Goal: Task Accomplishment & Management: Manage account settings

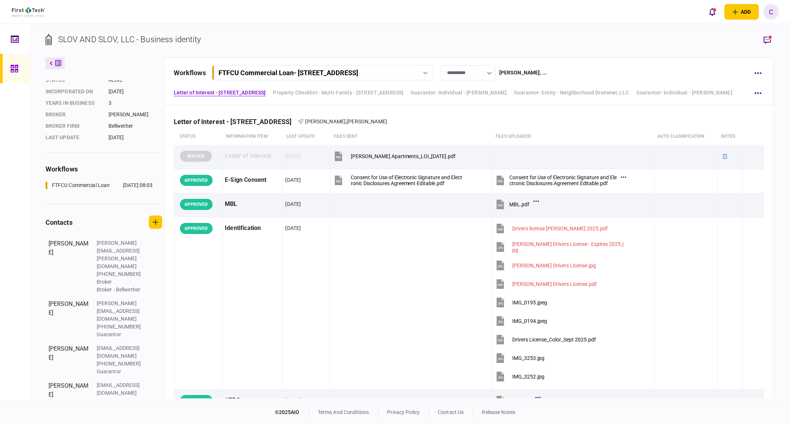
scroll to position [57, 0]
click at [11, 72] on icon at bounding box center [13, 68] width 7 height 7
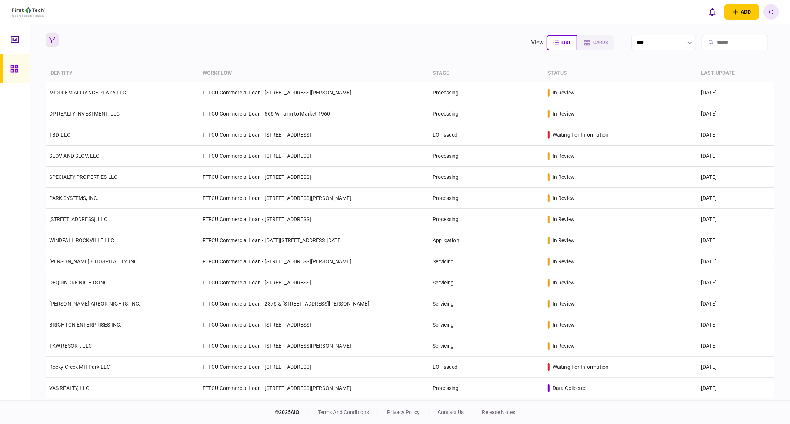
click at [53, 40] on icon "button" at bounding box center [52, 40] width 7 height 7
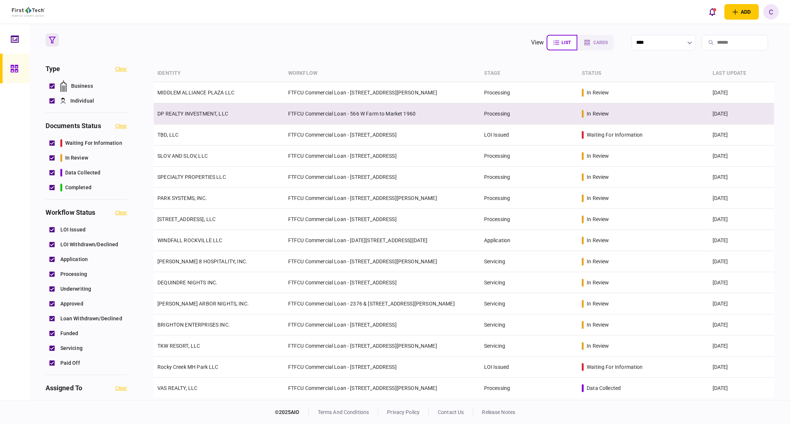
click at [179, 113] on link "DP REALTY INVESTMENT, LLC" at bounding box center [192, 114] width 71 height 6
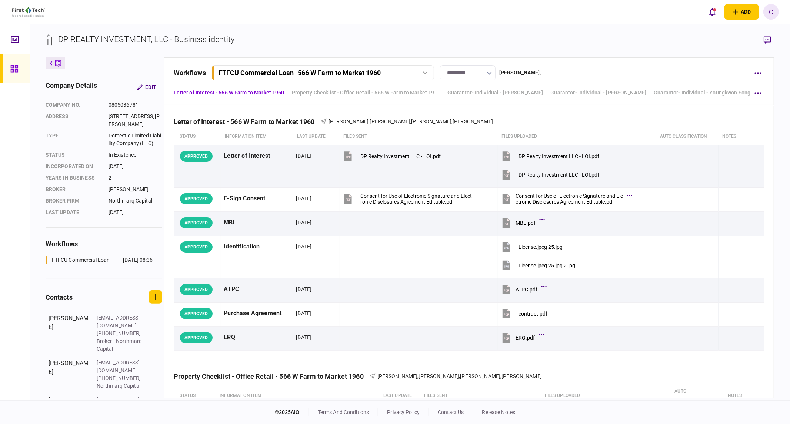
click at [16, 71] on icon at bounding box center [14, 68] width 8 height 9
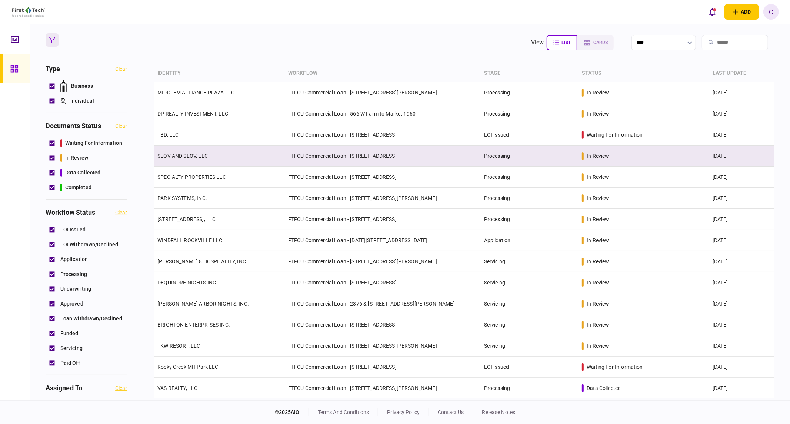
click at [192, 156] on link "SLOV AND SLOV, LLC" at bounding box center [182, 156] width 50 height 6
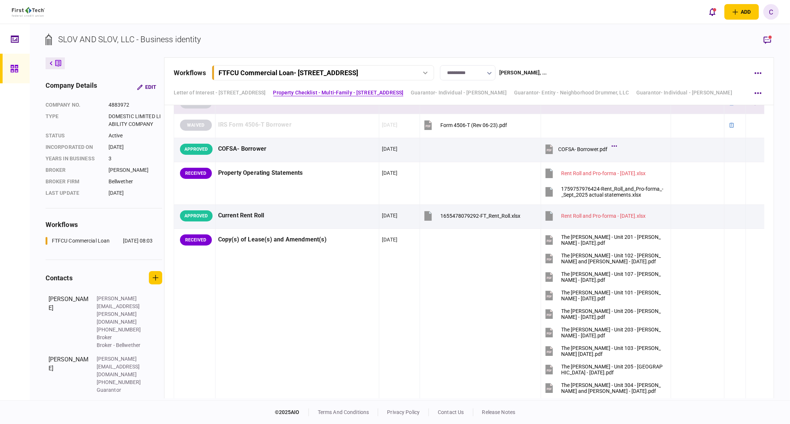
scroll to position [612, 0]
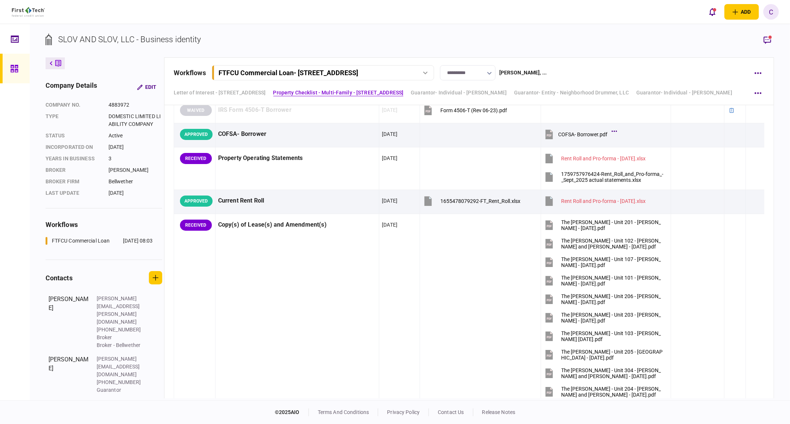
click at [771, 41] on icon "button" at bounding box center [767, 40] width 7 height 7
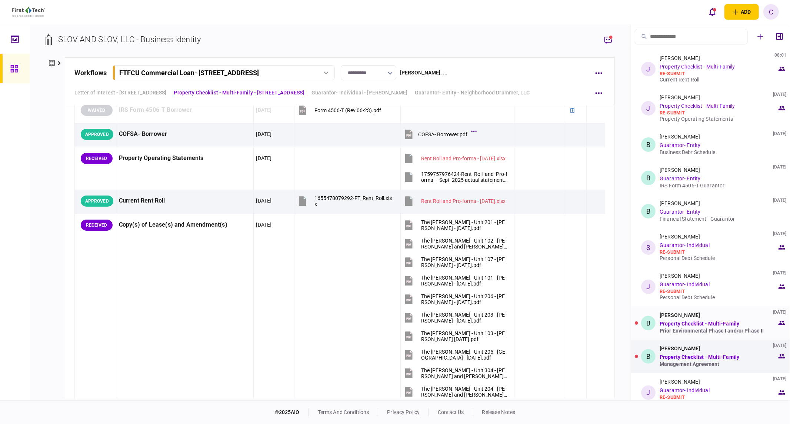
click at [679, 329] on div "Prior Environmental Phase I and/or Phase II" at bounding box center [718, 331] width 117 height 6
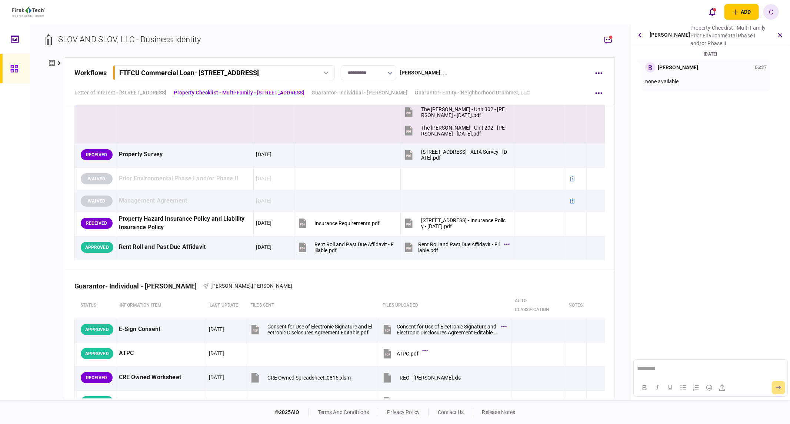
scroll to position [1023, 0]
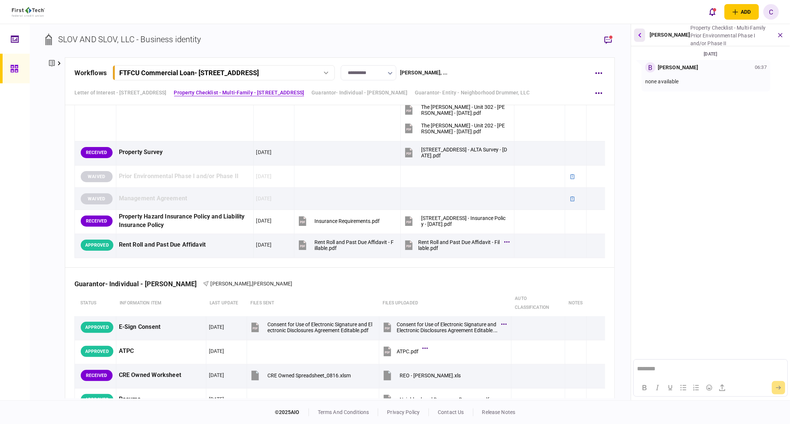
click at [638, 34] on icon "button" at bounding box center [639, 35] width 3 height 5
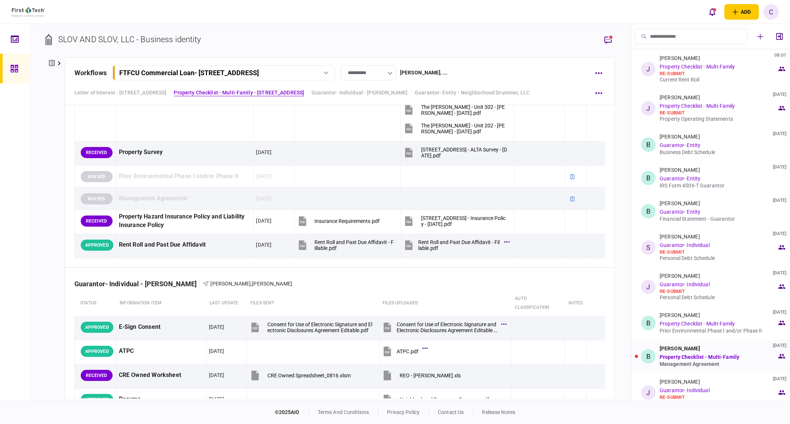
click at [696, 364] on div "Management Agreement" at bounding box center [718, 364] width 117 height 6
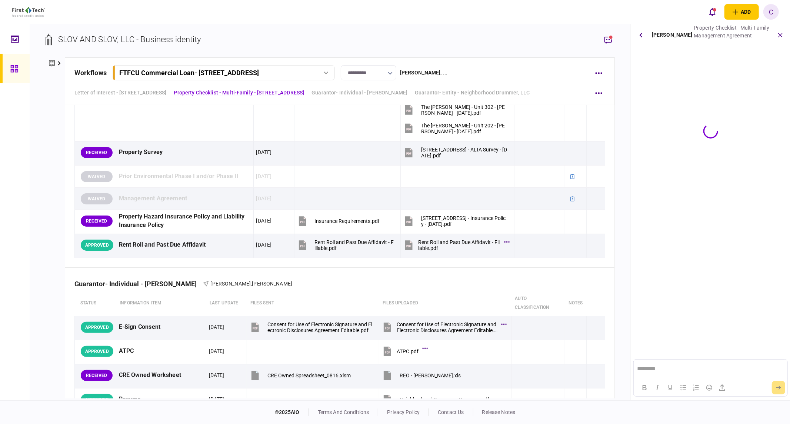
scroll to position [0, 0]
click at [639, 34] on button "button" at bounding box center [640, 35] width 13 height 13
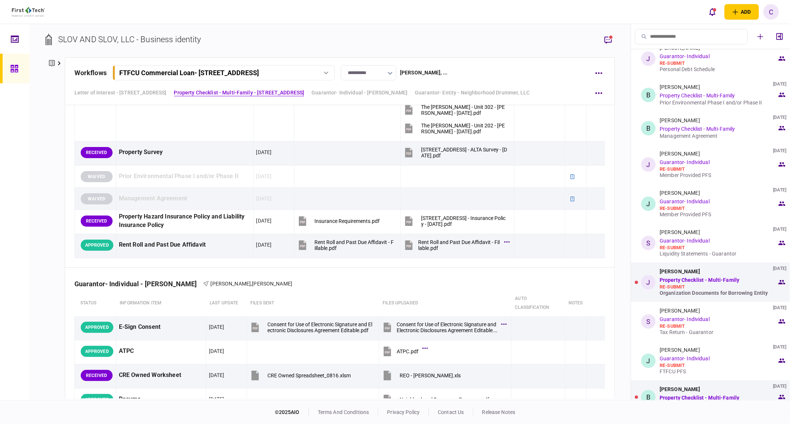
scroll to position [247, 0]
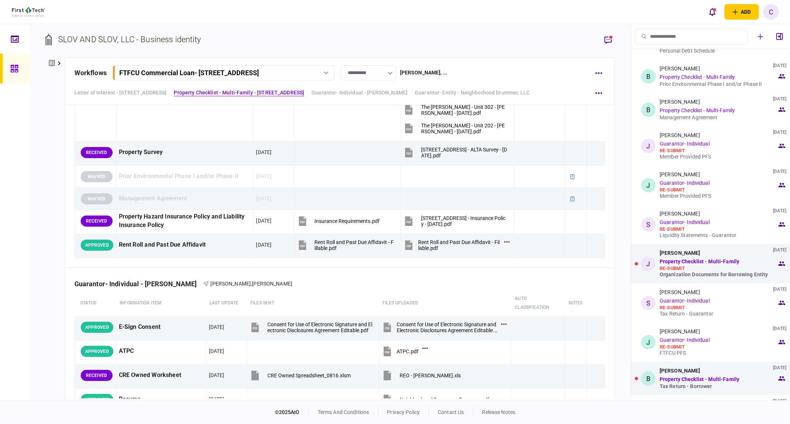
click at [693, 275] on div "Organization Documents for Borrowing Entity" at bounding box center [718, 275] width 117 height 6
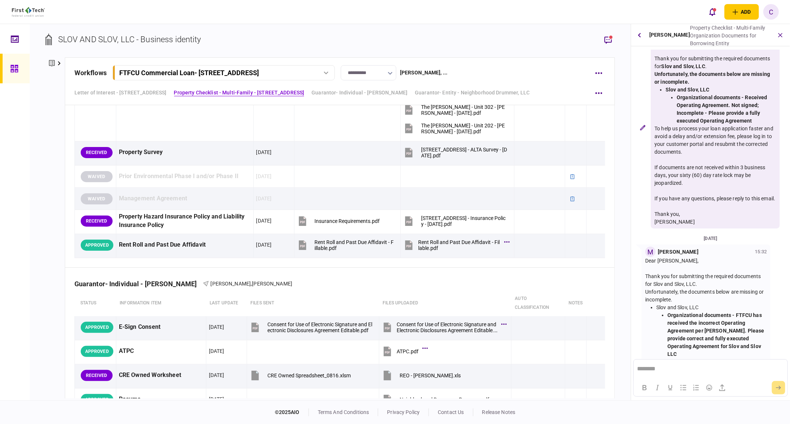
scroll to position [0, 0]
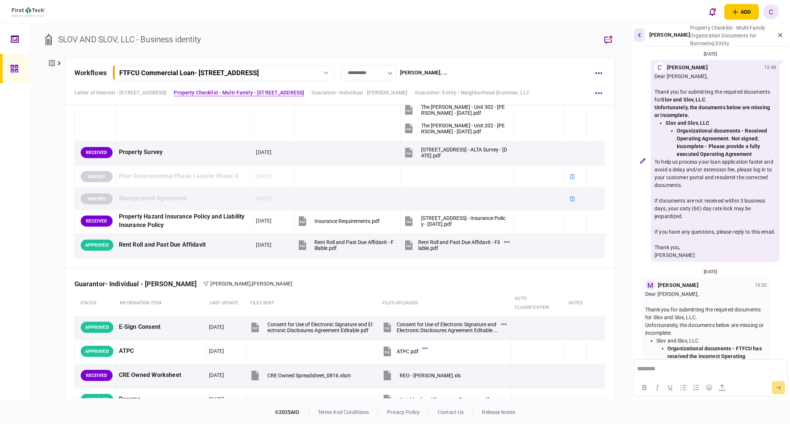
click at [643, 34] on button "button" at bounding box center [639, 35] width 11 height 13
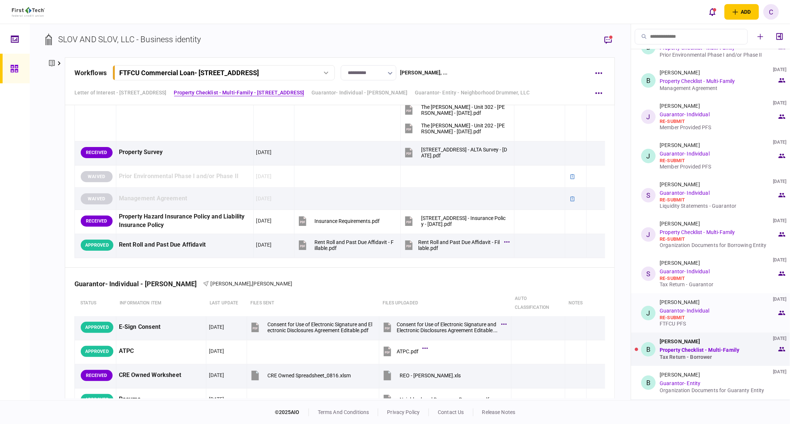
scroll to position [288, 0]
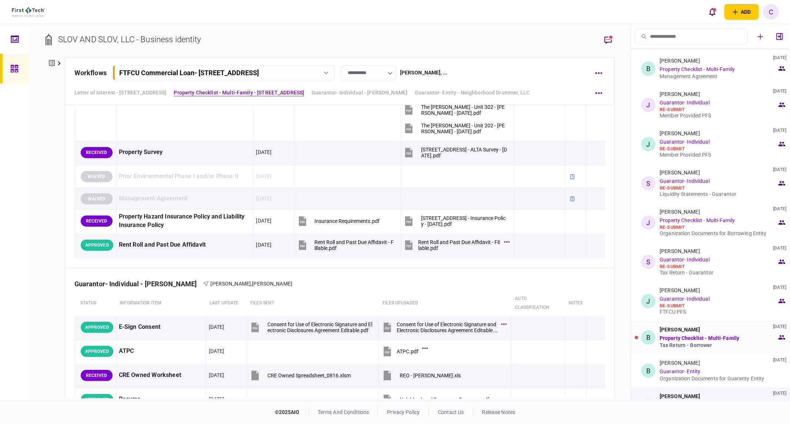
click at [694, 345] on div "Tax Return - Borrower" at bounding box center [718, 345] width 117 height 6
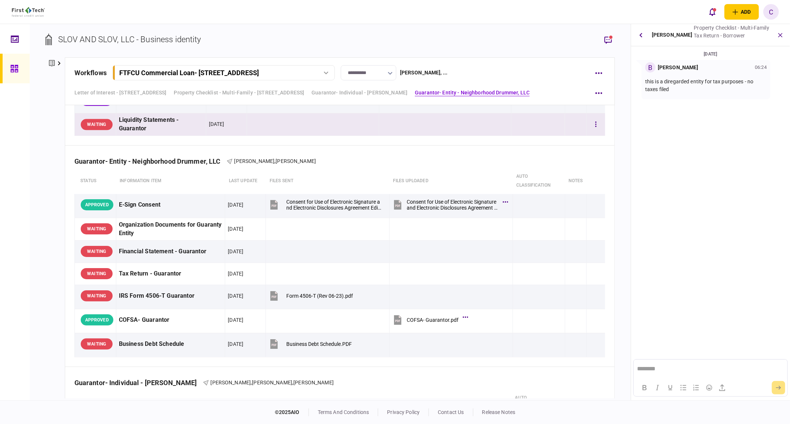
scroll to position [1517, 0]
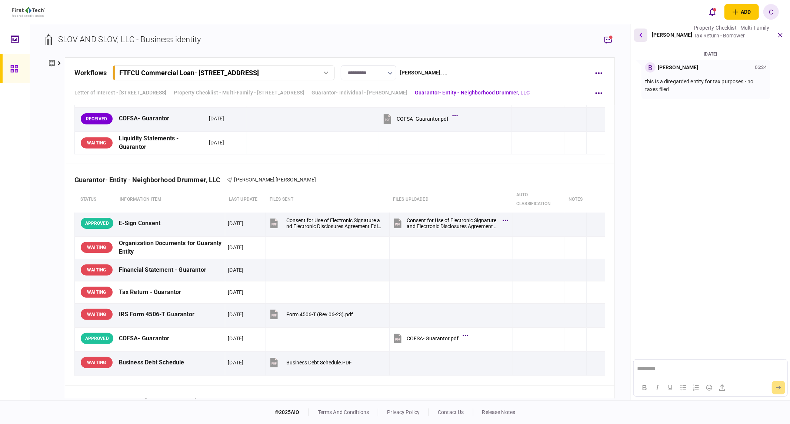
click at [641, 36] on icon "button" at bounding box center [641, 35] width 3 height 5
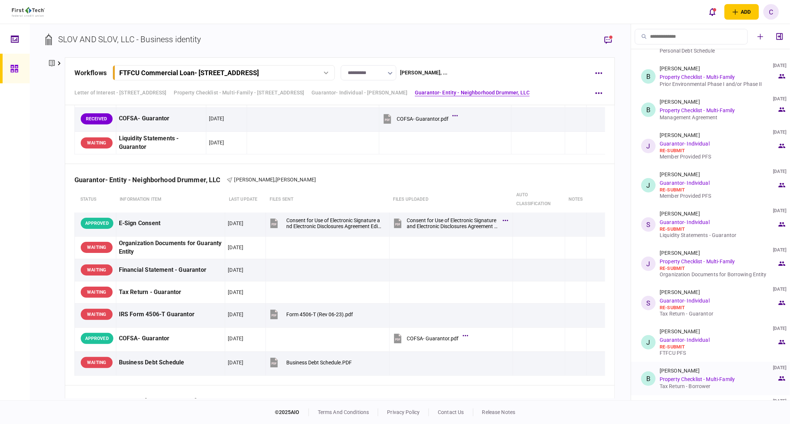
scroll to position [371, 0]
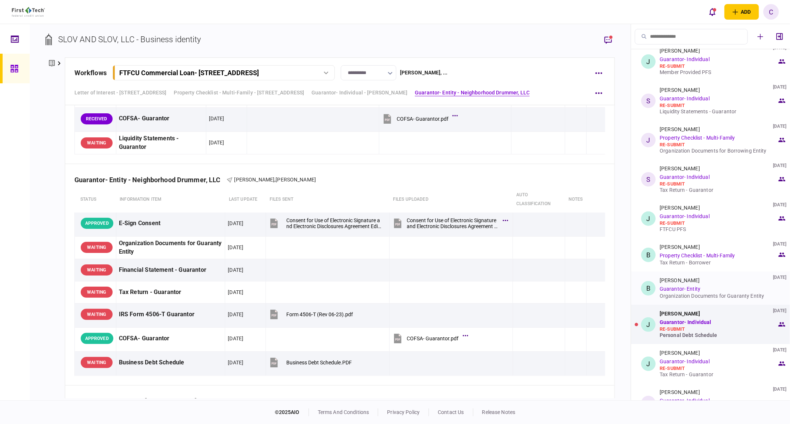
click at [693, 296] on div "Organization Documents for Guaranty Entity" at bounding box center [718, 296] width 117 height 6
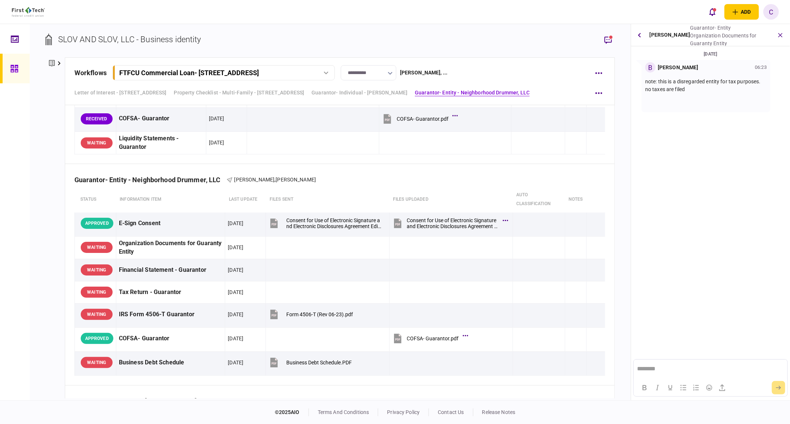
scroll to position [0, 0]
click at [643, 37] on button "button" at bounding box center [639, 35] width 11 height 13
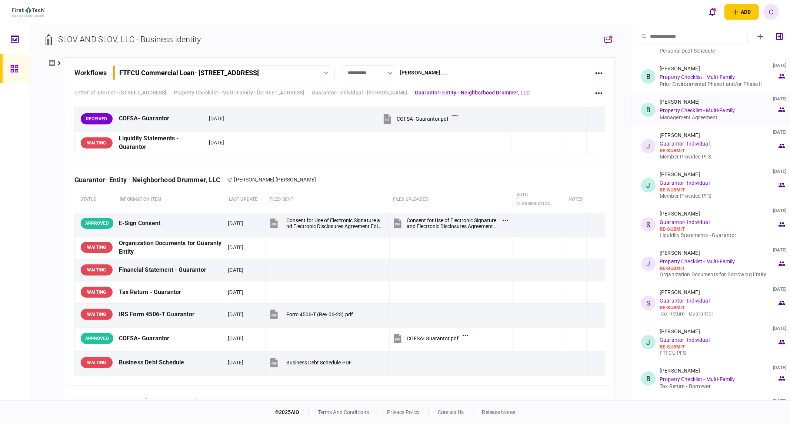
scroll to position [494, 0]
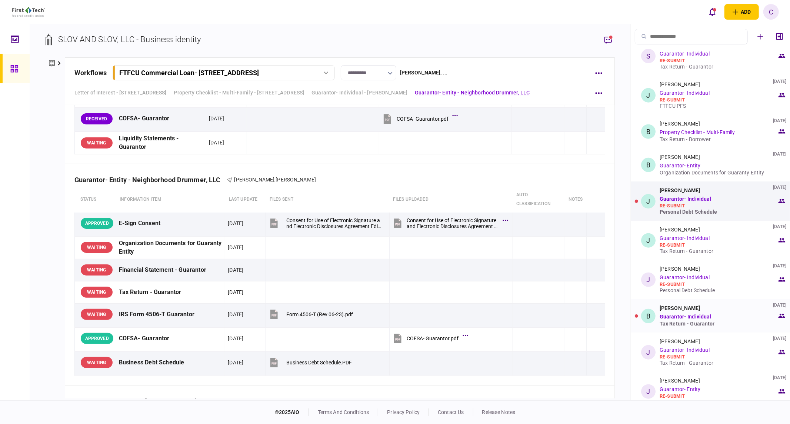
click at [697, 323] on div "Tax Return - Guarantor" at bounding box center [718, 324] width 117 height 6
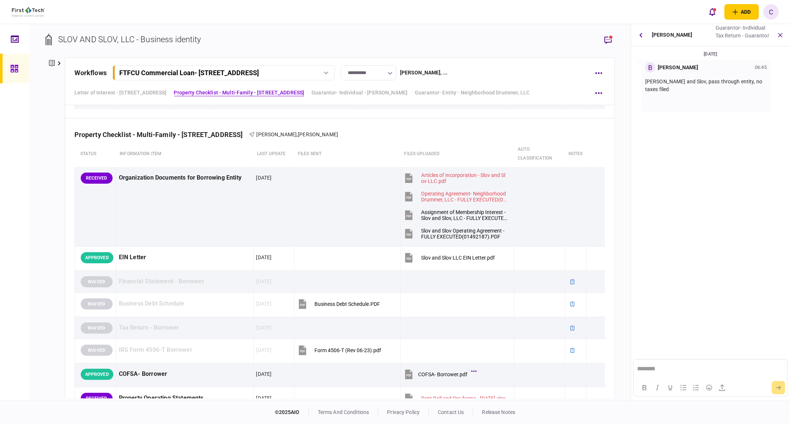
scroll to position [365, 0]
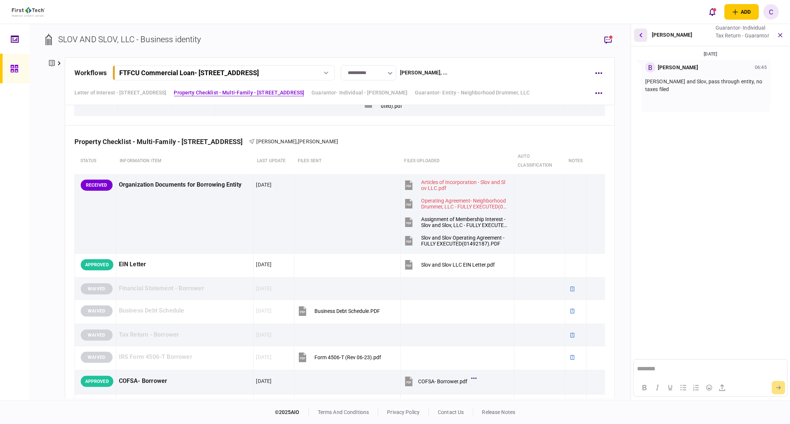
click at [643, 36] on button "button" at bounding box center [640, 35] width 13 height 13
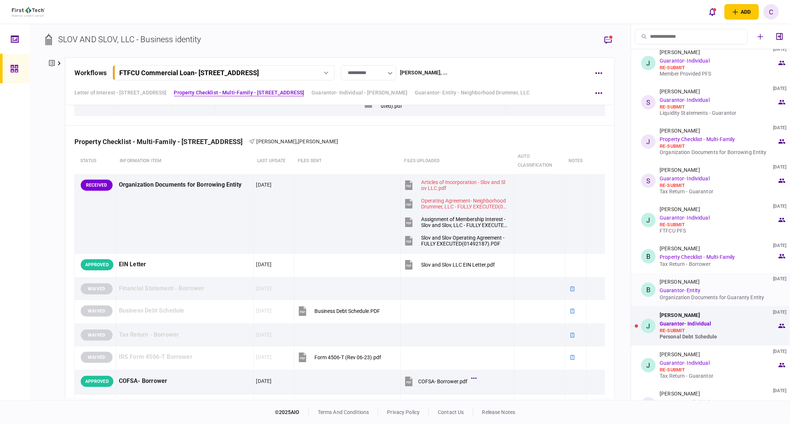
scroll to position [494, 0]
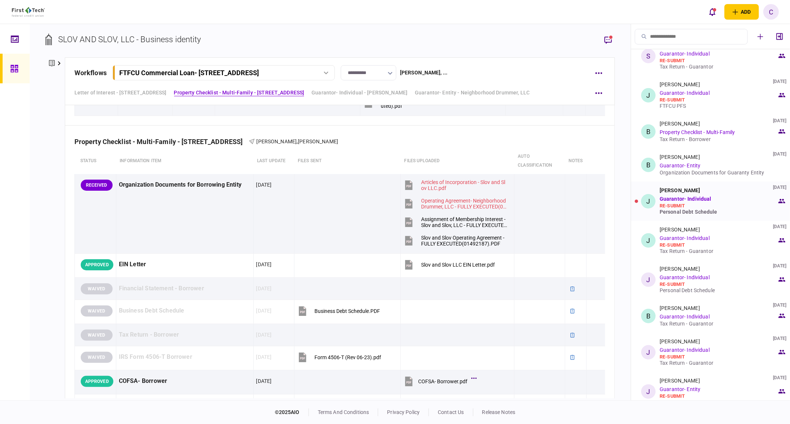
click at [694, 213] on div "Personal Debt Schedule" at bounding box center [718, 212] width 117 height 6
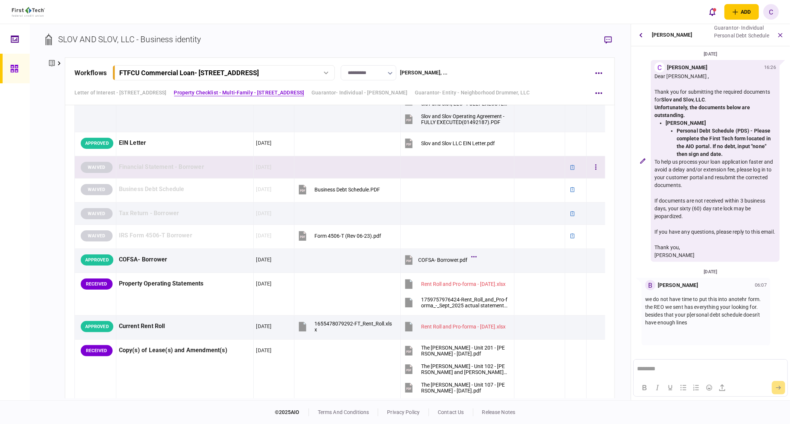
scroll to position [529, 0]
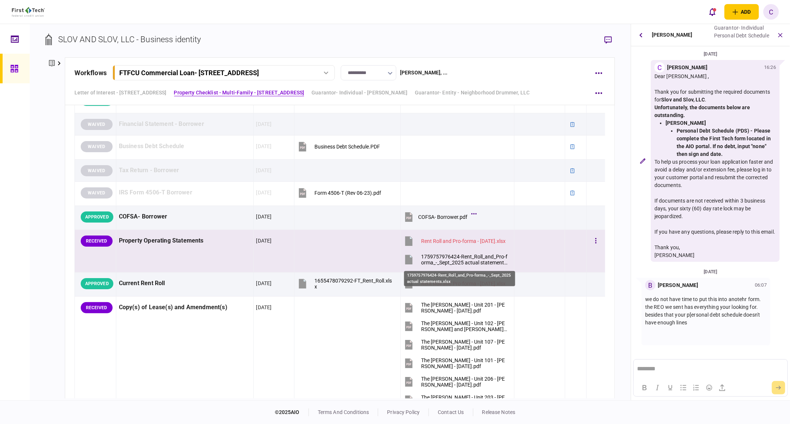
click at [479, 262] on div "1759757976424-Rent_Roll_and_Pro-forma_-_Sept_2025 actual statements.xlsx" at bounding box center [464, 260] width 87 height 12
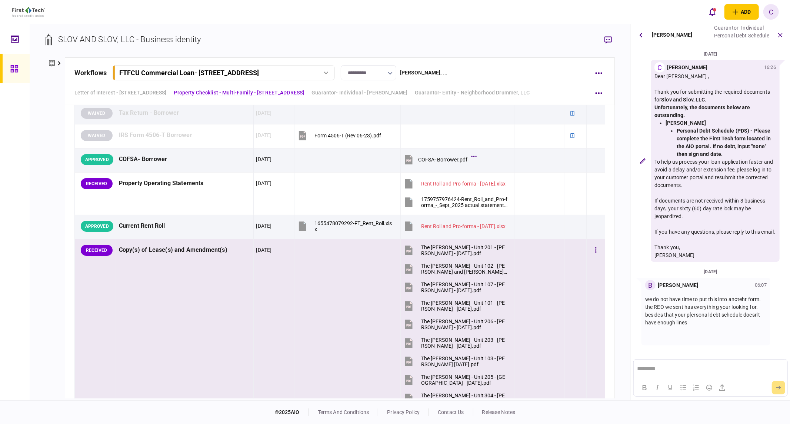
scroll to position [612, 0]
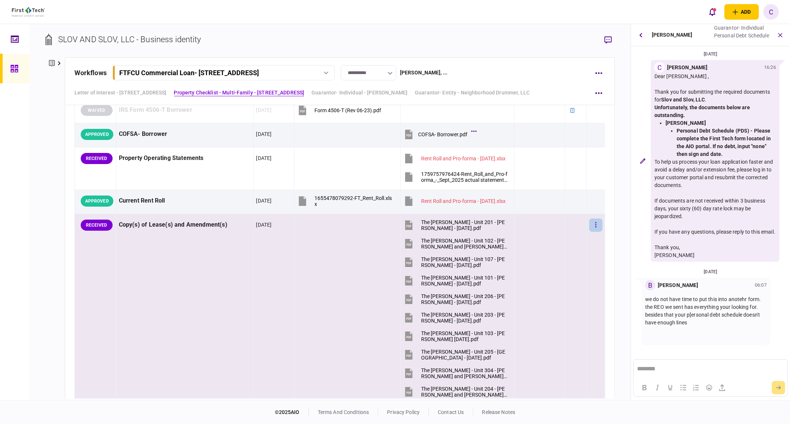
click at [593, 227] on button "button" at bounding box center [596, 225] width 13 height 13
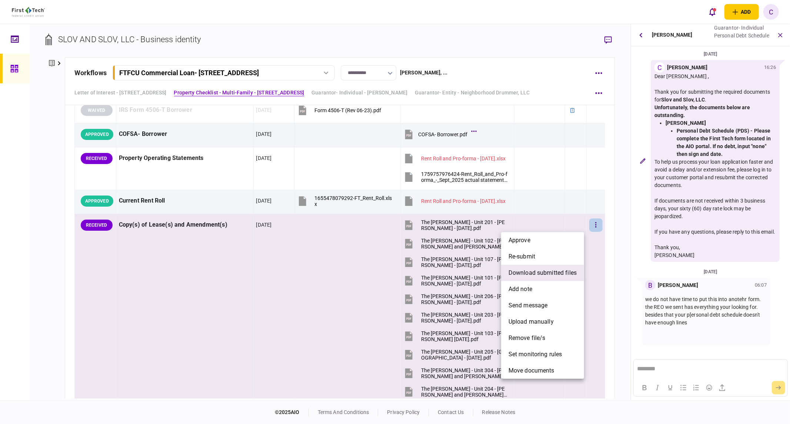
click at [532, 276] on span "download submitted files" at bounding box center [543, 273] width 68 height 9
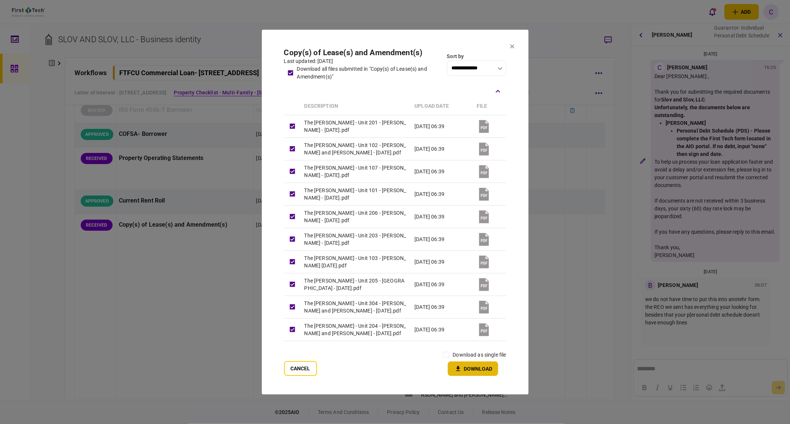
click at [477, 368] on button "Download" at bounding box center [473, 369] width 50 height 14
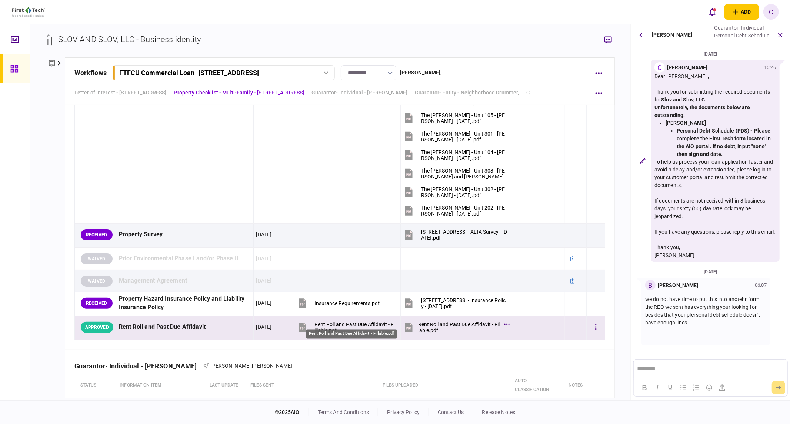
scroll to position [982, 0]
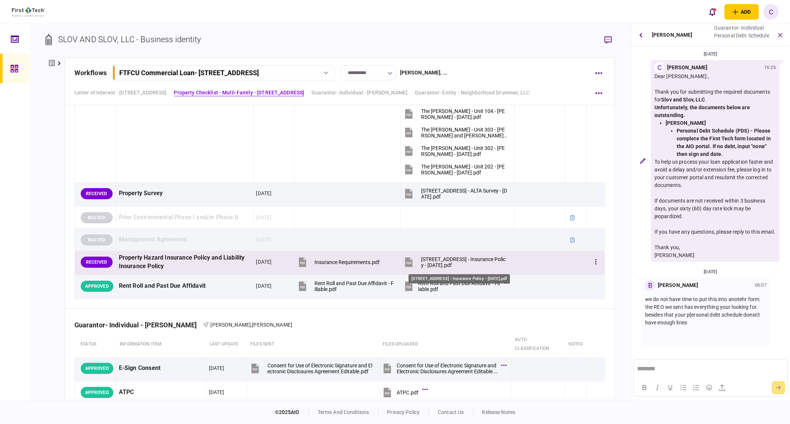
click at [439, 263] on div "[STREET_ADDRESS] - Insurance Policy - [DATE].pdf" at bounding box center [464, 262] width 87 height 12
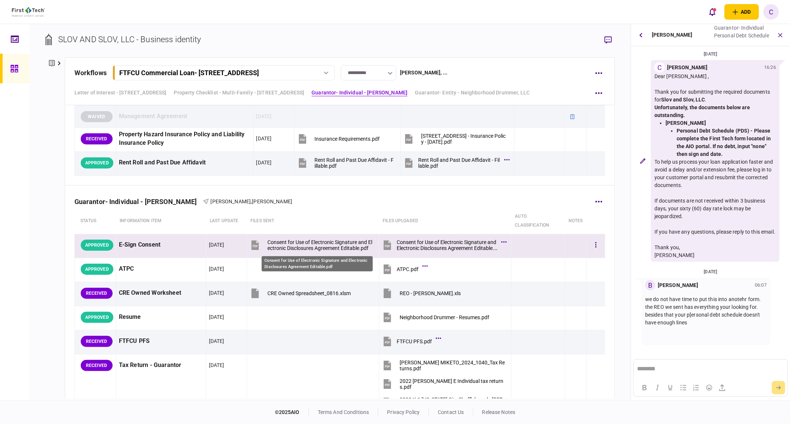
scroll to position [1188, 0]
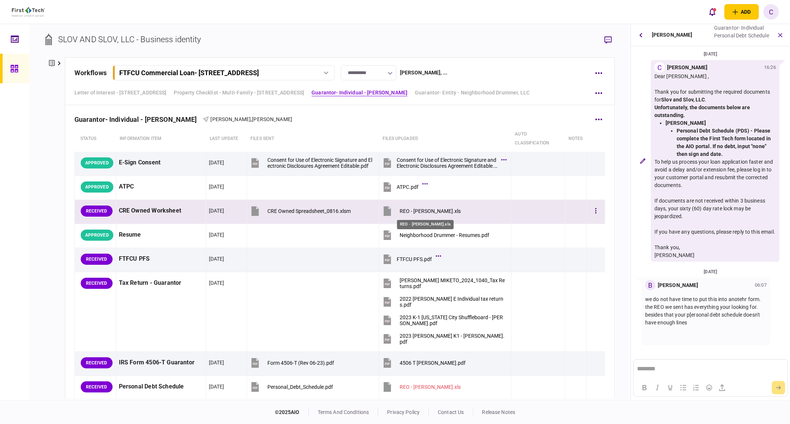
click at [419, 214] on div "REO - [PERSON_NAME].xls" at bounding box center [430, 211] width 61 height 6
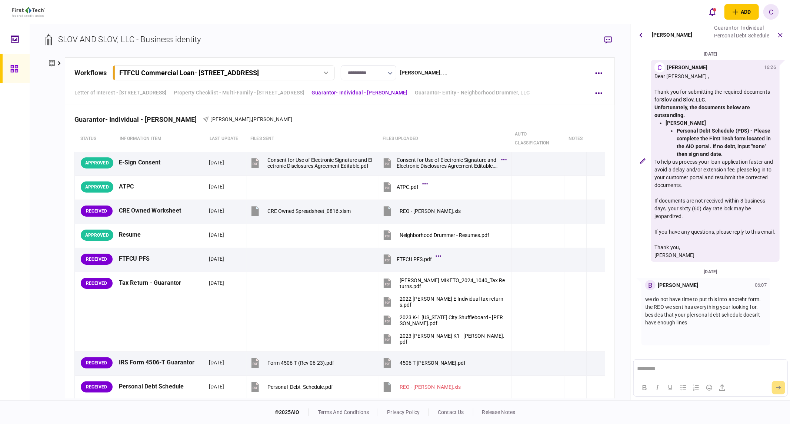
click at [64, 254] on div "company details Edit company no. 4883972 Type DOMESTIC LIMITED LIABILITY COMPAN…" at bounding box center [55, 227] width 19 height 341
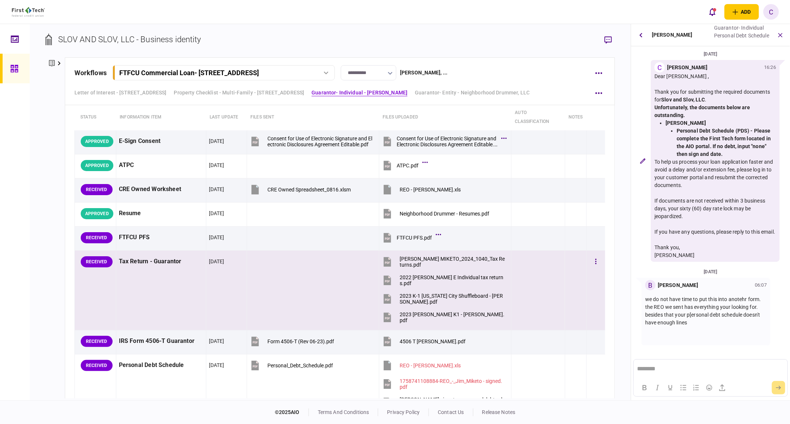
scroll to position [1229, 0]
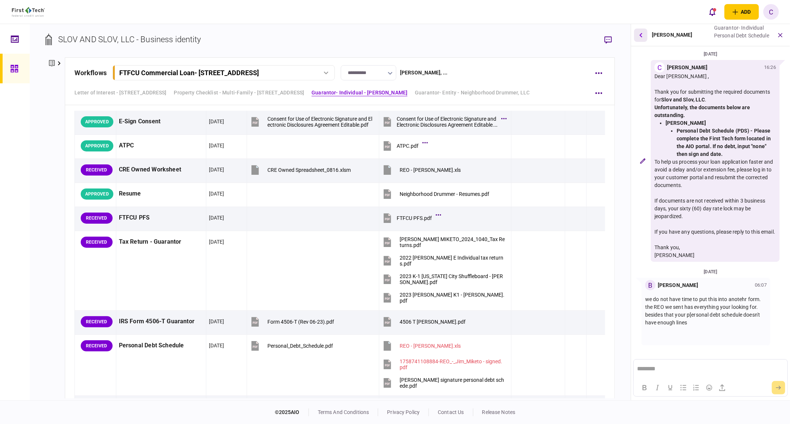
click at [644, 35] on button "button" at bounding box center [640, 35] width 13 height 13
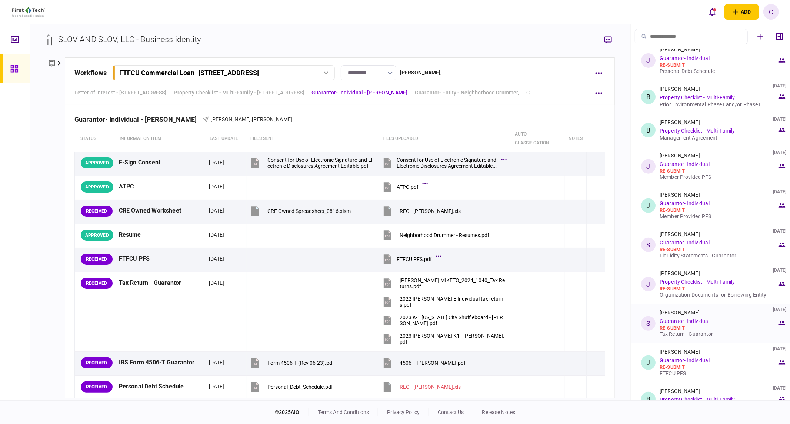
scroll to position [247, 0]
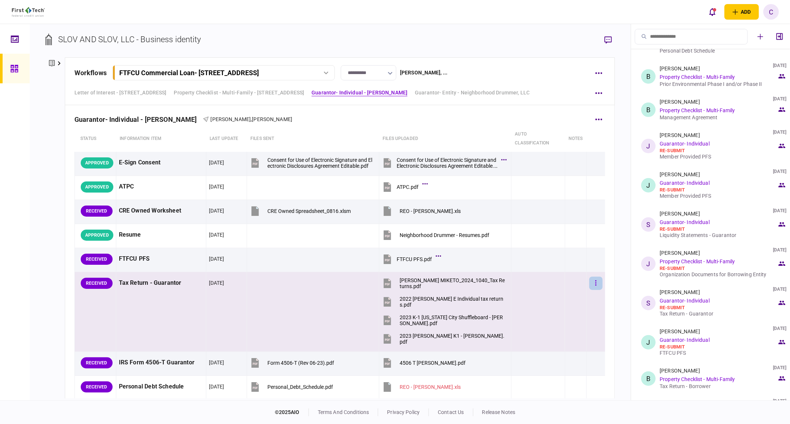
click at [590, 282] on button "button" at bounding box center [596, 283] width 13 height 13
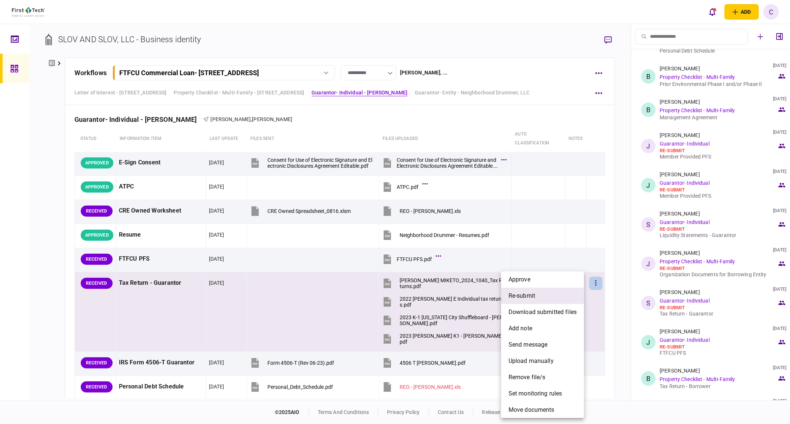
click at [535, 294] on span "re-submit" at bounding box center [522, 296] width 27 height 9
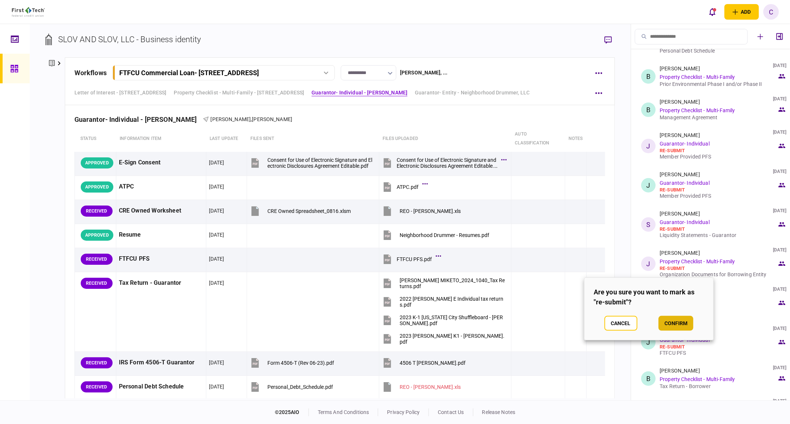
click at [678, 326] on button "confirm" at bounding box center [676, 323] width 35 height 15
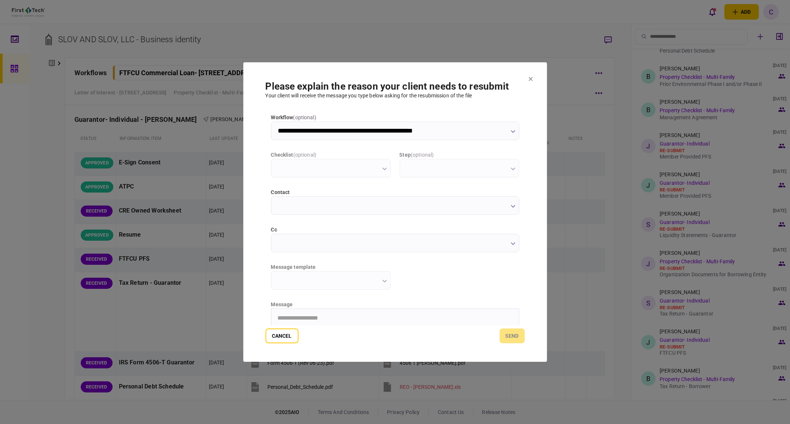
scroll to position [0, 0]
type input "**********"
drag, startPoint x: 473, startPoint y: 75, endPoint x: 458, endPoint y: 96, distance: 25.4
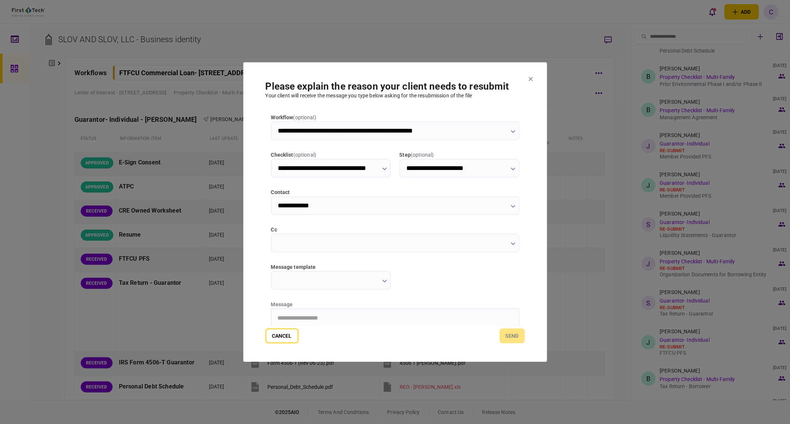
click at [473, 75] on section "**********" at bounding box center [395, 212] width 304 height 300
click at [300, 245] on input "cc" at bounding box center [395, 243] width 248 height 19
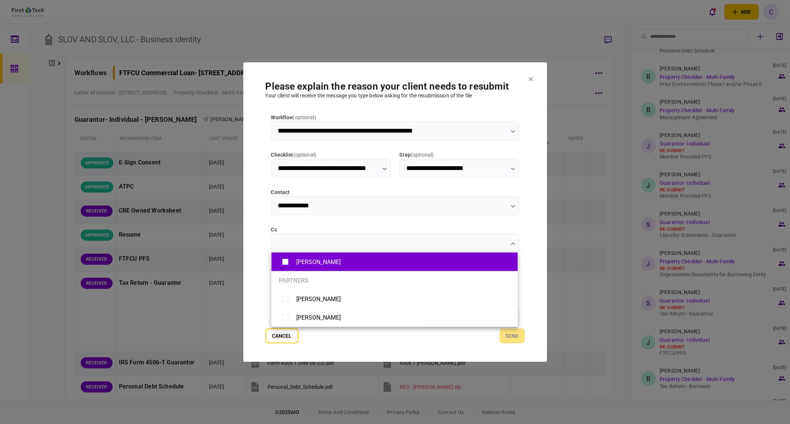
type input "**********"
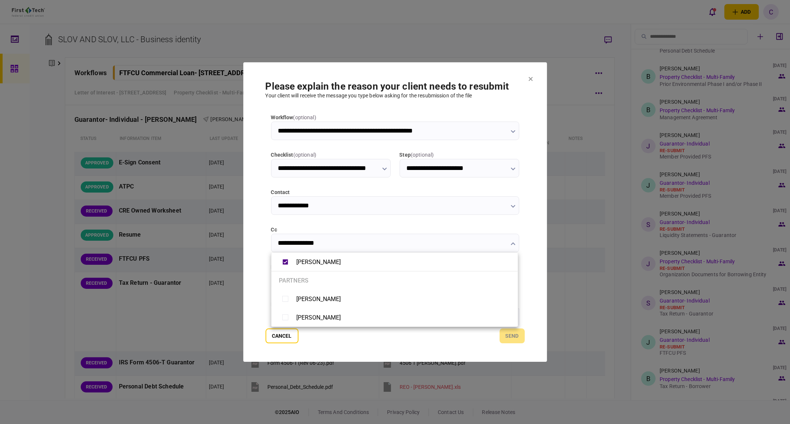
click at [248, 276] on div at bounding box center [395, 212] width 790 height 424
click at [323, 283] on input "message template" at bounding box center [331, 280] width 120 height 19
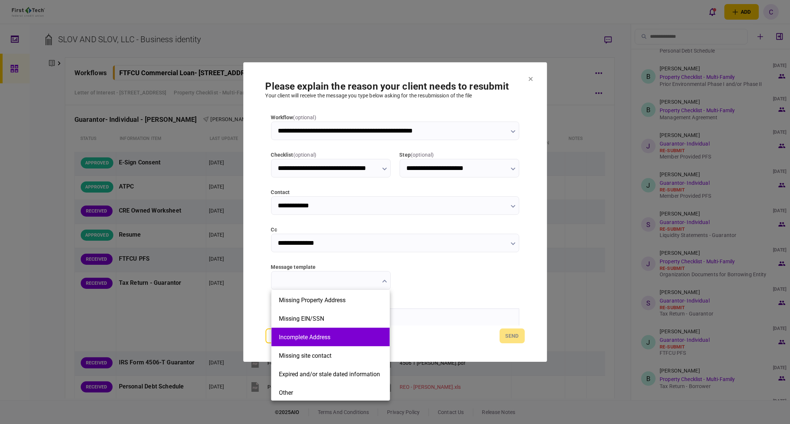
scroll to position [123, 0]
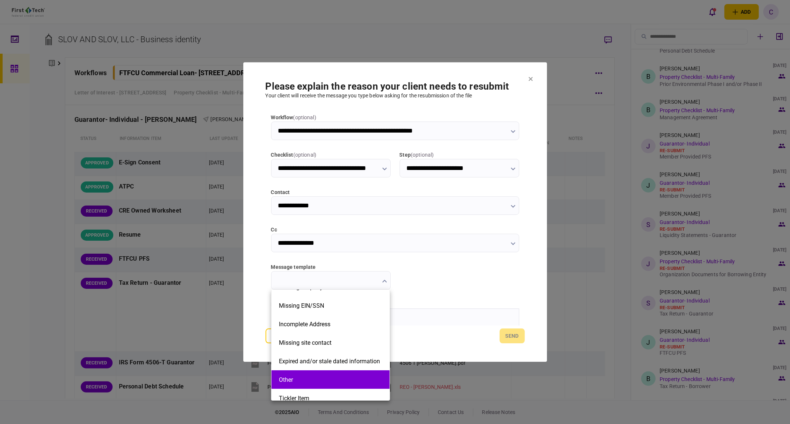
click at [301, 379] on button "Other" at bounding box center [330, 379] width 103 height 7
type input "*****"
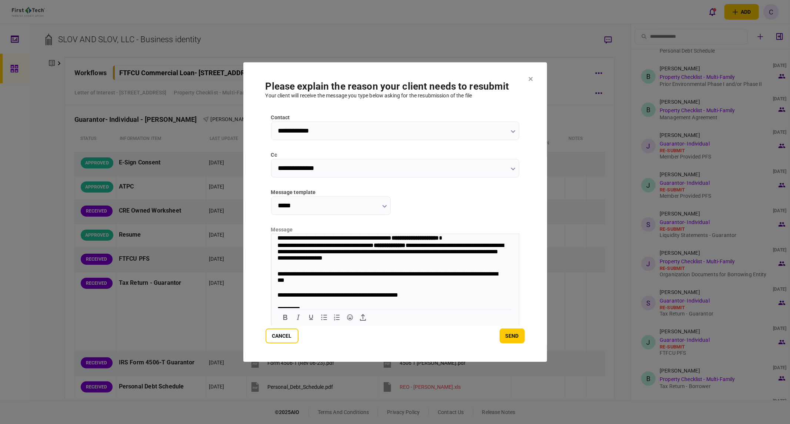
scroll to position [0, 0]
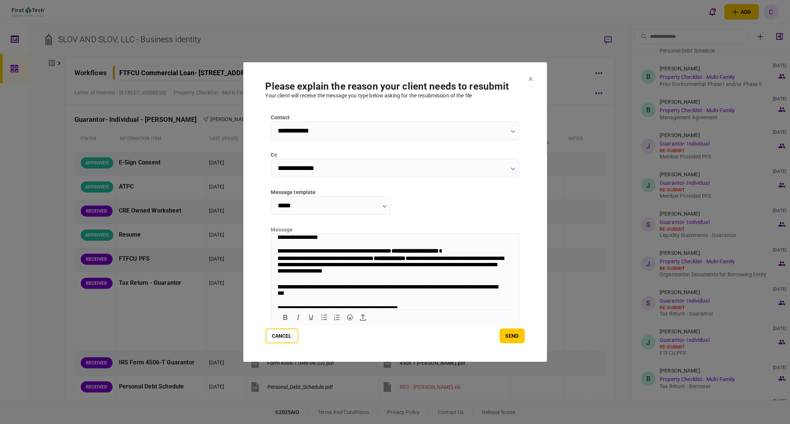
click at [416, 252] on strong "**********" at bounding box center [414, 251] width 47 height 6
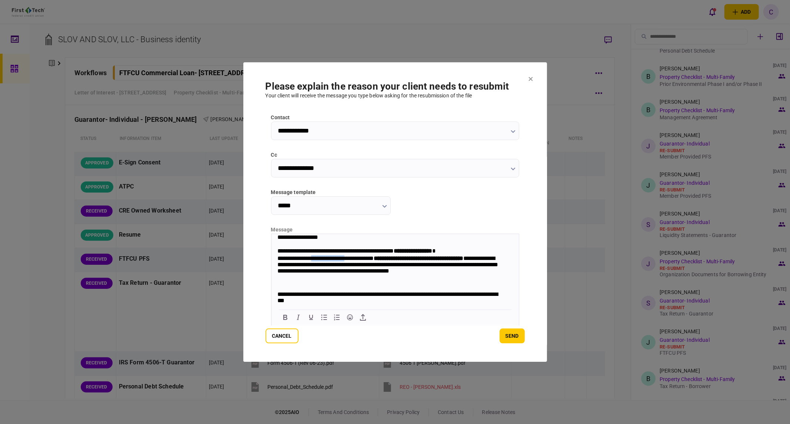
drag, startPoint x: 315, startPoint y: 260, endPoint x: 355, endPoint y: 260, distance: 40.8
click at [355, 260] on div "**********" at bounding box center [391, 270] width 228 height 30
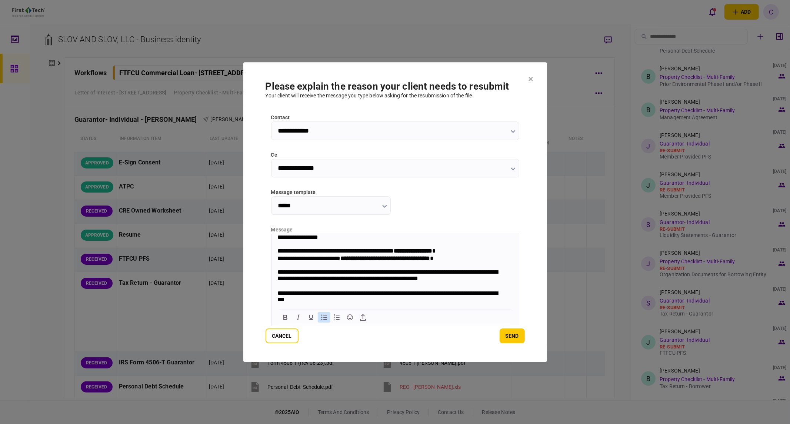
click at [325, 317] on icon "Bullet list" at bounding box center [323, 317] width 9 height 9
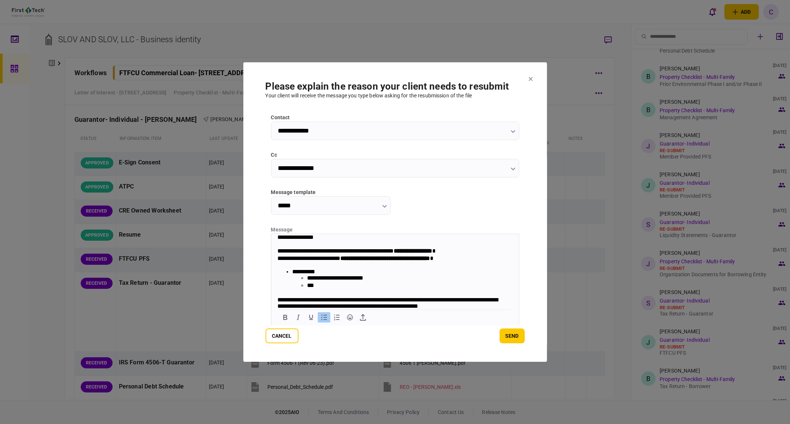
drag, startPoint x: 329, startPoint y: 291, endPoint x: 324, endPoint y: 291, distance: 4.8
click at [329, 289] on li "***" at bounding box center [406, 285] width 199 height 7
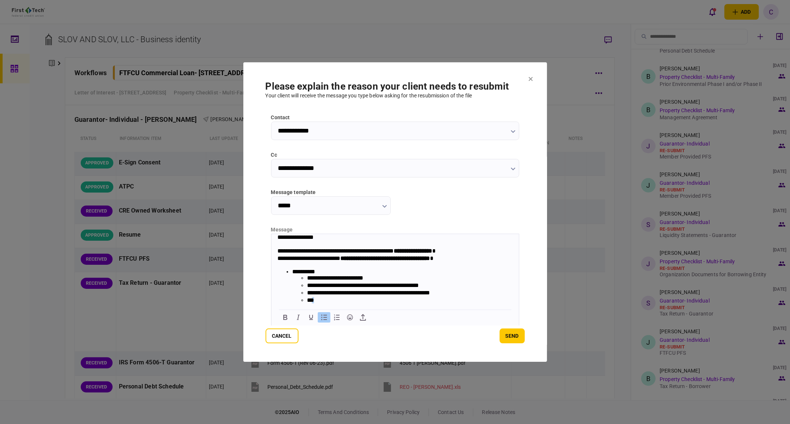
scroll to position [6, 0]
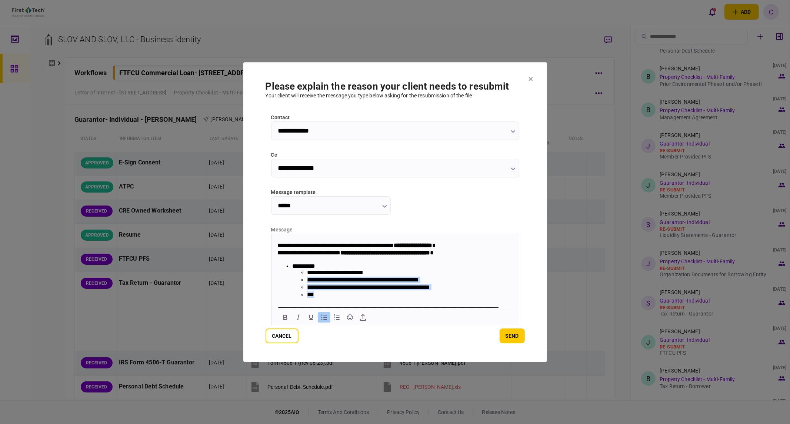
drag, startPoint x: 319, startPoint y: 303, endPoint x: 307, endPoint y: 283, distance: 23.1
click at [307, 283] on ul "**********" at bounding box center [398, 284] width 213 height 30
click at [322, 294] on li "***" at bounding box center [406, 294] width 199 height 7
copy li "**********"
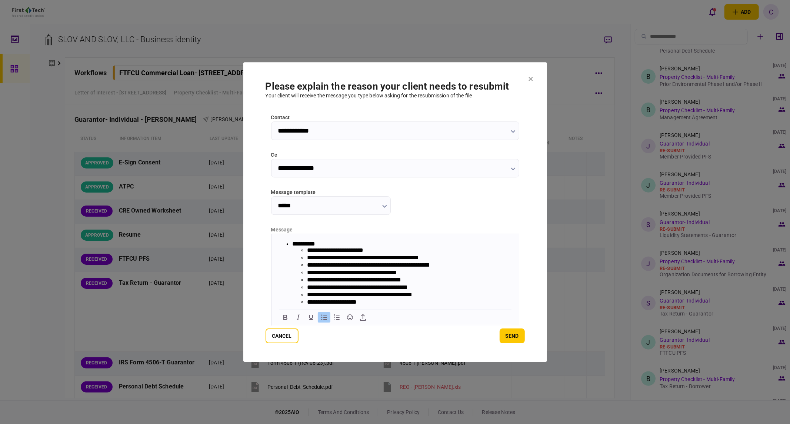
scroll to position [28, 0]
click at [322, 250] on li "**********" at bounding box center [406, 249] width 199 height 7
click at [404, 252] on li "**********" at bounding box center [406, 249] width 199 height 7
click at [308, 266] on li "**********" at bounding box center [406, 264] width 199 height 7
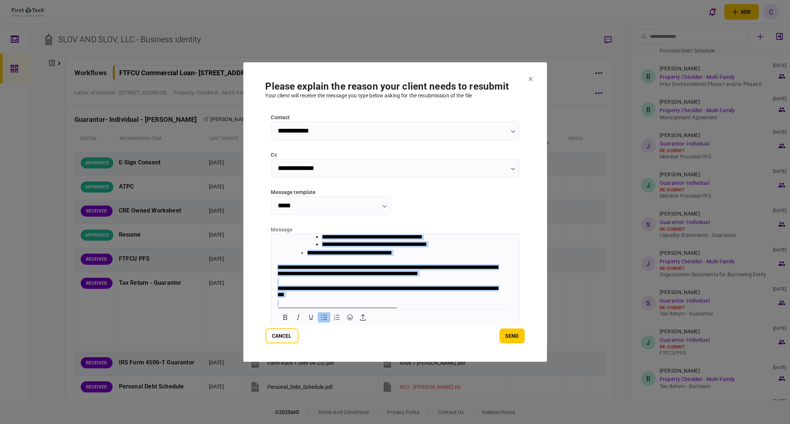
scroll to position [93, 0]
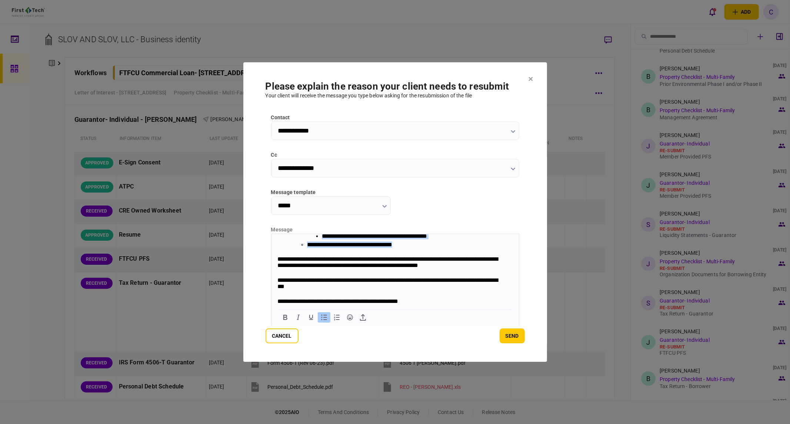
drag, startPoint x: 293, startPoint y: 245, endPoint x: 458, endPoint y: 246, distance: 165.6
click at [458, 246] on li "**********" at bounding box center [398, 213] width 213 height 74
click at [306, 247] on ul "**********" at bounding box center [398, 215] width 213 height 67
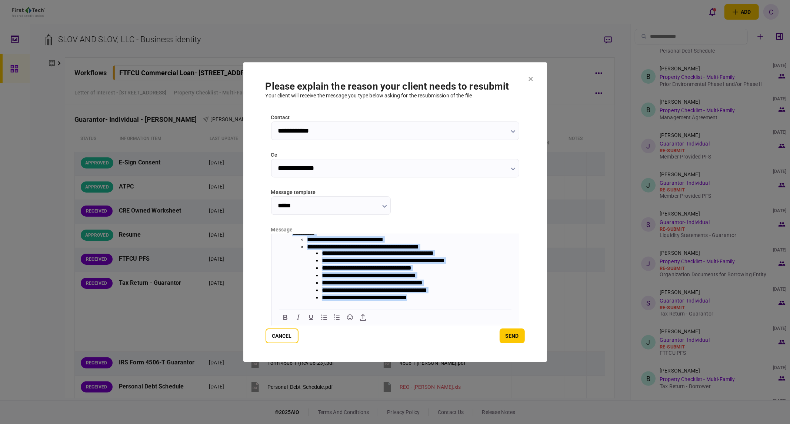
scroll to position [0, 0]
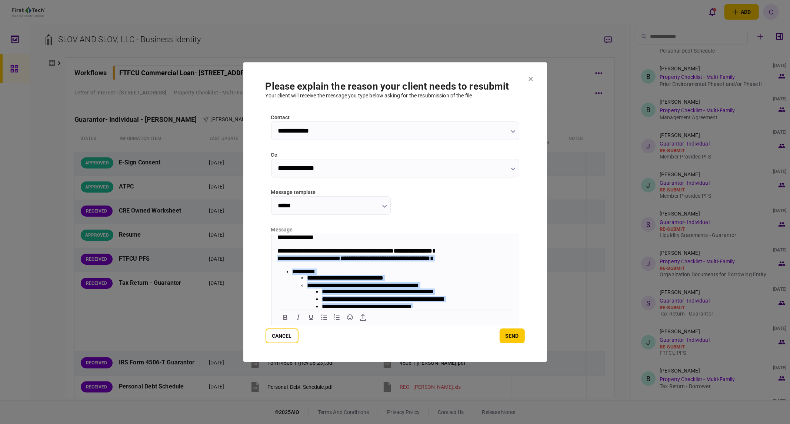
drag, startPoint x: 431, startPoint y: 286, endPoint x: 275, endPoint y: 261, distance: 157.3
click at [275, 261] on body "**********" at bounding box center [395, 326] width 248 height 185
click at [422, 274] on li "**********" at bounding box center [398, 305] width 213 height 74
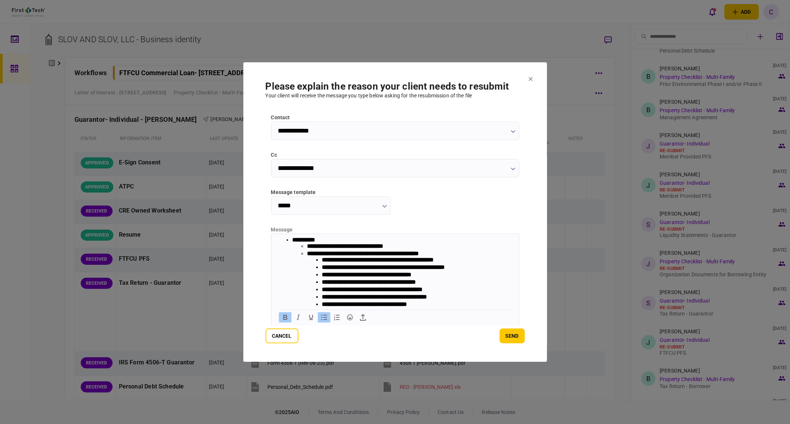
scroll to position [116, 0]
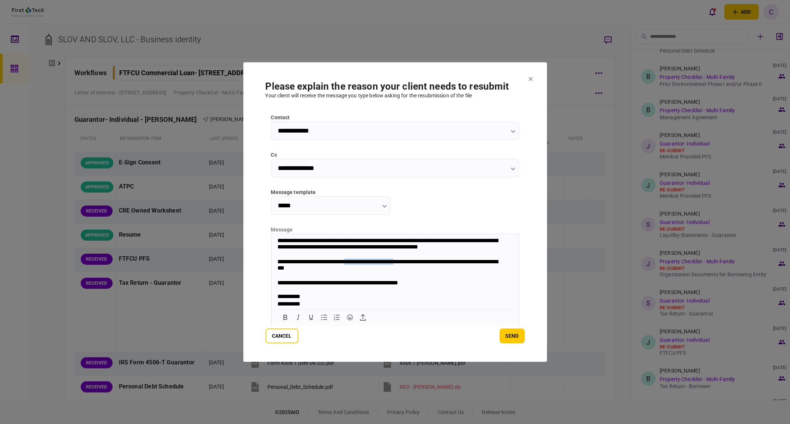
drag, startPoint x: 358, startPoint y: 259, endPoint x: 415, endPoint y: 262, distance: 57.9
click at [415, 262] on div "**********" at bounding box center [391, 265] width 228 height 15
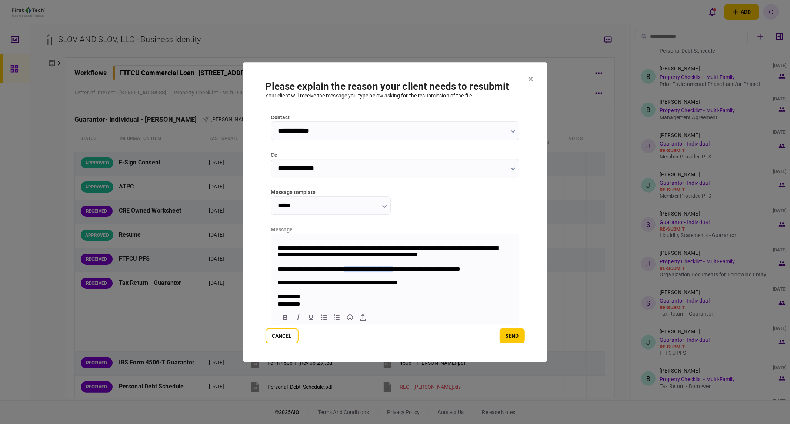
scroll to position [108, 0]
drag, startPoint x: 364, startPoint y: 269, endPoint x: 378, endPoint y: 269, distance: 14.5
click at [364, 269] on div "**********" at bounding box center [391, 269] width 228 height 7
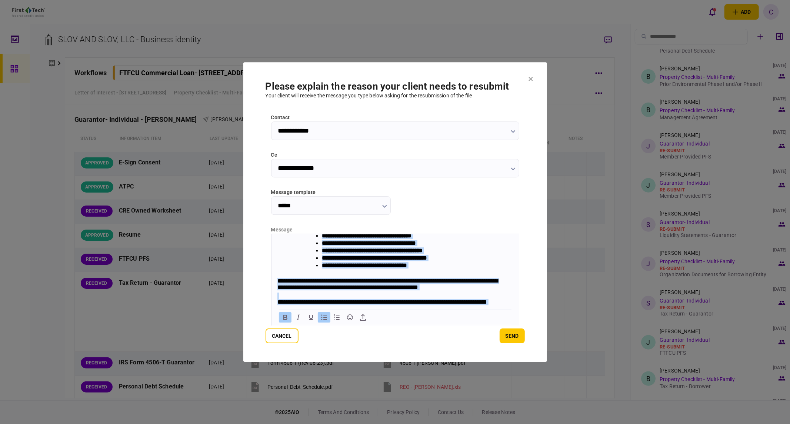
scroll to position [0, 0]
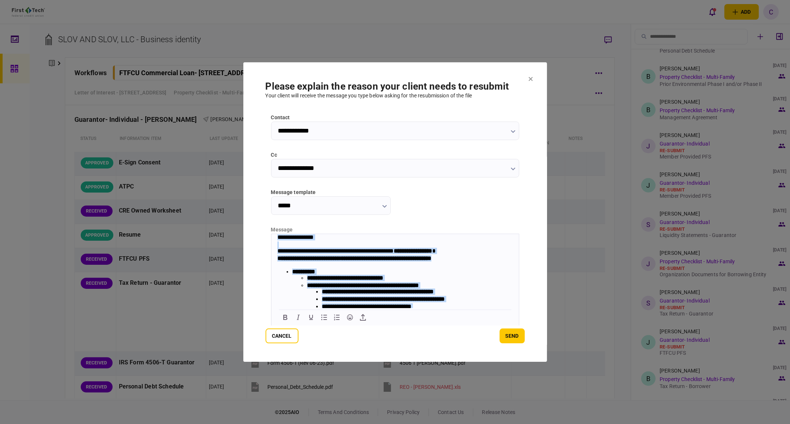
drag, startPoint x: 309, startPoint y: 302, endPoint x: 525, endPoint y: 454, distance: 263.7
click at [271, 234] on html "**********" at bounding box center [395, 326] width 248 height 185
copy body "**********"
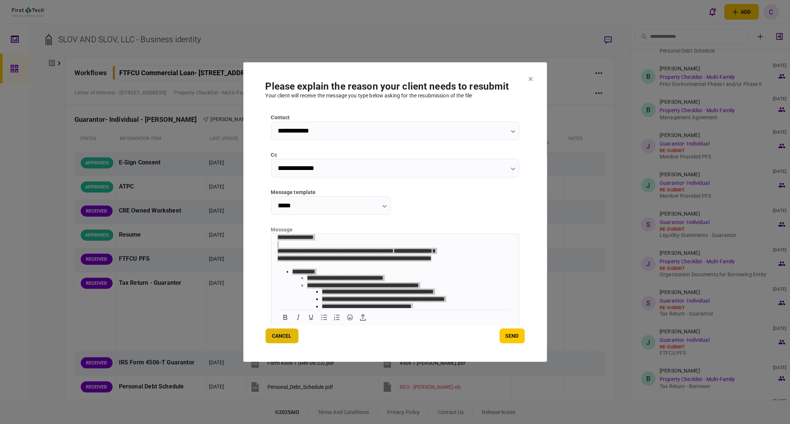
click at [283, 336] on button "Cancel" at bounding box center [282, 336] width 33 height 15
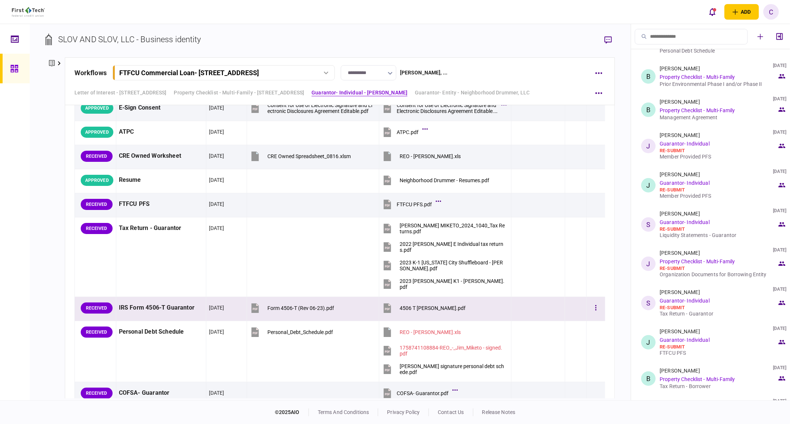
scroll to position [1229, 0]
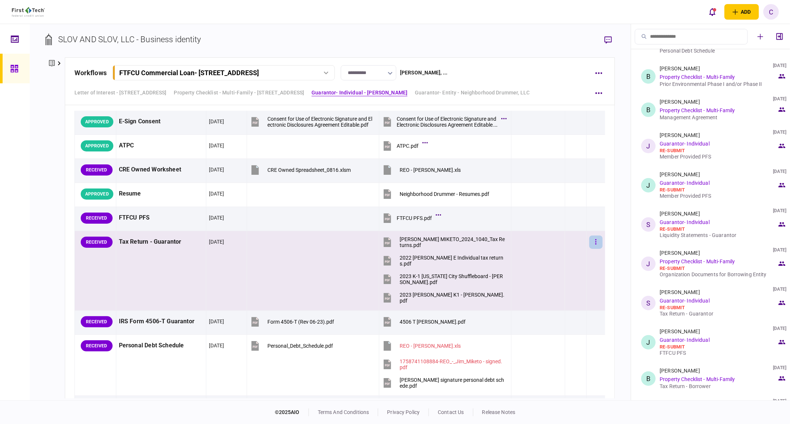
click at [595, 243] on icon "button" at bounding box center [595, 242] width 1 height 7
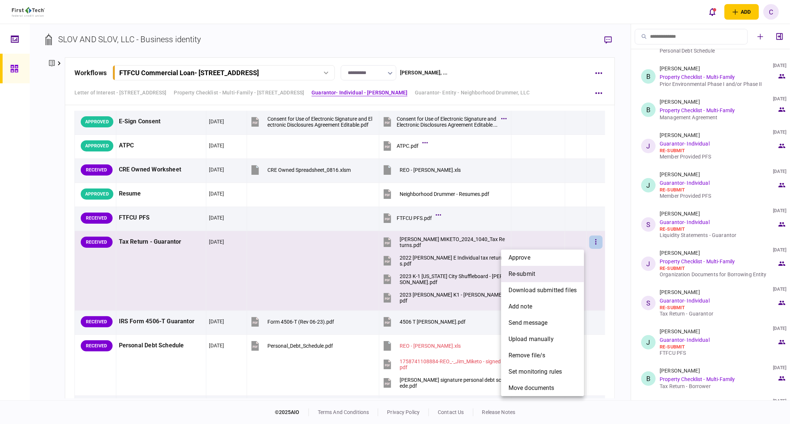
click at [536, 276] on li "re-submit" at bounding box center [542, 274] width 83 height 16
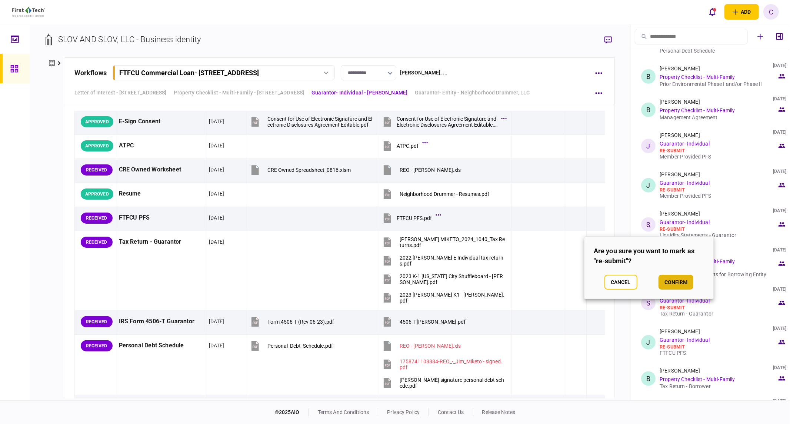
click at [668, 281] on button "confirm" at bounding box center [676, 282] width 35 height 15
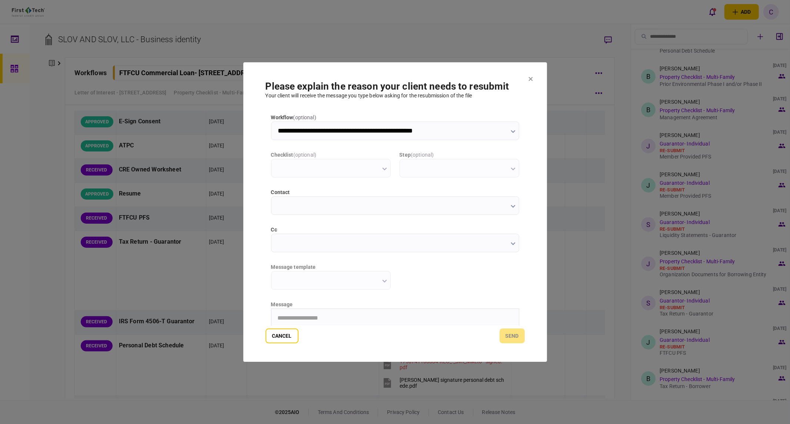
scroll to position [0, 0]
type input "**********"
click at [289, 243] on input "cc" at bounding box center [395, 243] width 248 height 19
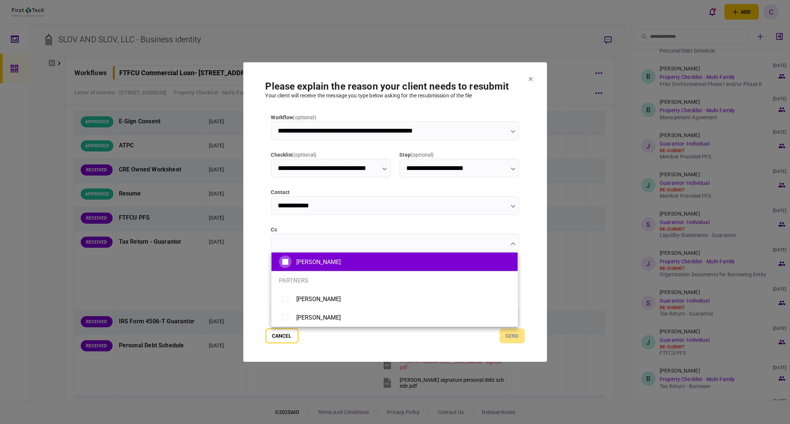
type input "**********"
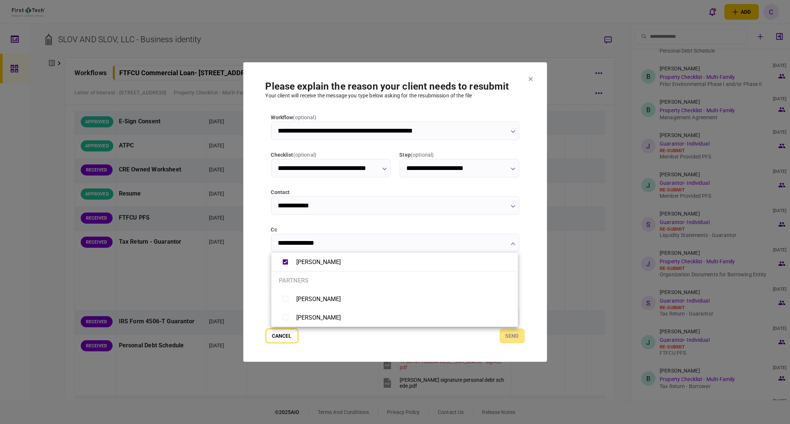
click at [253, 266] on div at bounding box center [395, 212] width 790 height 424
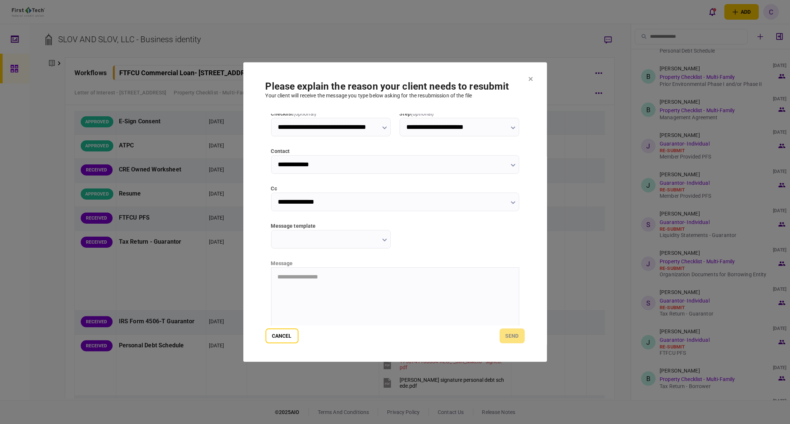
click at [367, 241] on input "message template" at bounding box center [331, 239] width 120 height 19
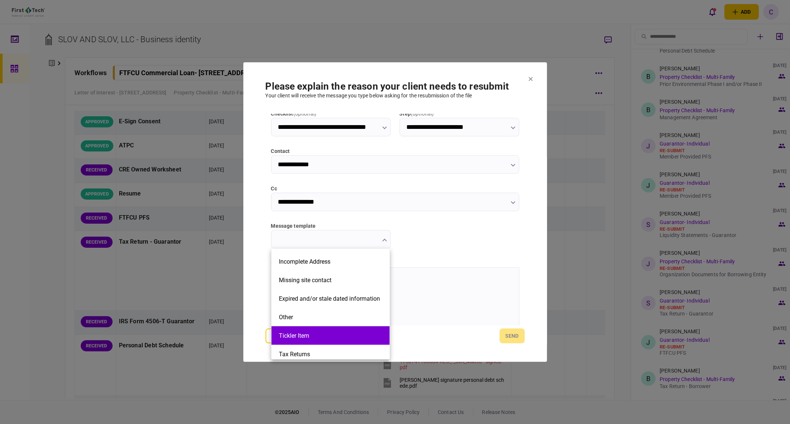
scroll to position [165, 0]
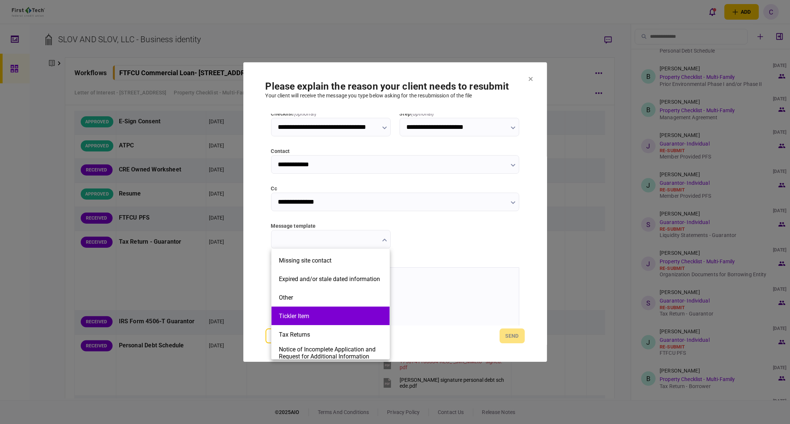
click at [295, 308] on li "Tickler Item" at bounding box center [331, 316] width 118 height 19
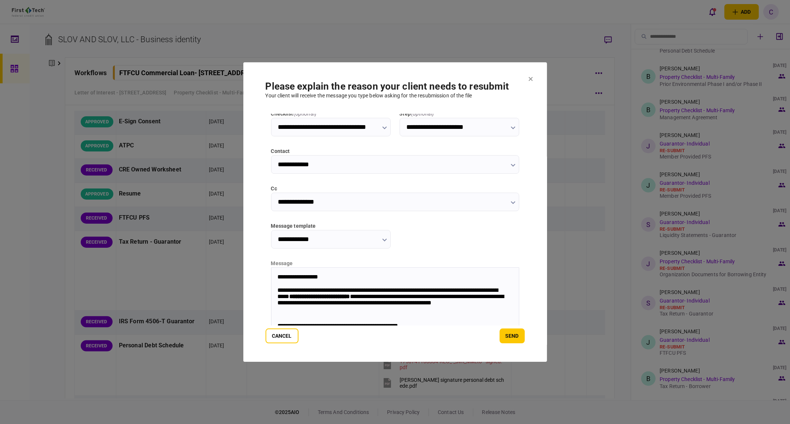
click at [382, 241] on icon "button" at bounding box center [384, 240] width 5 height 3
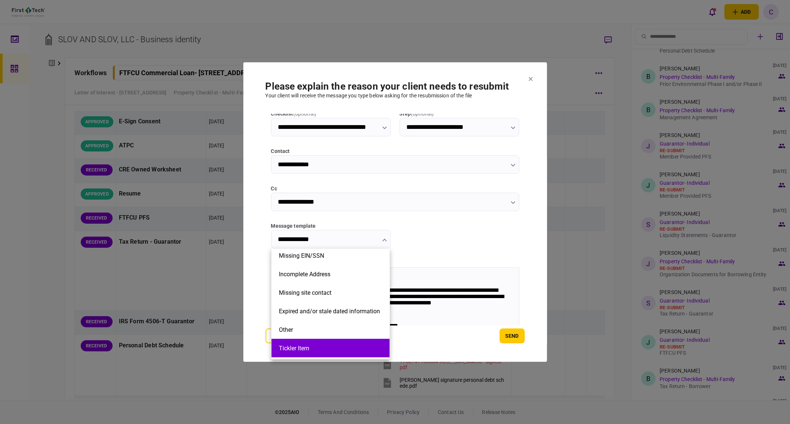
scroll to position [186, 0]
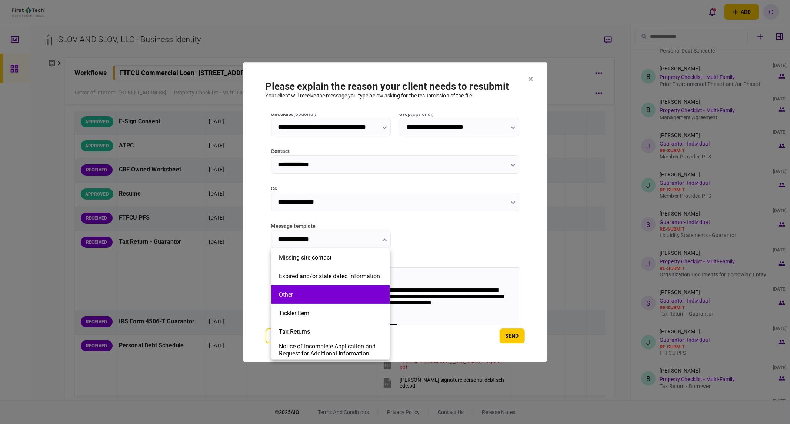
click at [311, 300] on li "Other" at bounding box center [331, 294] width 118 height 19
type input "*****"
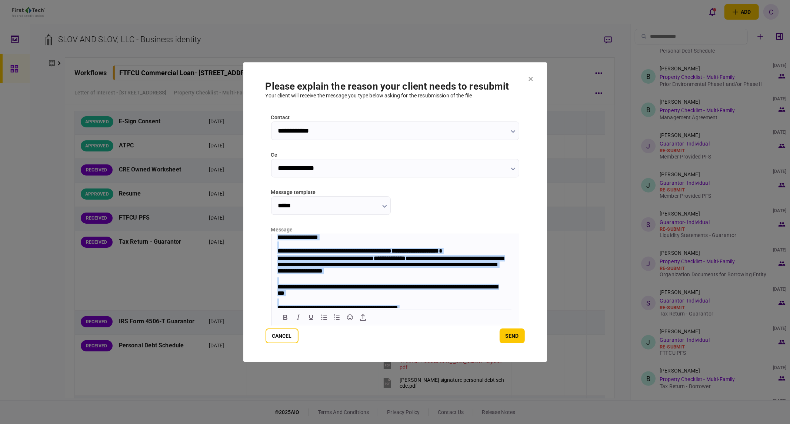
scroll to position [30, 0]
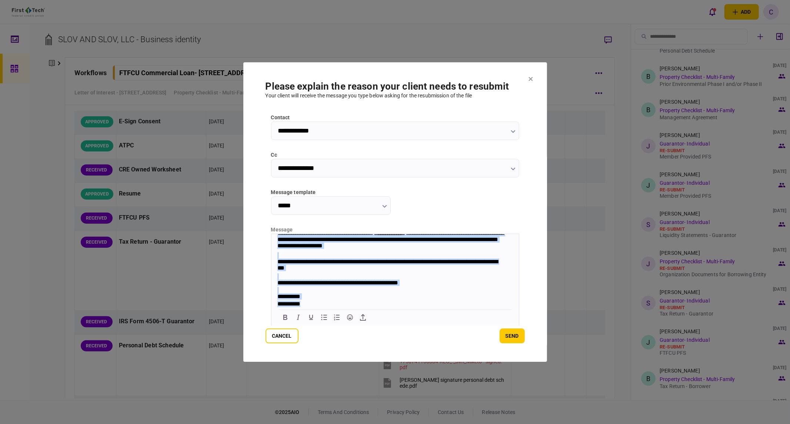
drag, startPoint x: 276, startPoint y: 238, endPoint x: 732, endPoint y: 579, distance: 569.8
click at [471, 308] on html "**********" at bounding box center [395, 258] width 248 height 99
paste body "Rich Text Area. Press ALT-0 for help."
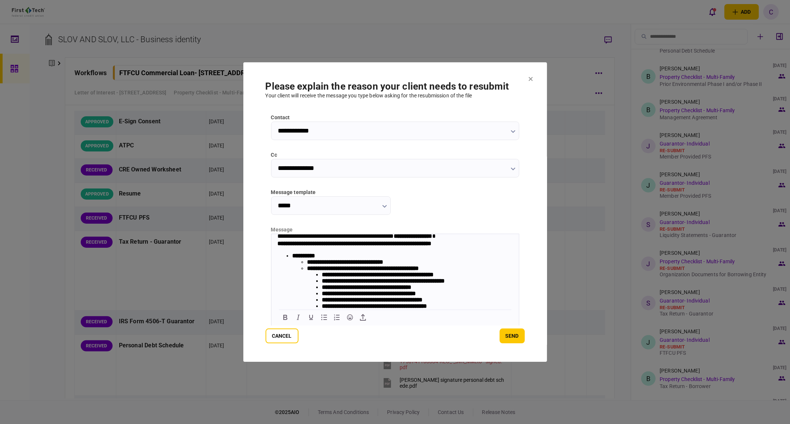
scroll to position [0, 0]
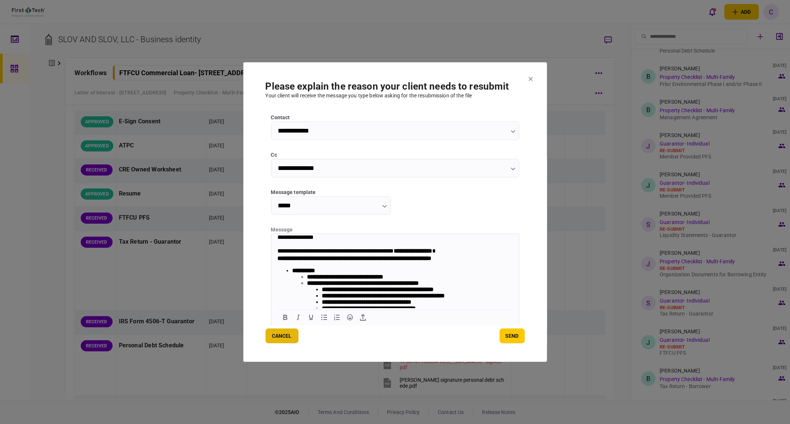
click at [285, 332] on button "Cancel" at bounding box center [282, 336] width 33 height 15
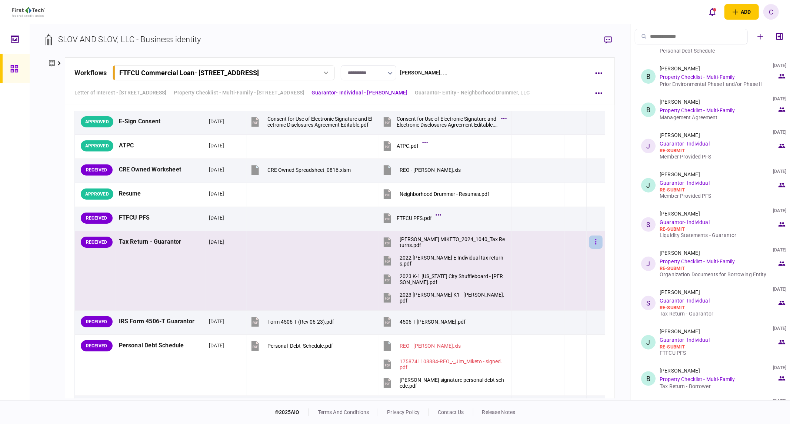
click at [592, 243] on button "button" at bounding box center [596, 242] width 13 height 13
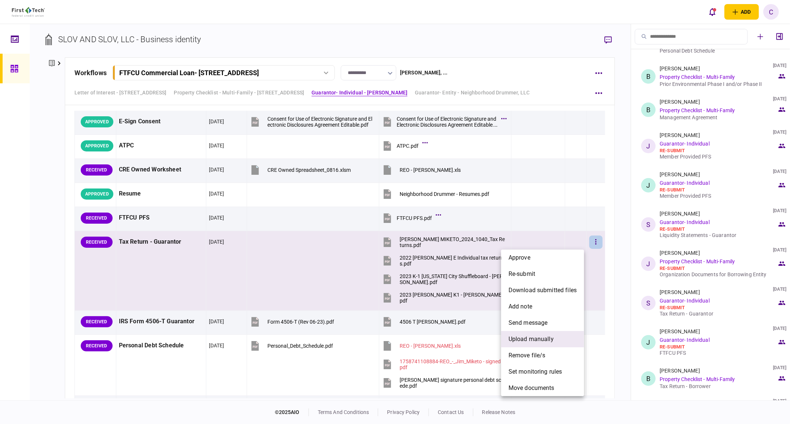
click at [527, 342] on span "upload manually" at bounding box center [531, 339] width 45 height 9
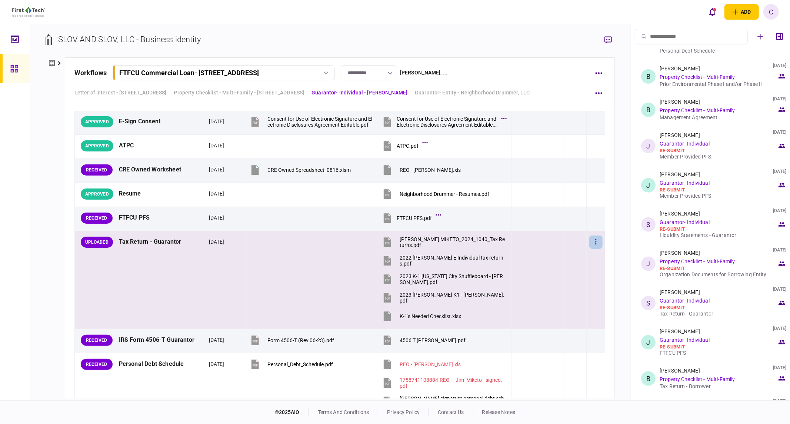
click at [595, 242] on icon "button" at bounding box center [595, 242] width 1 height 7
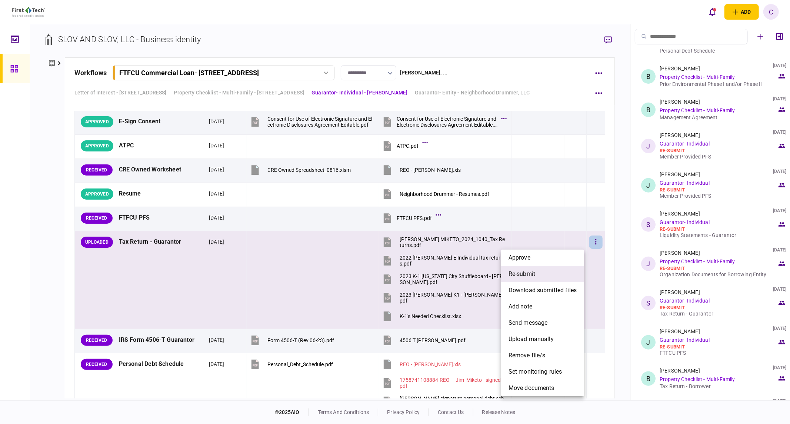
click at [528, 275] on span "re-submit" at bounding box center [522, 274] width 27 height 9
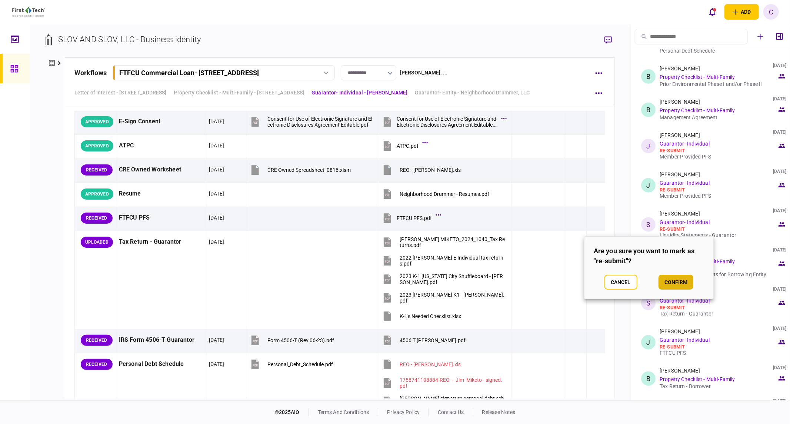
click at [676, 286] on button "confirm" at bounding box center [676, 282] width 35 height 15
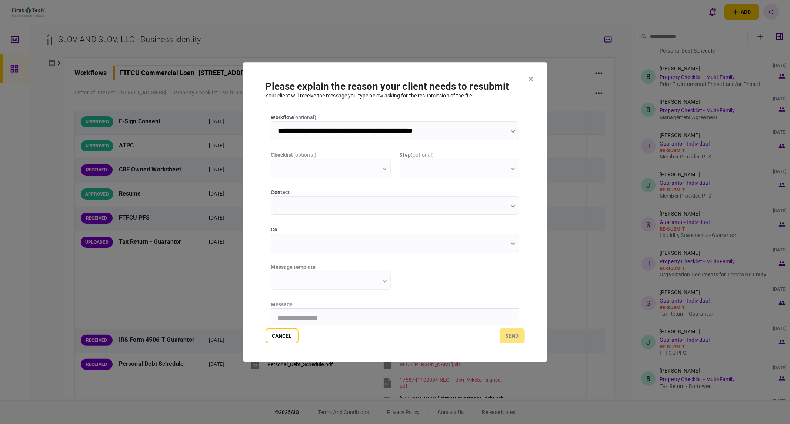
type input "**********"
click at [287, 246] on input "cc" at bounding box center [395, 243] width 248 height 19
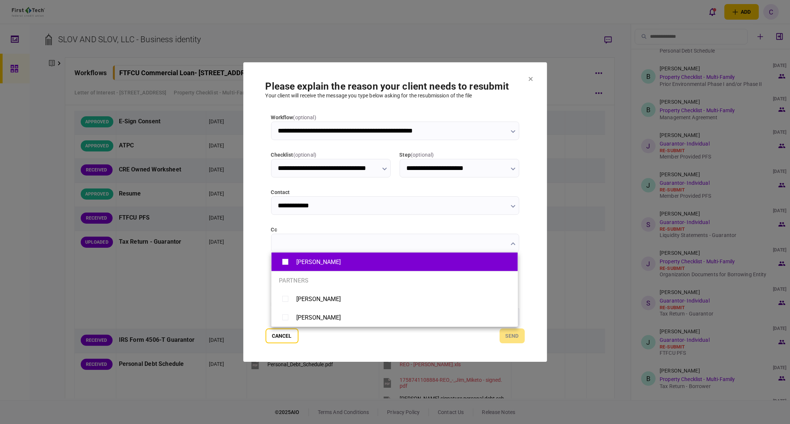
type input "**********"
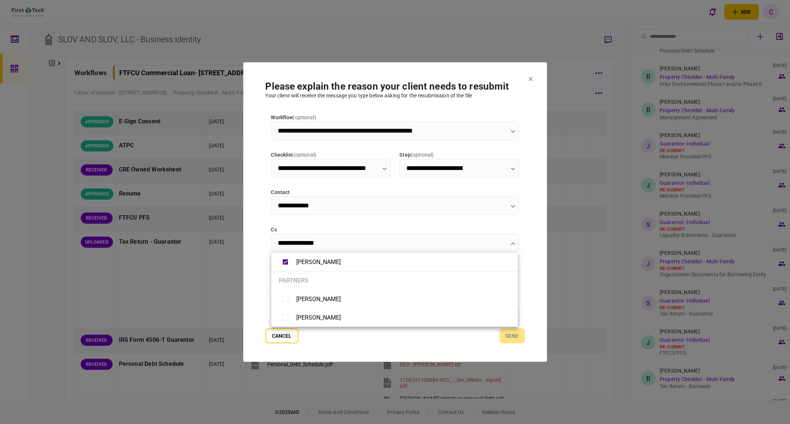
click at [262, 277] on div at bounding box center [395, 212] width 790 height 424
click at [341, 275] on input "message template" at bounding box center [331, 280] width 120 height 19
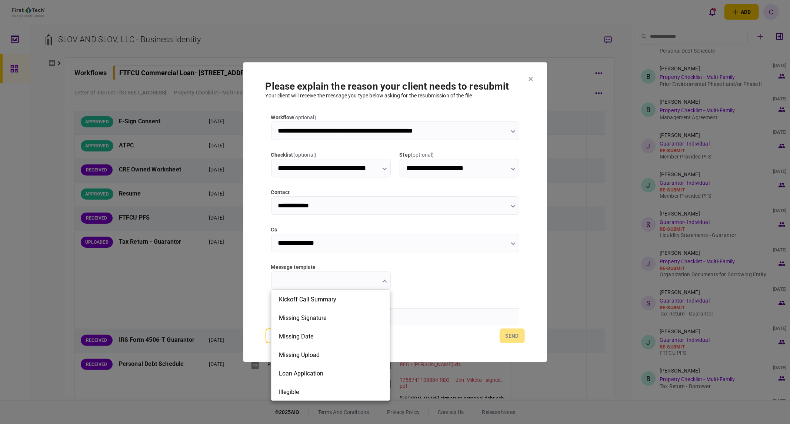
scroll to position [167, 0]
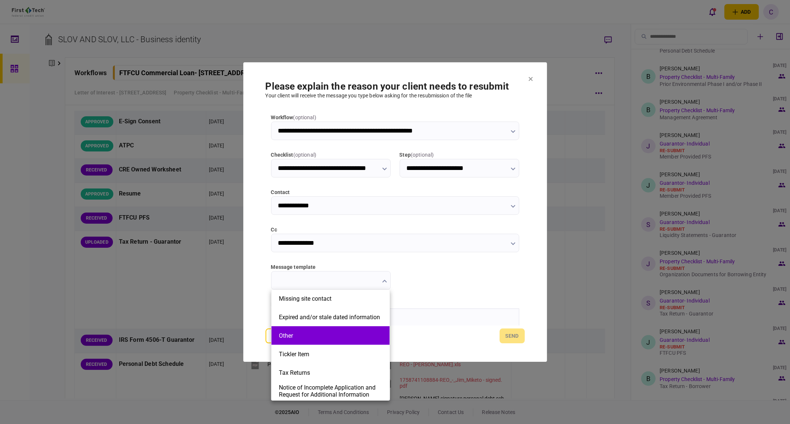
click at [304, 339] on li "Other" at bounding box center [331, 335] width 118 height 19
type input "*****"
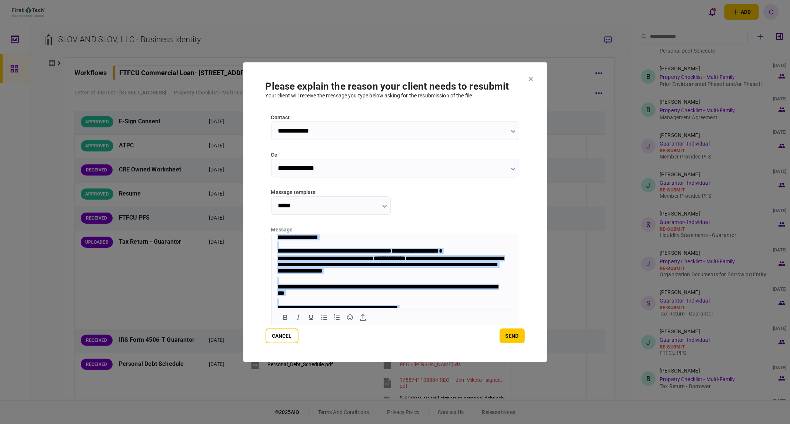
scroll to position [30, 0]
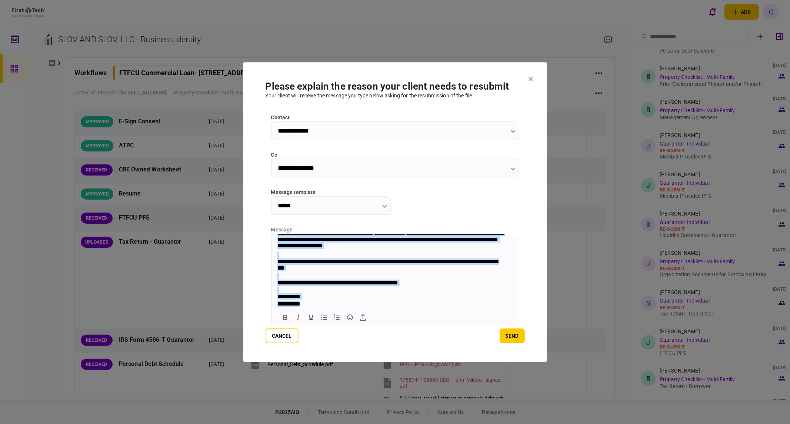
drag, startPoint x: 277, startPoint y: 238, endPoint x: 673, endPoint y: 594, distance: 532.7
click at [419, 308] on html "**********" at bounding box center [395, 258] width 248 height 99
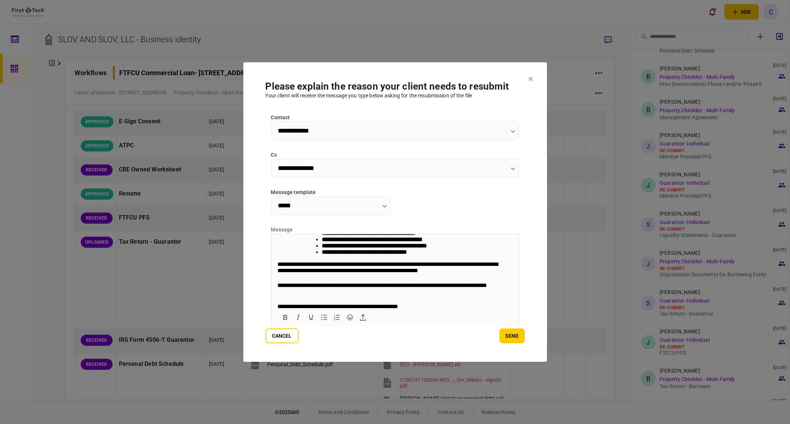
scroll to position [0, 0]
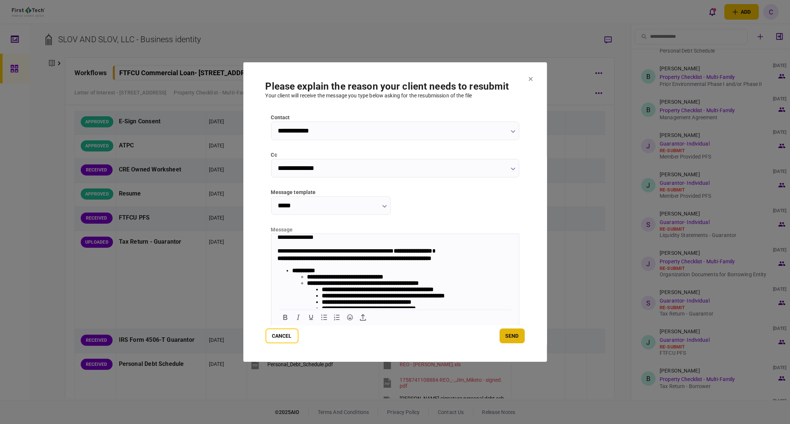
click at [509, 338] on button "send" at bounding box center [512, 336] width 25 height 15
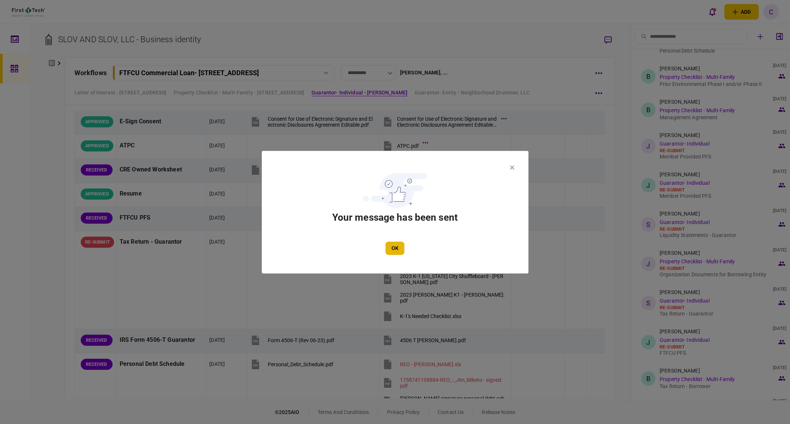
click at [405, 248] on div "OK" at bounding box center [395, 248] width 222 height 13
click at [396, 249] on button "OK" at bounding box center [395, 248] width 19 height 13
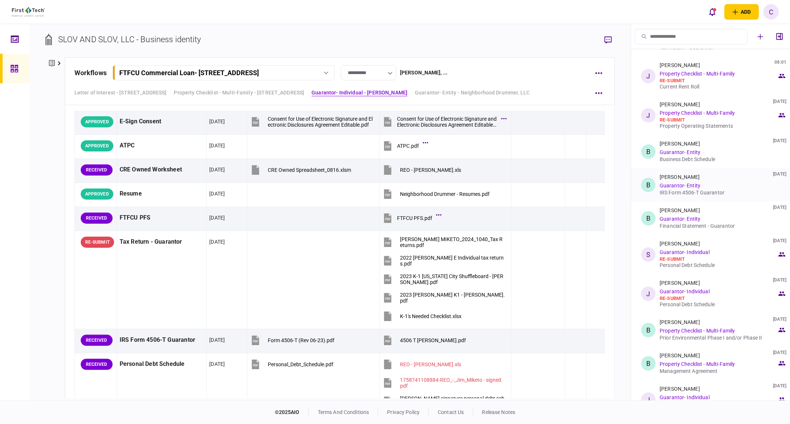
scroll to position [0, 0]
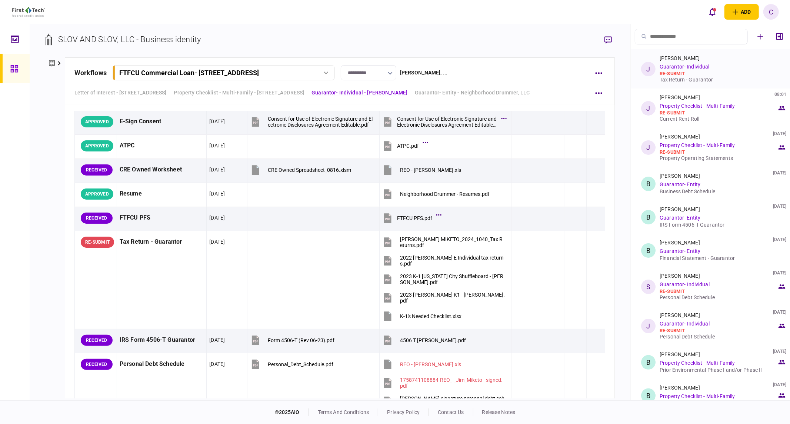
click at [687, 76] on div "re-submit" at bounding box center [718, 74] width 117 height 6
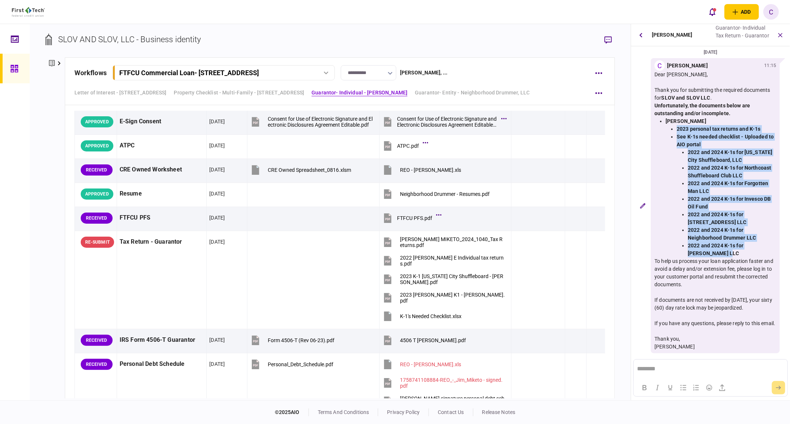
drag, startPoint x: 677, startPoint y: 121, endPoint x: 705, endPoint y: 245, distance: 126.8
click at [705, 245] on ul "2023 personal tax returns and K-1s See K-1s needed checklist - Uploaded to AIO …" at bounding box center [721, 191] width 110 height 132
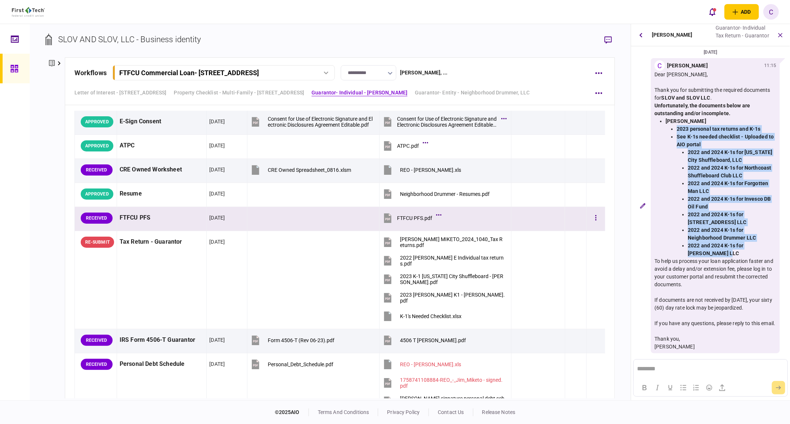
copy ul "2023 personal tax returns and K-1s See K-1s needed checklist - Uploaded to AIO …"
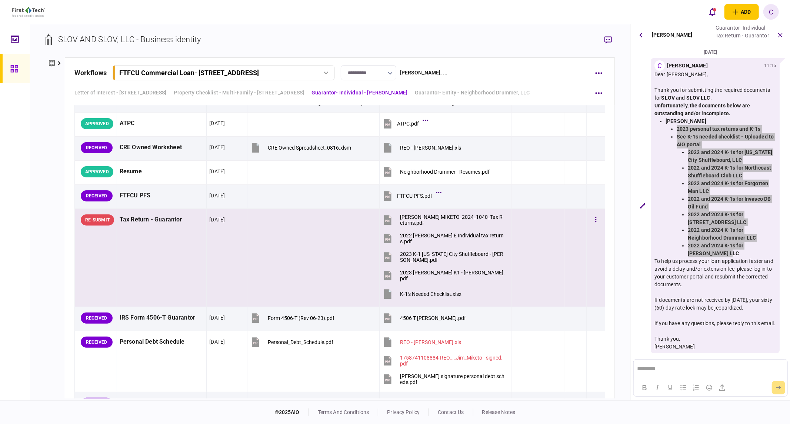
scroll to position [1270, 0]
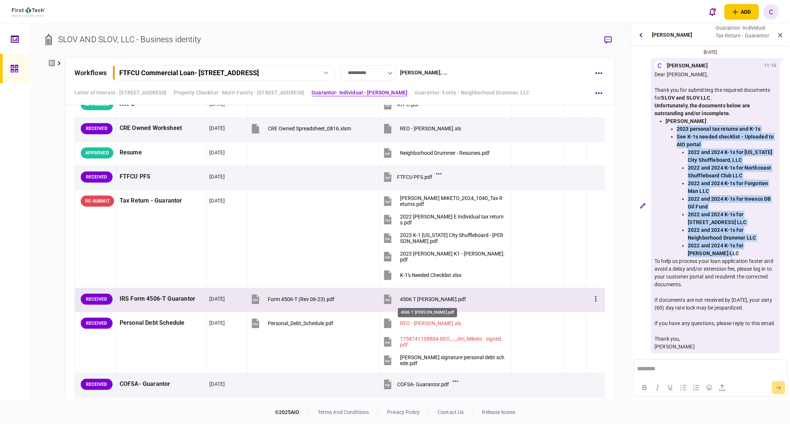
click at [418, 300] on div "4506 T [PERSON_NAME].pdf" at bounding box center [433, 299] width 66 height 6
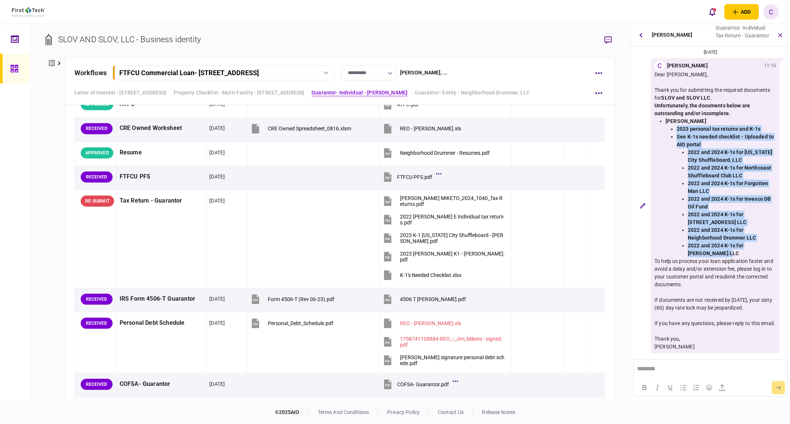
drag, startPoint x: 620, startPoint y: 282, endPoint x: 613, endPoint y: 291, distance: 12.1
click at [620, 282] on div "**********" at bounding box center [330, 212] width 601 height 376
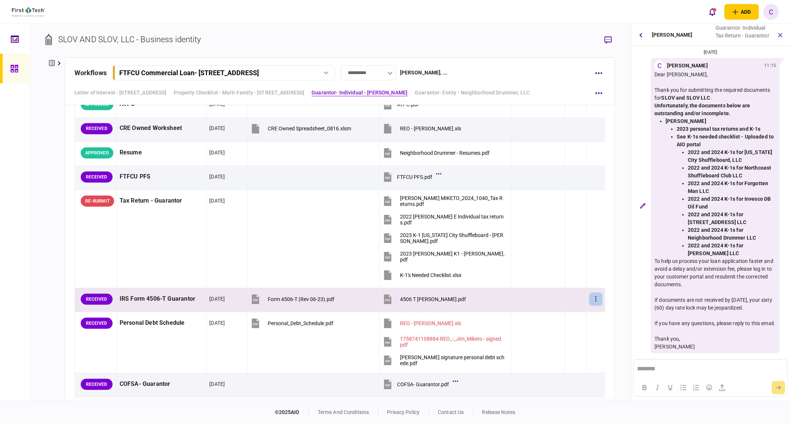
click at [592, 302] on button "button" at bounding box center [596, 299] width 13 height 13
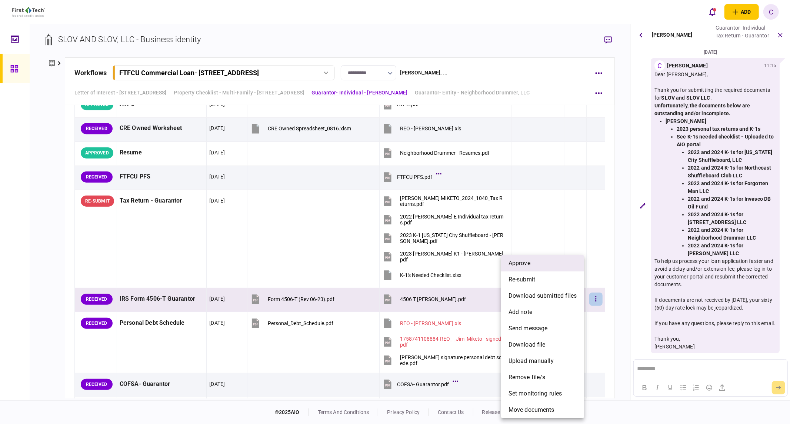
click at [519, 267] on span "approve" at bounding box center [520, 263] width 22 height 9
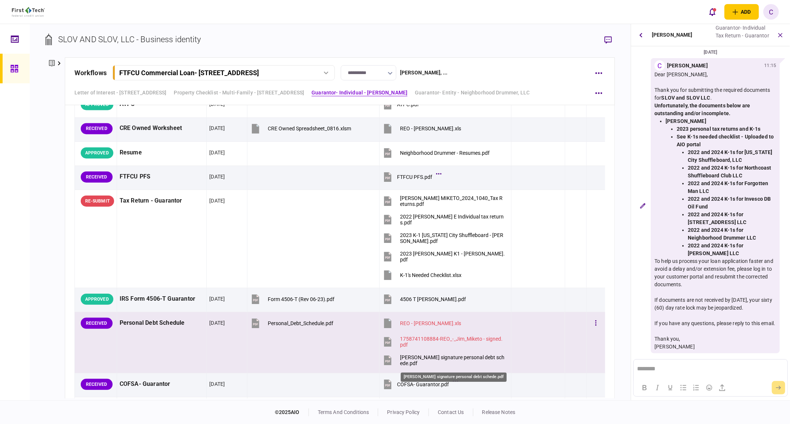
click at [411, 360] on div "[PERSON_NAME] signature personal debt schede.pdf" at bounding box center [452, 361] width 105 height 12
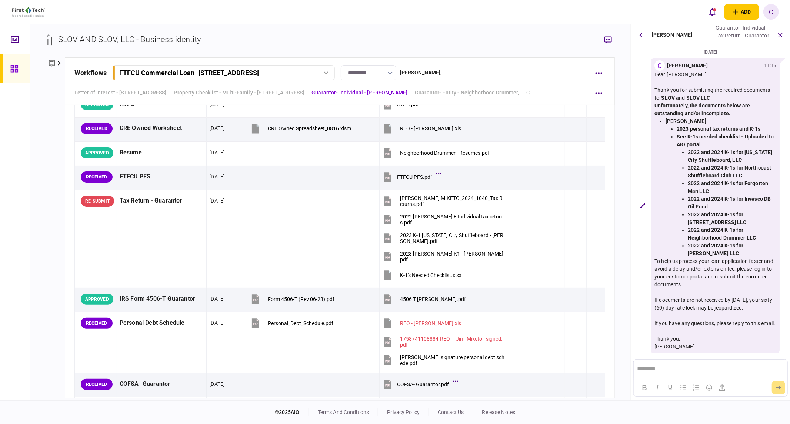
click at [626, 289] on div "**********" at bounding box center [330, 212] width 601 height 376
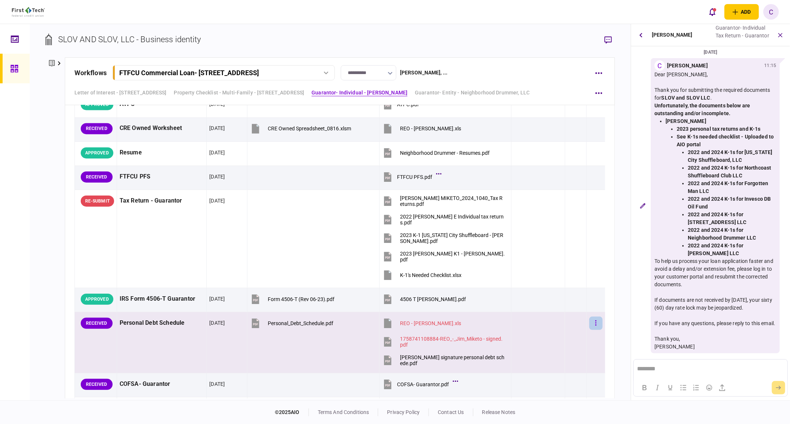
click at [590, 323] on button "button" at bounding box center [596, 323] width 13 height 13
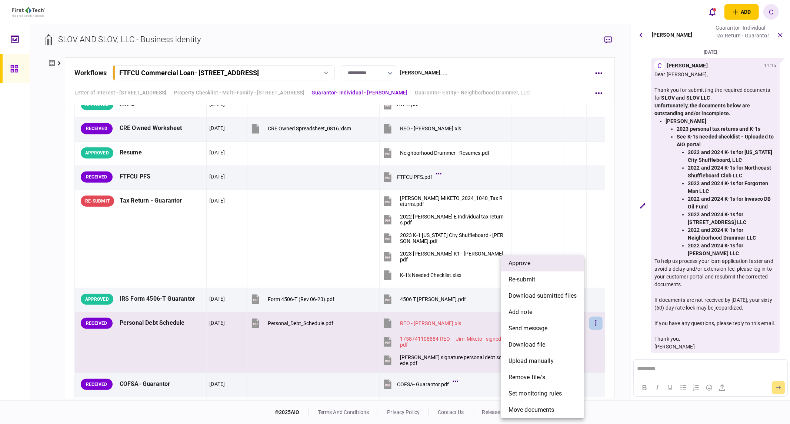
click at [522, 265] on span "approve" at bounding box center [520, 263] width 22 height 9
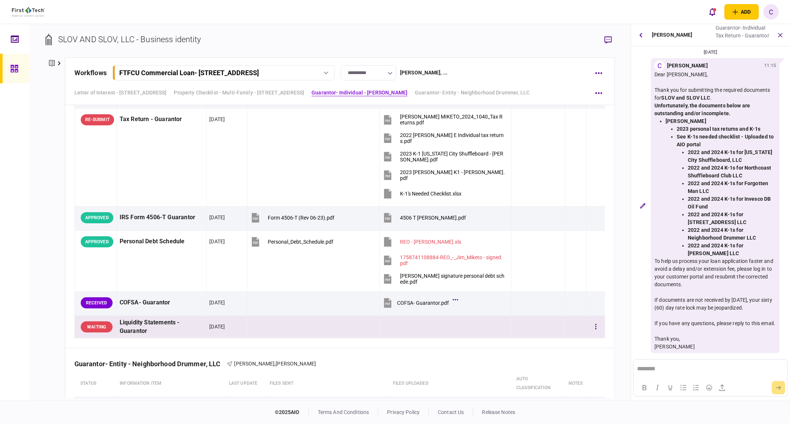
scroll to position [1353, 0]
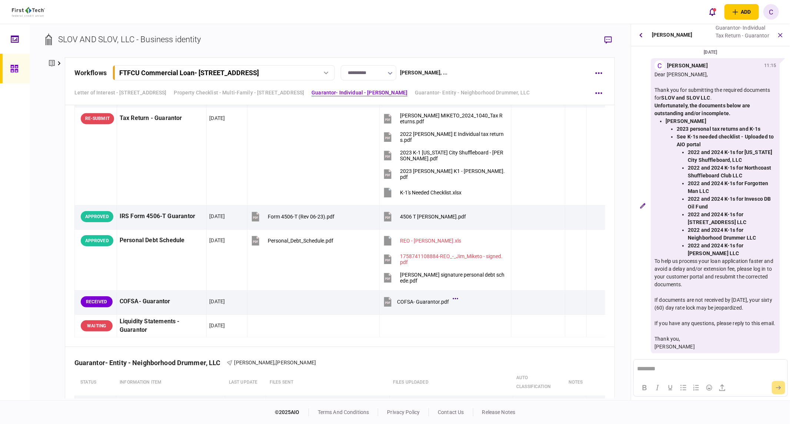
click at [616, 301] on div "**********" at bounding box center [330, 212] width 601 height 376
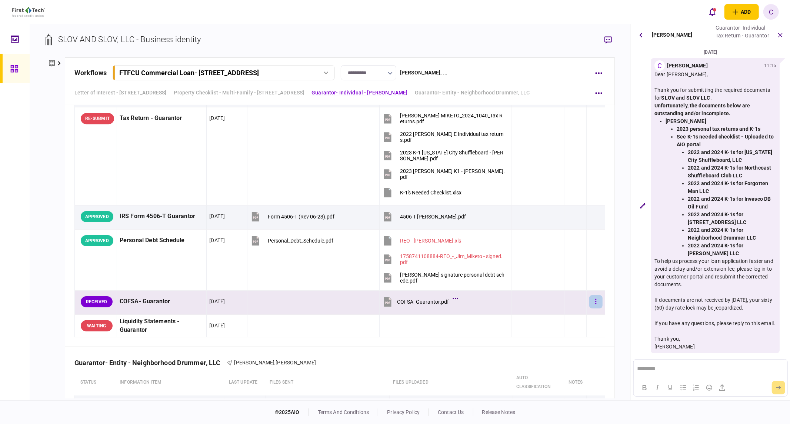
click at [594, 304] on button "button" at bounding box center [596, 301] width 13 height 13
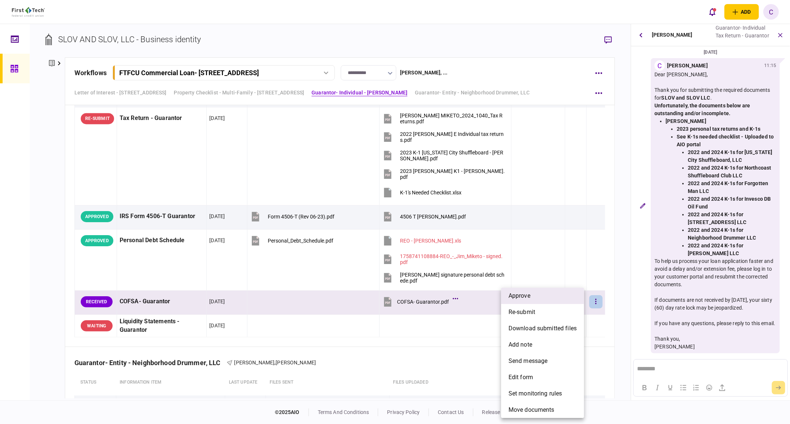
click at [527, 299] on span "approve" at bounding box center [520, 296] width 22 height 9
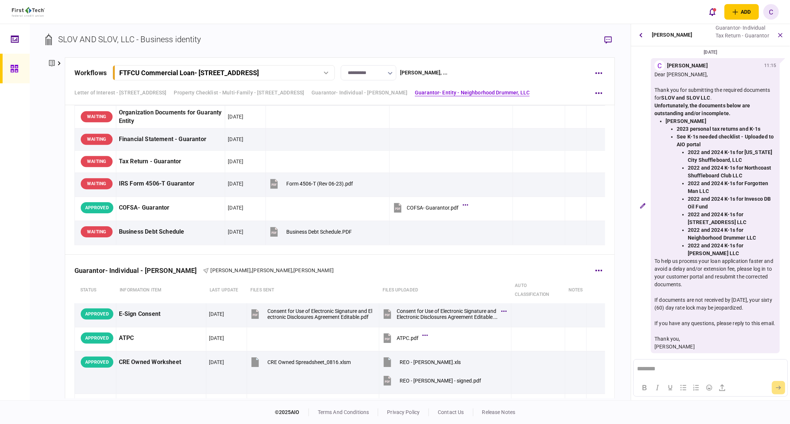
scroll to position [1559, 0]
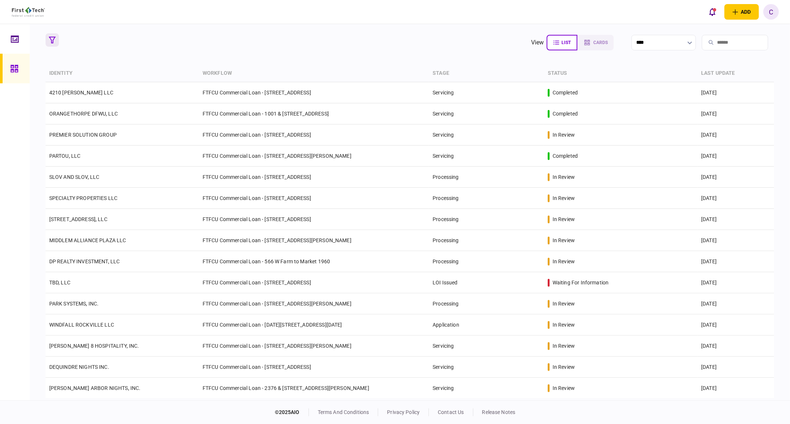
click at [52, 40] on icon "button" at bounding box center [52, 40] width 7 height 7
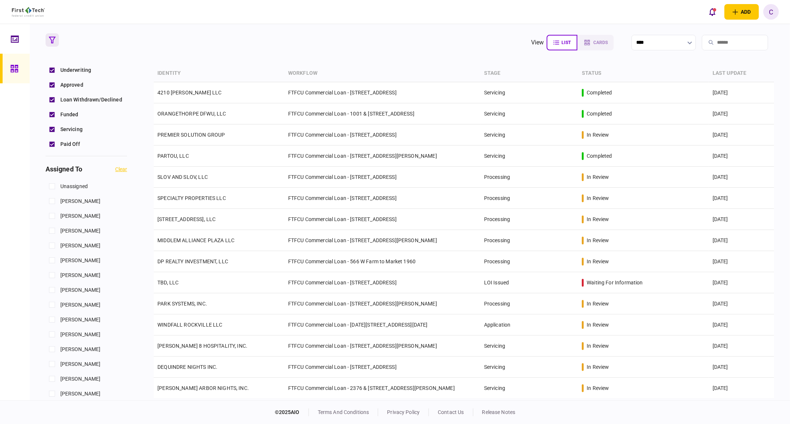
scroll to position [288, 0]
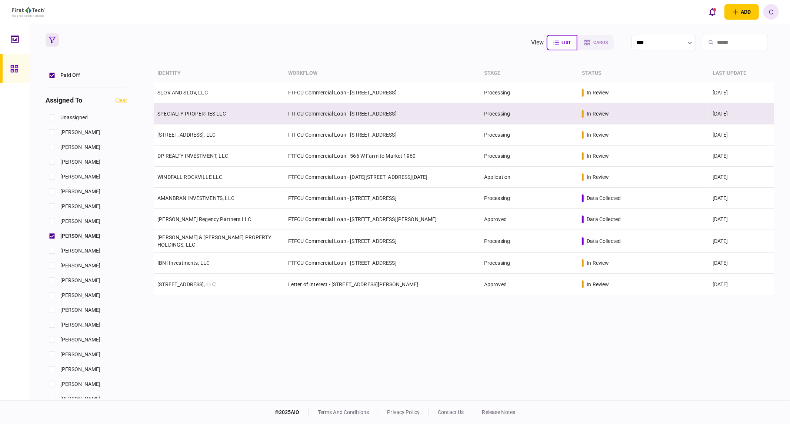
click at [190, 117] on td "SPECIALTY PROPERTIES LLC" at bounding box center [219, 113] width 131 height 21
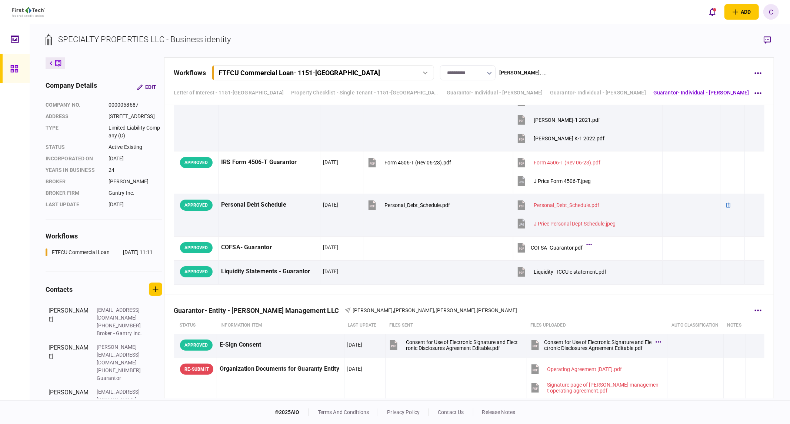
scroll to position [3252, 0]
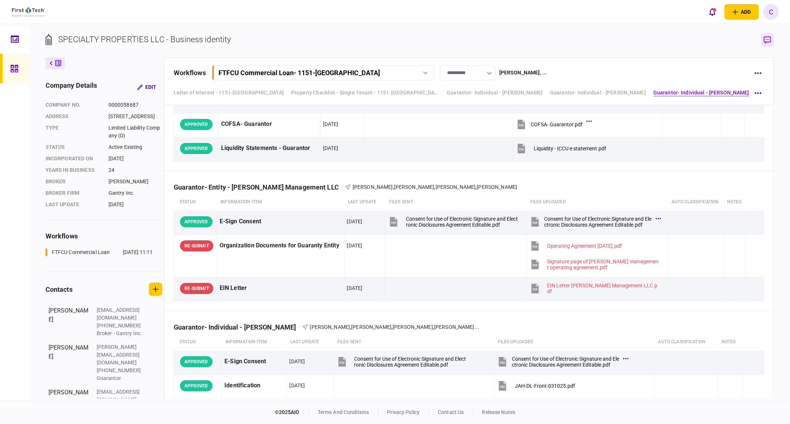
click at [711, 41] on icon "button" at bounding box center [767, 40] width 7 height 8
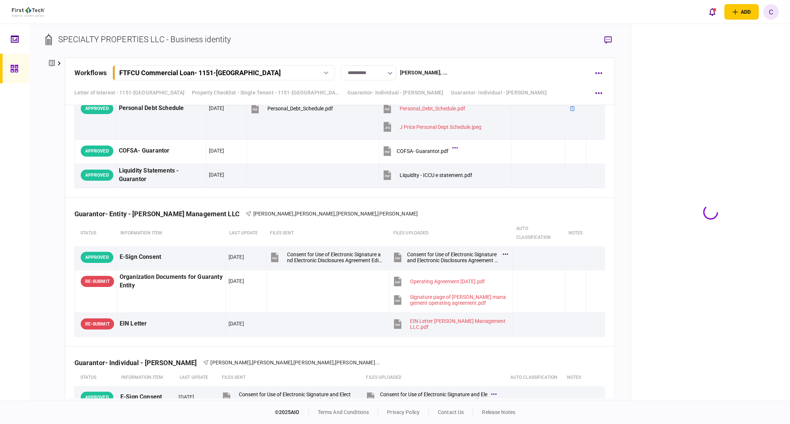
scroll to position [3279, 0]
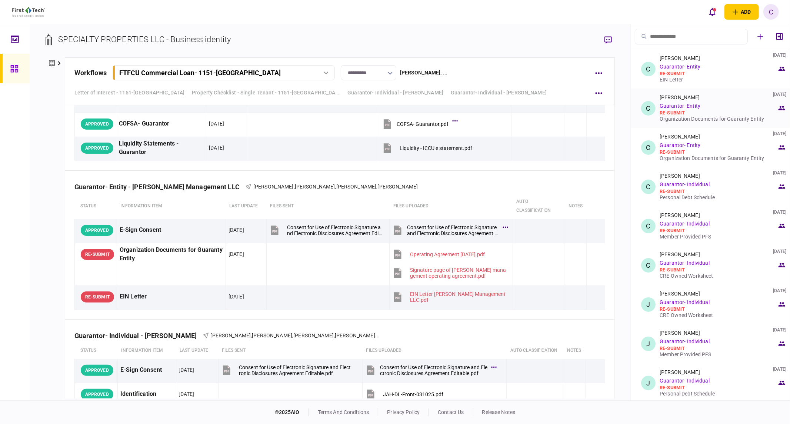
click at [681, 119] on div "Organization Documents for Guaranty Entity" at bounding box center [718, 119] width 117 height 6
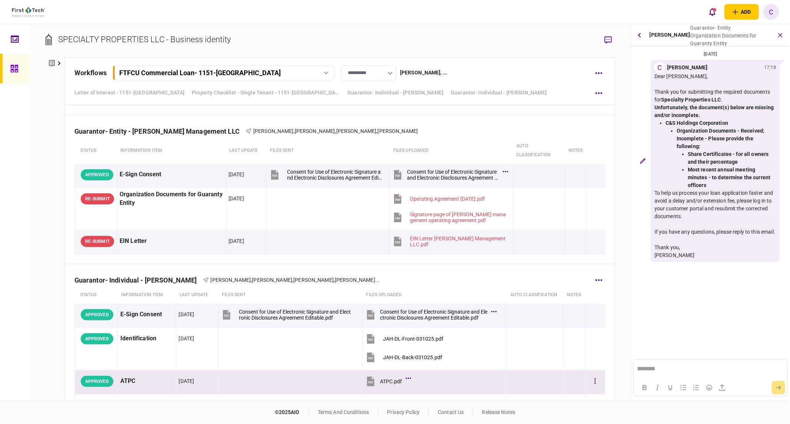
scroll to position [3321, 0]
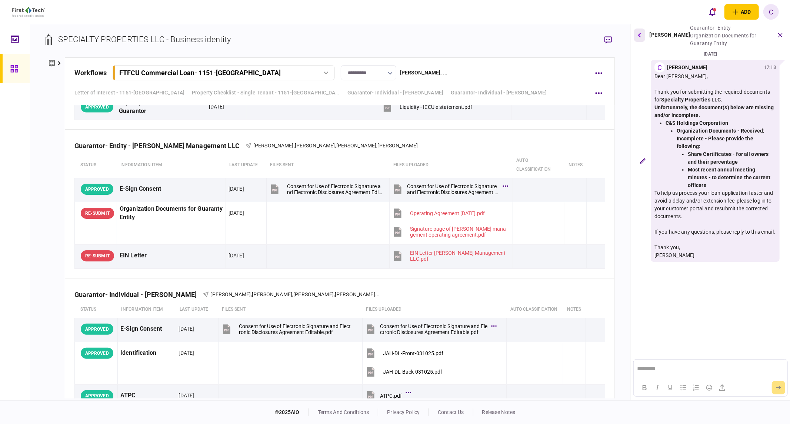
click at [641, 38] on button "button" at bounding box center [639, 35] width 11 height 13
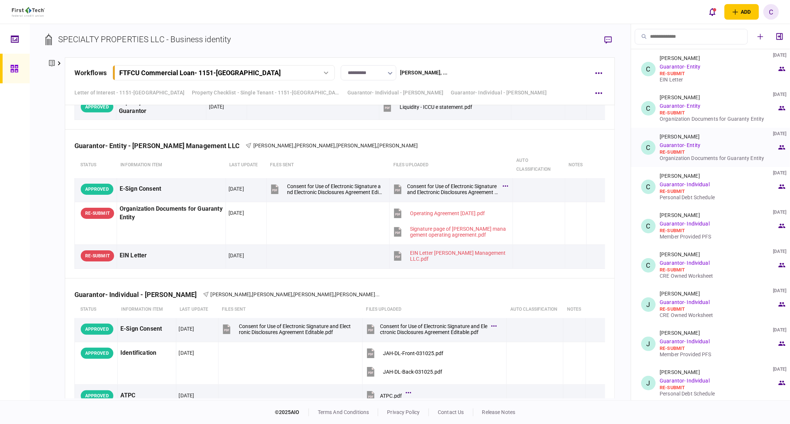
click at [680, 157] on div "Organization Documents for Guaranty Entity" at bounding box center [718, 158] width 117 height 6
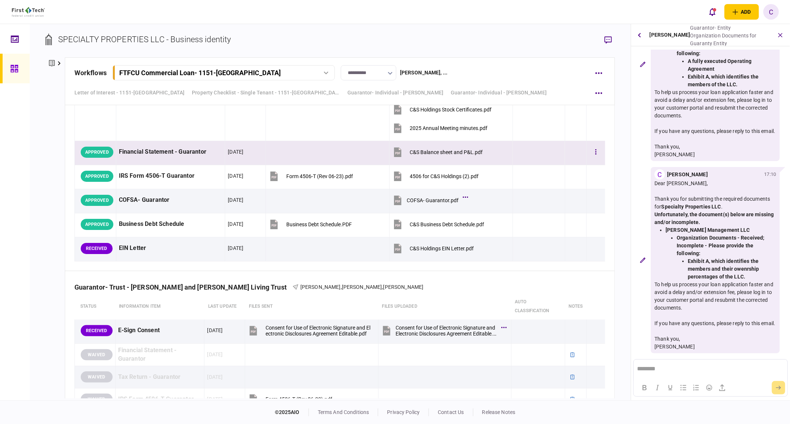
scroll to position [4350, 0]
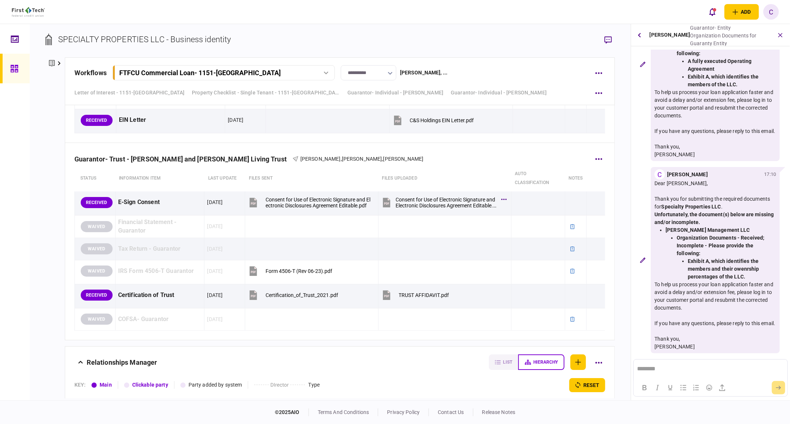
drag, startPoint x: 290, startPoint y: 160, endPoint x: 131, endPoint y: 165, distance: 159.1
click at [131, 163] on div "Guarantor- Trust - Charles James and Shel Alene Eldredge Living Trust" at bounding box center [183, 159] width 218 height 8
copy div "Charles James and Shel Alene Eldredge Living Trust"
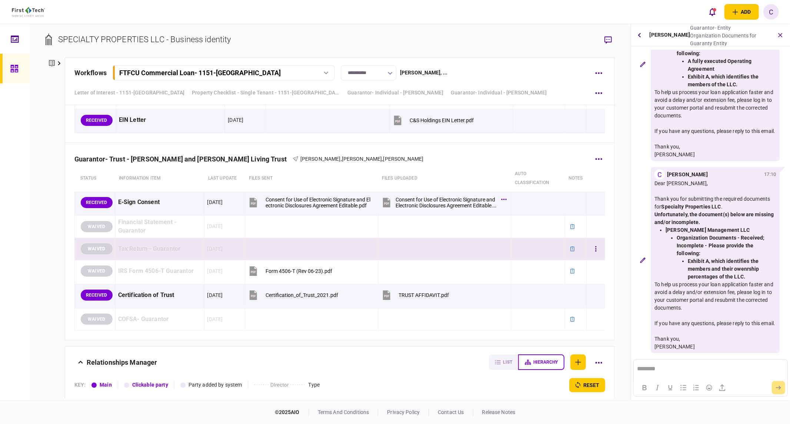
scroll to position [4308, 0]
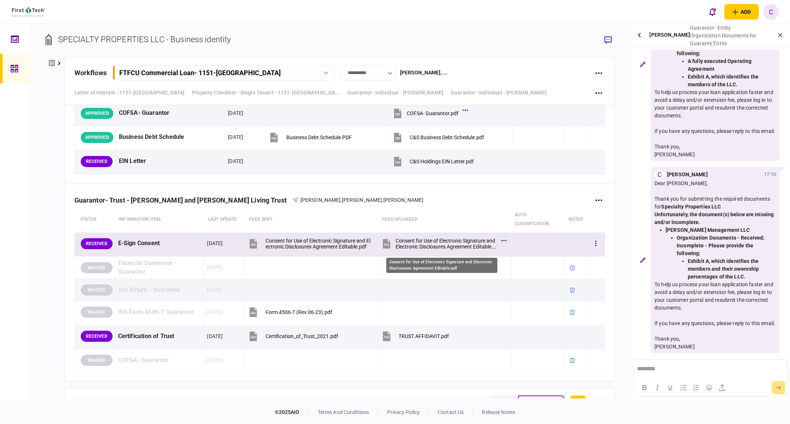
click at [448, 248] on div "Consent for Use of Electronic Signature and Electronic Disclosures Agreement Ed…" at bounding box center [447, 244] width 102 height 12
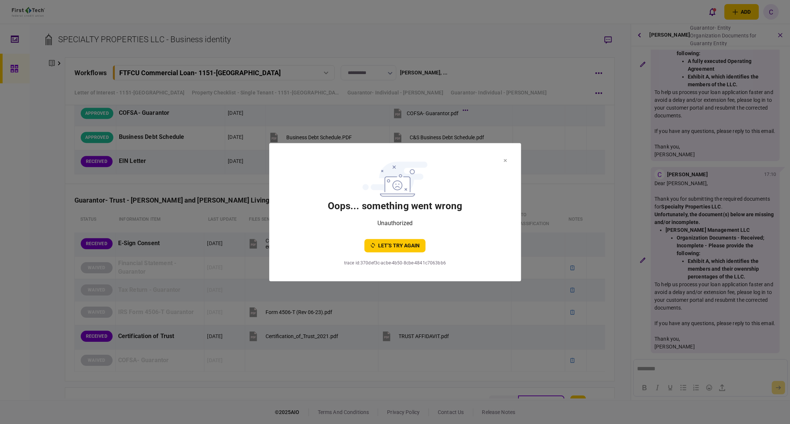
click at [506, 160] on icon at bounding box center [505, 160] width 3 height 3
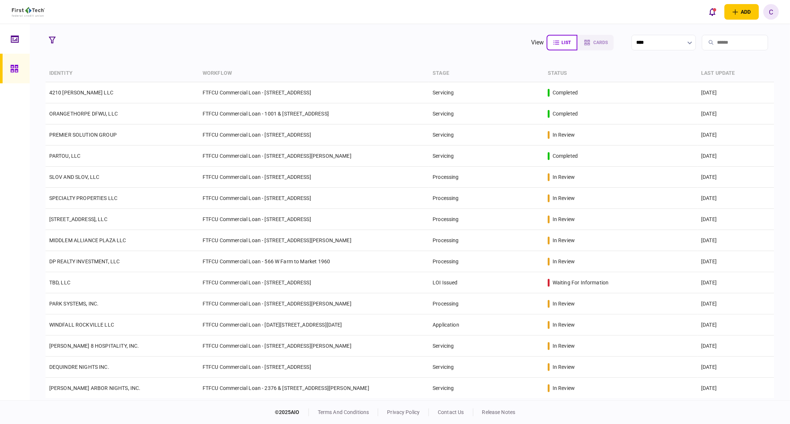
drag, startPoint x: 48, startPoint y: 41, endPoint x: 49, endPoint y: 47, distance: 6.4
click at [48, 41] on button "button" at bounding box center [52, 39] width 13 height 13
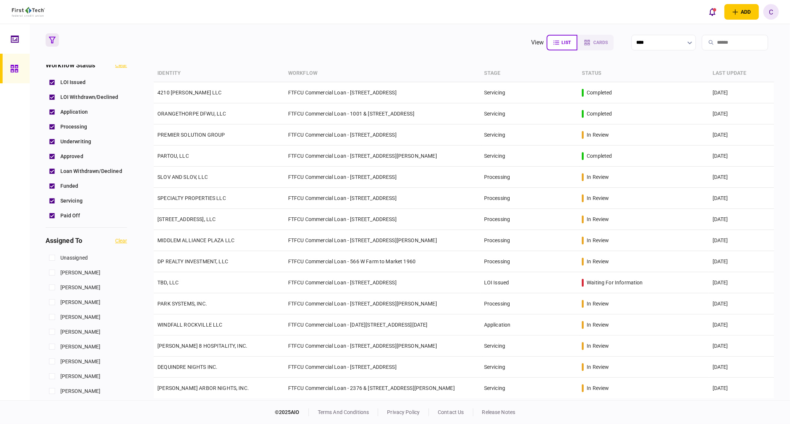
scroll to position [247, 0]
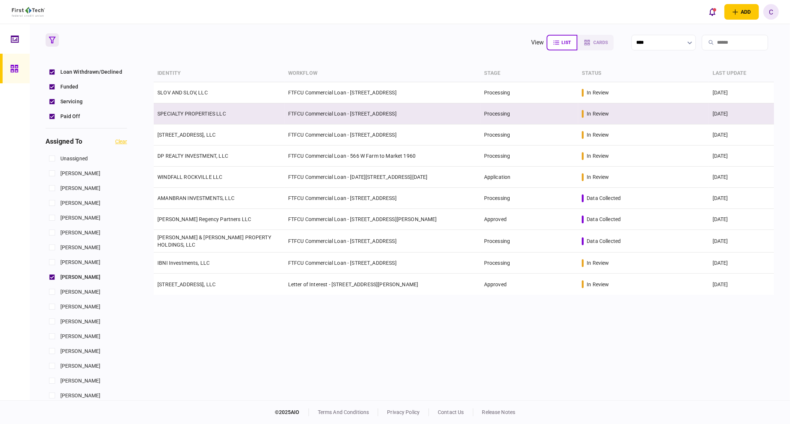
click at [182, 113] on link "SPECIALTY PROPERTIES LLC" at bounding box center [191, 114] width 69 height 6
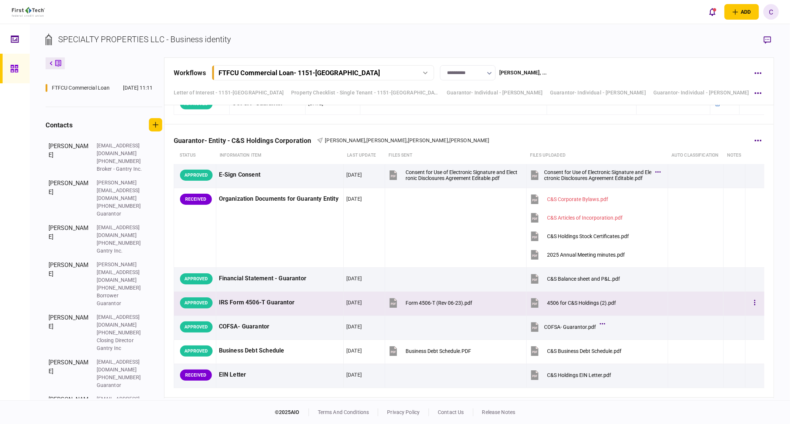
scroll to position [4076, 0]
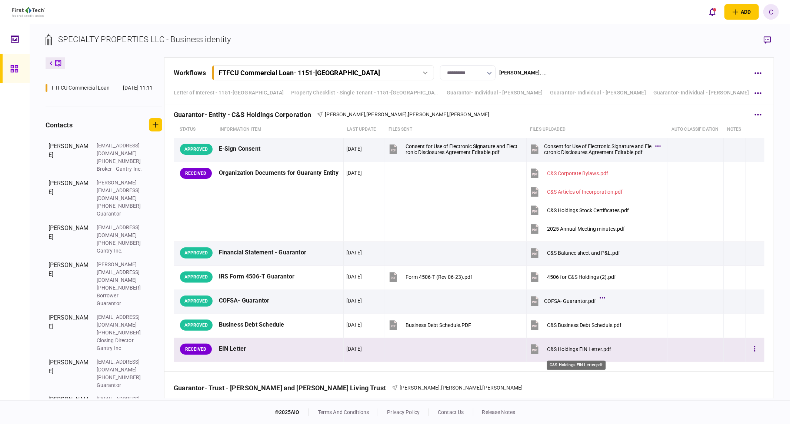
click at [575, 352] on div "C&S Holdings EIN Letter.pdf" at bounding box center [579, 349] width 64 height 6
click at [749, 354] on button "button" at bounding box center [755, 349] width 13 height 13
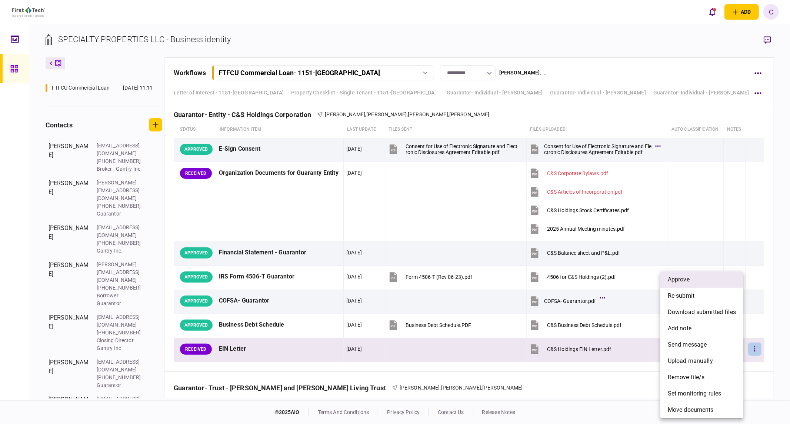
click at [676, 279] on span "approve" at bounding box center [679, 279] width 22 height 9
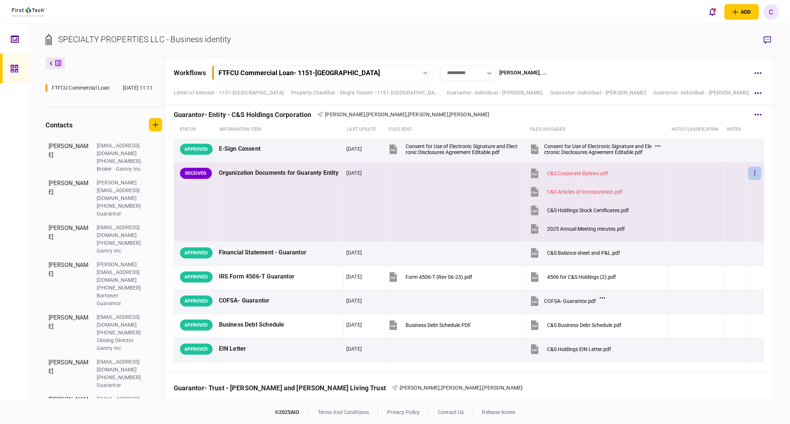
click at [749, 176] on button "button" at bounding box center [755, 173] width 13 height 13
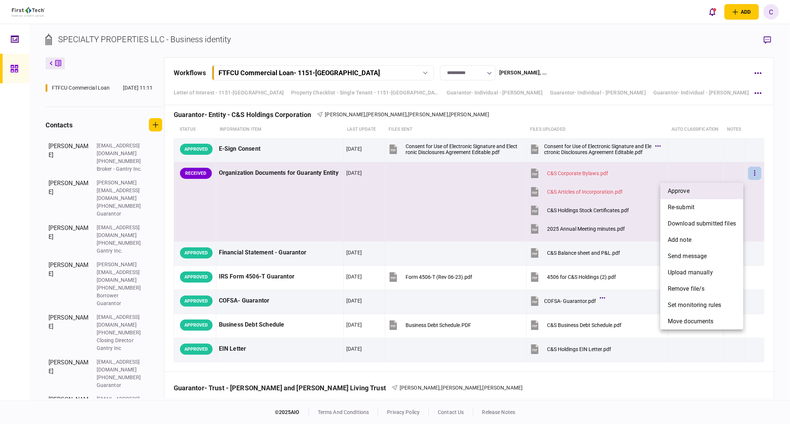
click at [697, 188] on li "approve" at bounding box center [702, 191] width 83 height 16
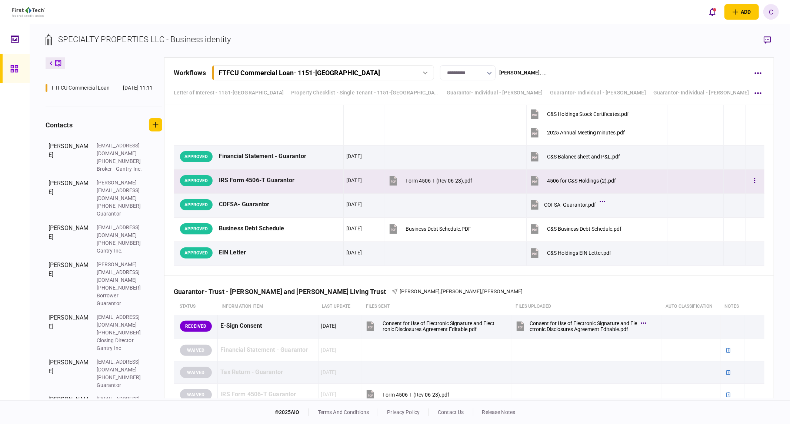
scroll to position [4282, 0]
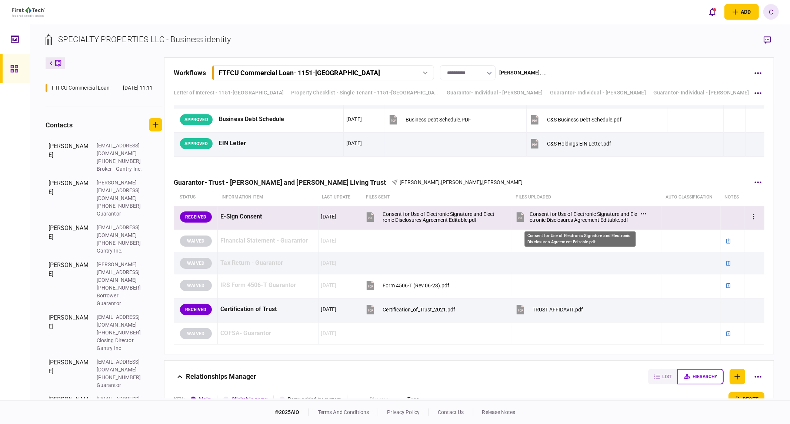
click at [570, 219] on div "Consent for Use of Electronic Signature and Electronic Disclosures Agreement Ed…" at bounding box center [583, 217] width 107 height 12
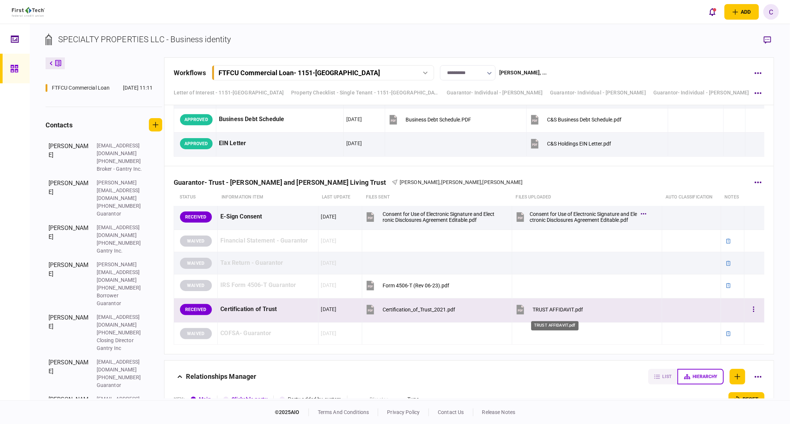
click at [558, 311] on div "TRUST AFFIDAVIT.pdf" at bounding box center [558, 310] width 50 height 6
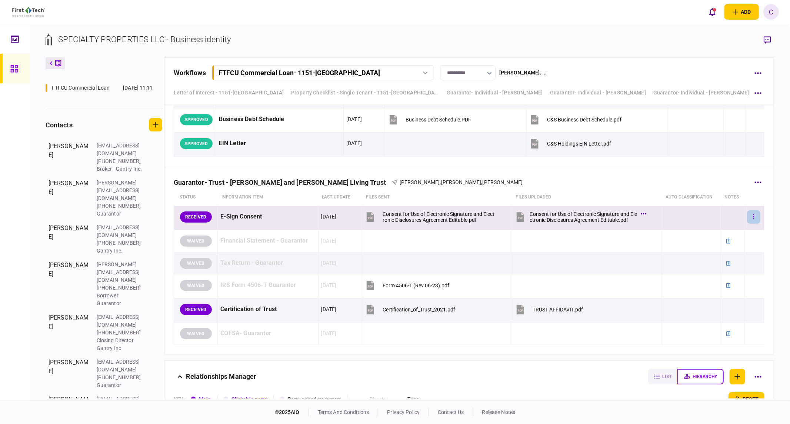
click at [753, 218] on icon "button" at bounding box center [753, 216] width 1 height 7
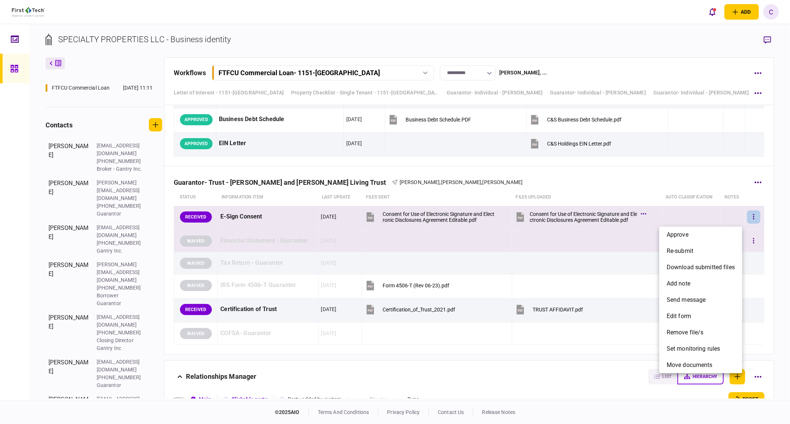
click at [679, 236] on span "approve" at bounding box center [678, 234] width 22 height 9
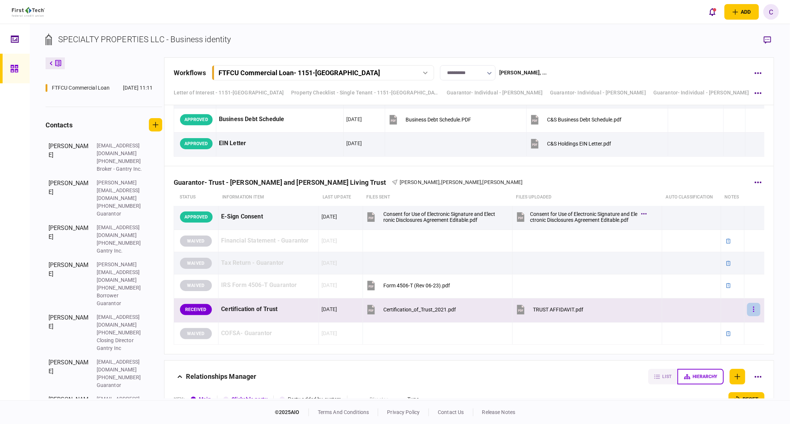
click at [754, 312] on icon "button" at bounding box center [754, 309] width 1 height 5
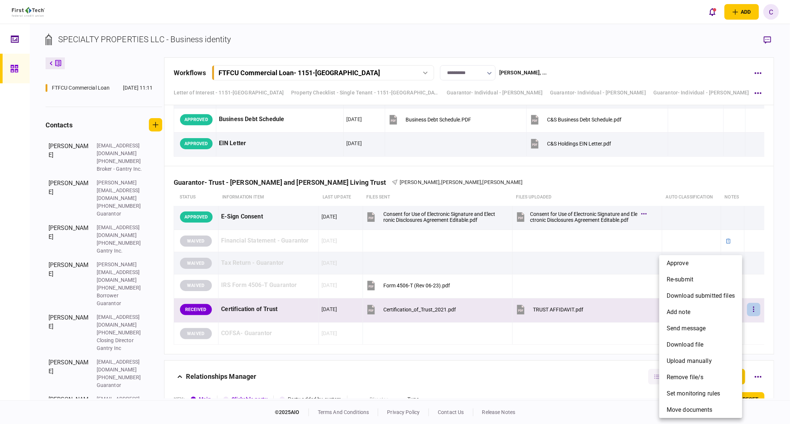
click at [766, 276] on div at bounding box center [395, 212] width 790 height 424
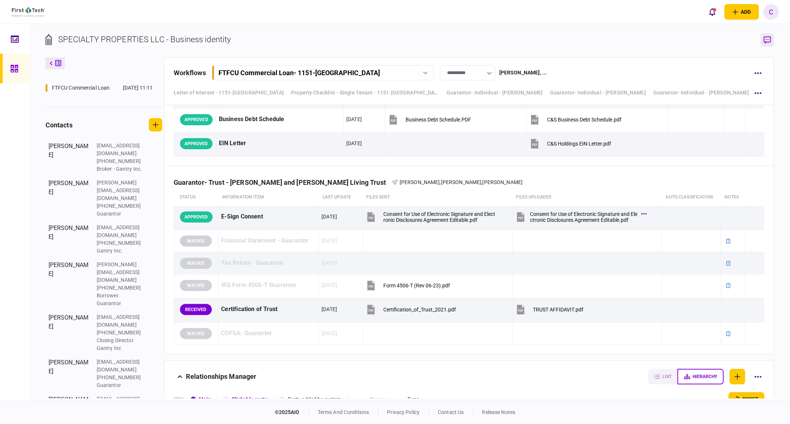
click at [765, 37] on icon "button" at bounding box center [767, 39] width 7 height 7
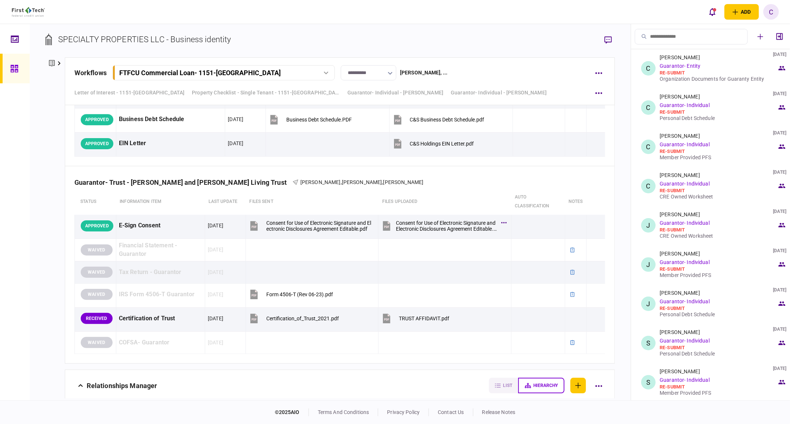
scroll to position [0, 0]
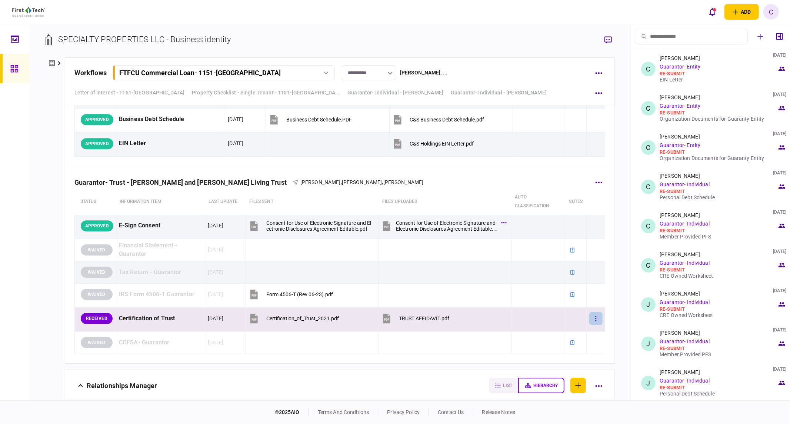
click at [595, 321] on icon "button" at bounding box center [595, 318] width 1 height 7
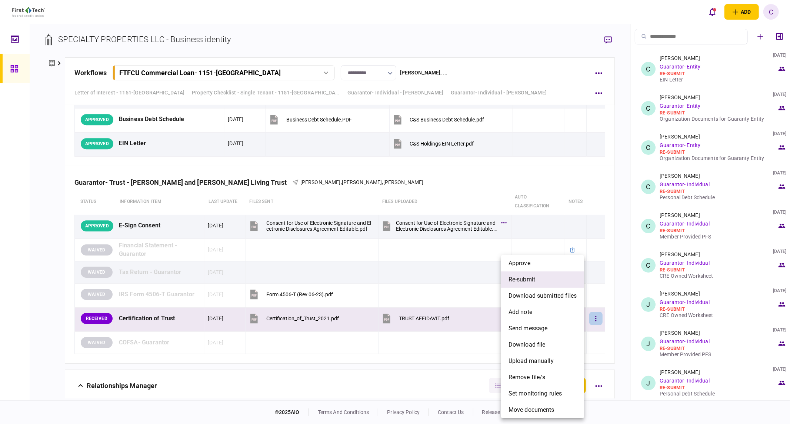
click at [525, 282] on span "re-submit" at bounding box center [522, 279] width 27 height 9
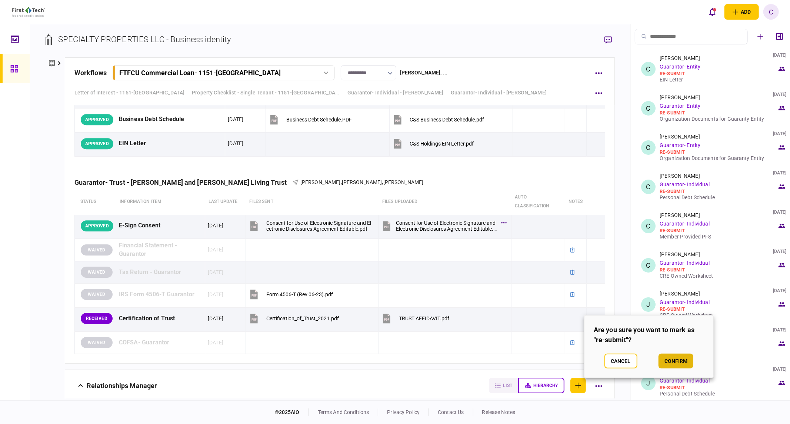
click at [673, 360] on button "confirm" at bounding box center [676, 361] width 35 height 15
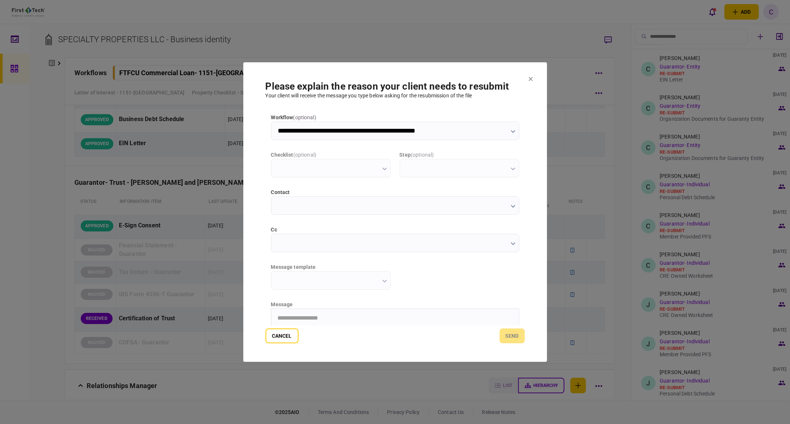
click at [297, 208] on input "contact" at bounding box center [395, 205] width 248 height 19
type input "**********"
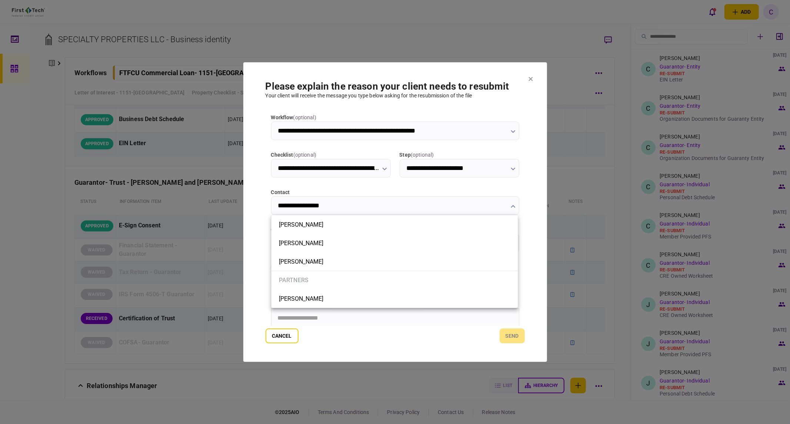
click at [257, 214] on div at bounding box center [395, 212] width 790 height 424
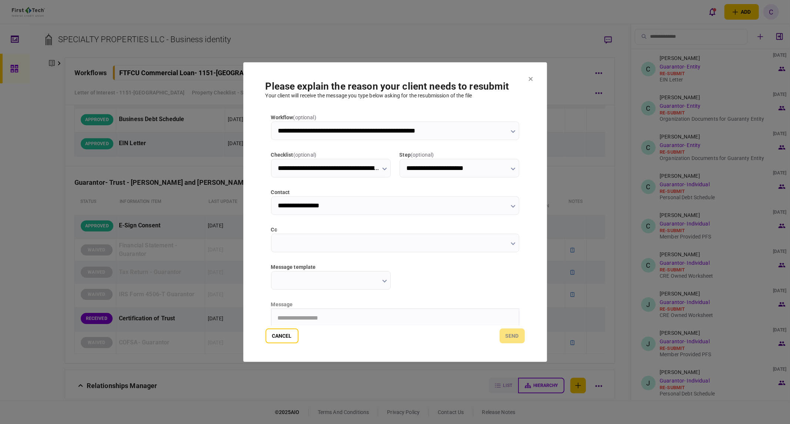
click at [298, 239] on input "cc" at bounding box center [395, 243] width 248 height 19
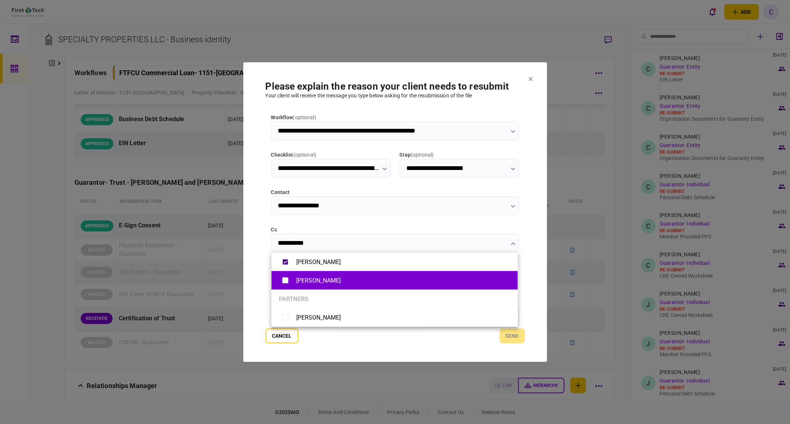
type input "**********"
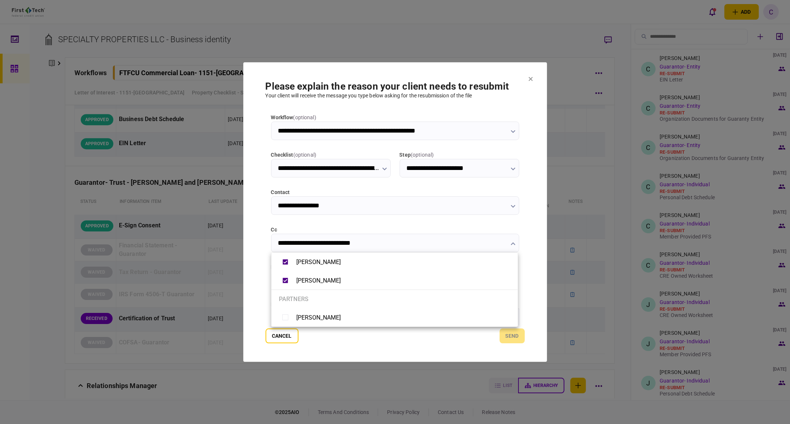
click at [268, 281] on div at bounding box center [395, 212] width 790 height 424
click at [340, 281] on input "message template" at bounding box center [331, 280] width 120 height 19
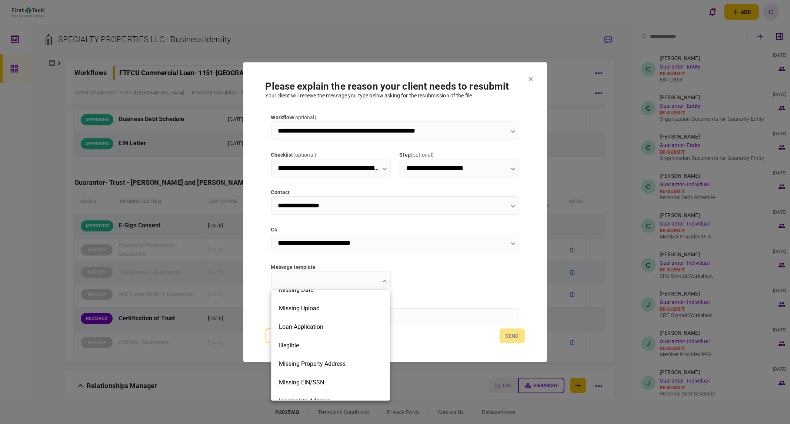
scroll to position [167, 0]
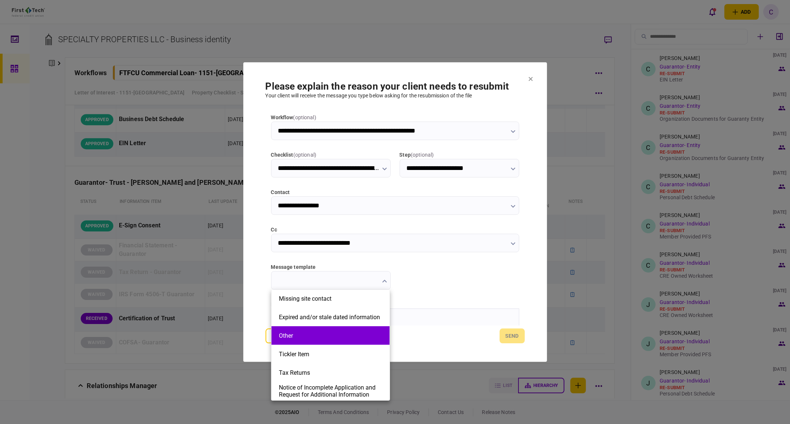
click at [306, 337] on button "Other" at bounding box center [330, 335] width 103 height 7
type input "*****"
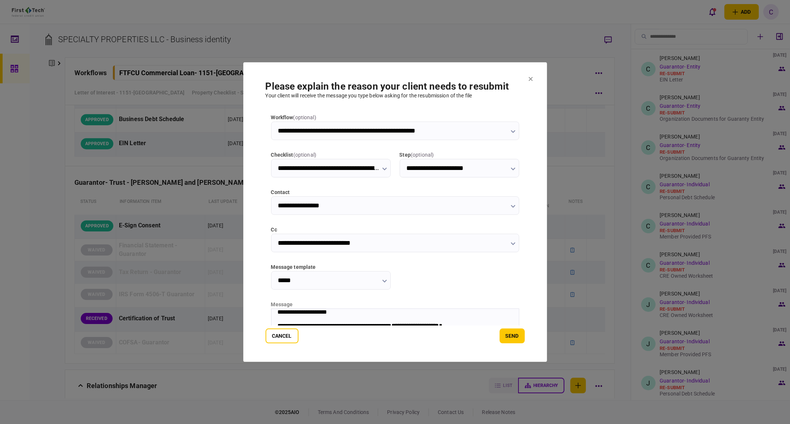
click at [512, 242] on button "button" at bounding box center [513, 243] width 5 height 6
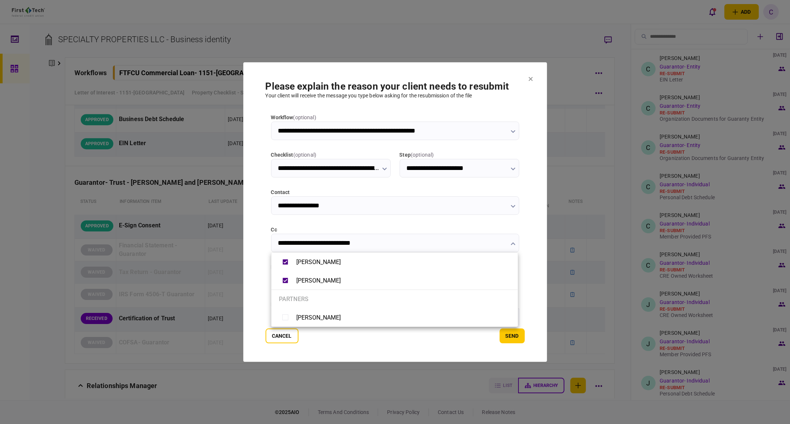
click at [512, 242] on div at bounding box center [395, 212] width 790 height 424
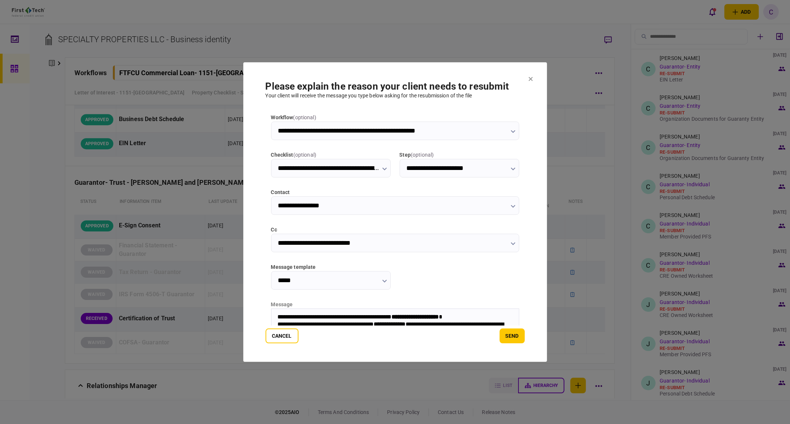
scroll to position [0, 0]
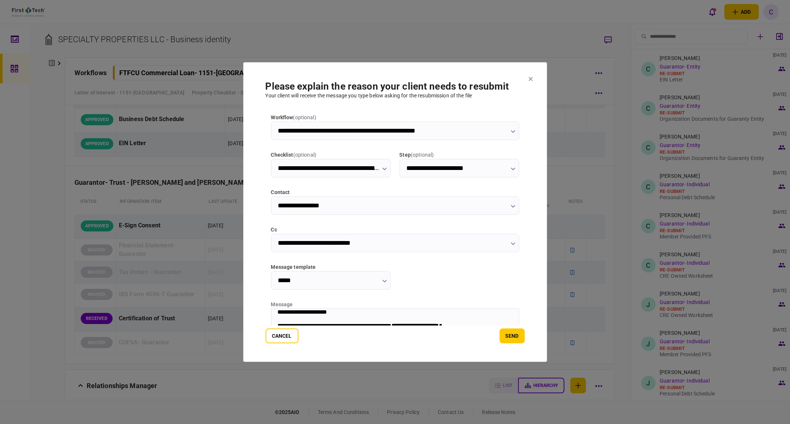
click at [293, 315] on div "**********" at bounding box center [391, 312] width 228 height 7
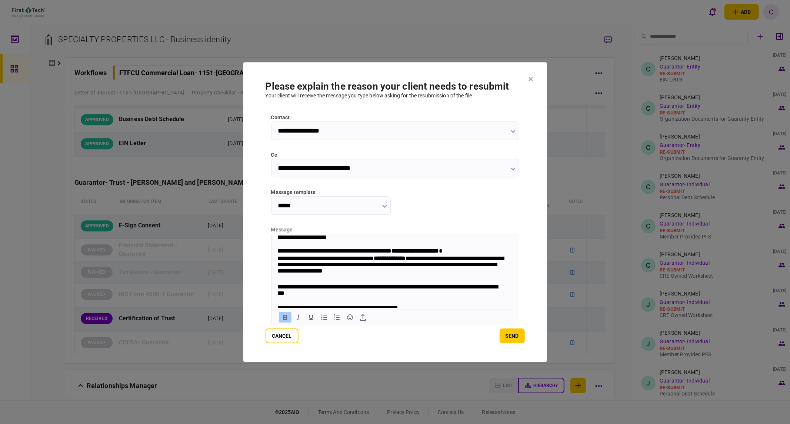
click at [418, 251] on strong "**********" at bounding box center [414, 251] width 47 height 6
drag, startPoint x: 316, startPoint y: 260, endPoint x: 356, endPoint y: 260, distance: 40.0
click at [356, 260] on div "**********" at bounding box center [391, 266] width 228 height 22
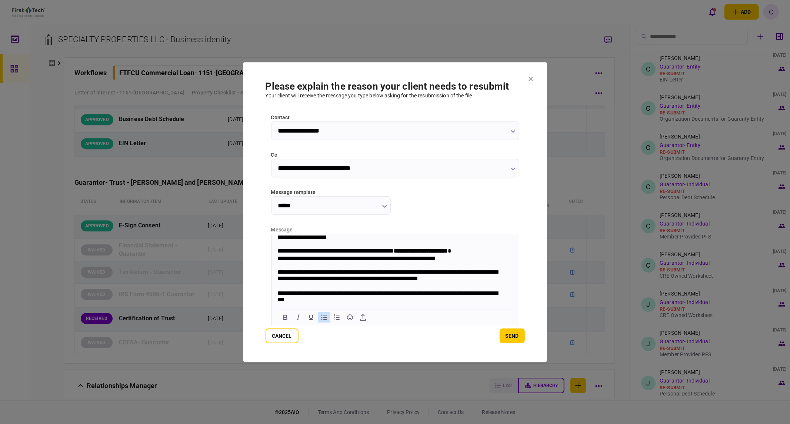
click at [325, 315] on icon "Bullet list" at bounding box center [324, 318] width 6 height 6
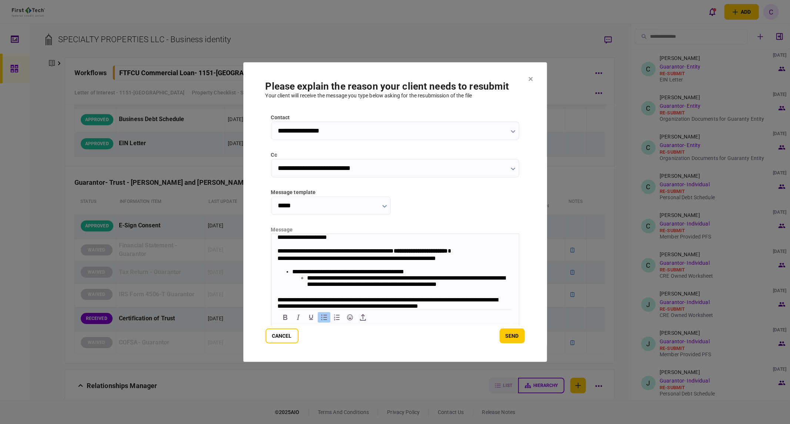
click at [495, 288] on li "**********" at bounding box center [406, 282] width 199 height 15
click at [495, 285] on li "**********" at bounding box center [406, 282] width 199 height 15
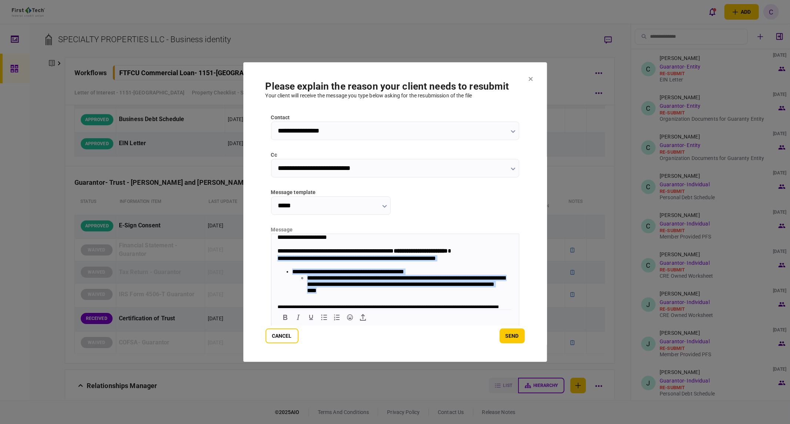
drag, startPoint x: 372, startPoint y: 295, endPoint x: 274, endPoint y: 263, distance: 103.1
click at [274, 263] on body "**********" at bounding box center [395, 304] width 248 height 141
click at [406, 293] on li "**********" at bounding box center [406, 286] width 199 height 22
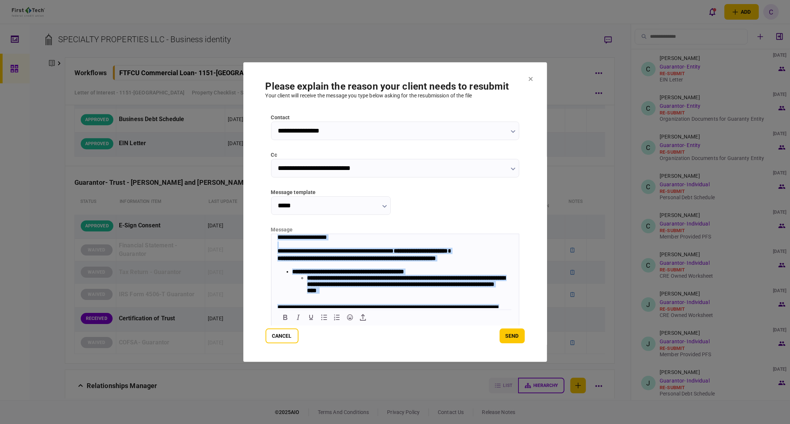
drag, startPoint x: 308, startPoint y: 303, endPoint x: 242, endPoint y: 201, distance: 121.7
click at [271, 234] on html "**********" at bounding box center [395, 304] width 248 height 141
copy body "**********"
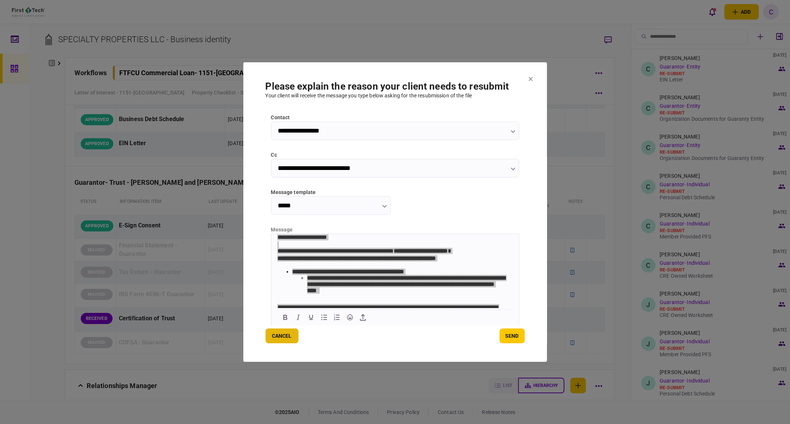
click at [288, 332] on button "Cancel" at bounding box center [282, 336] width 33 height 15
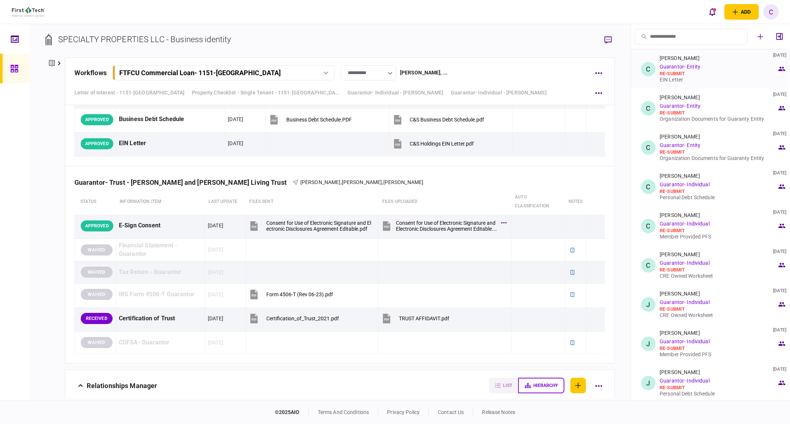
click at [680, 79] on div "EIN Letter" at bounding box center [718, 80] width 117 height 6
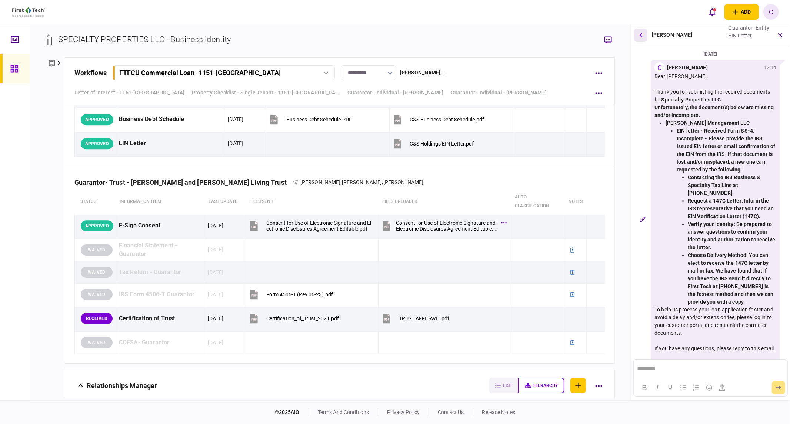
click at [644, 36] on button "button" at bounding box center [640, 35] width 13 height 13
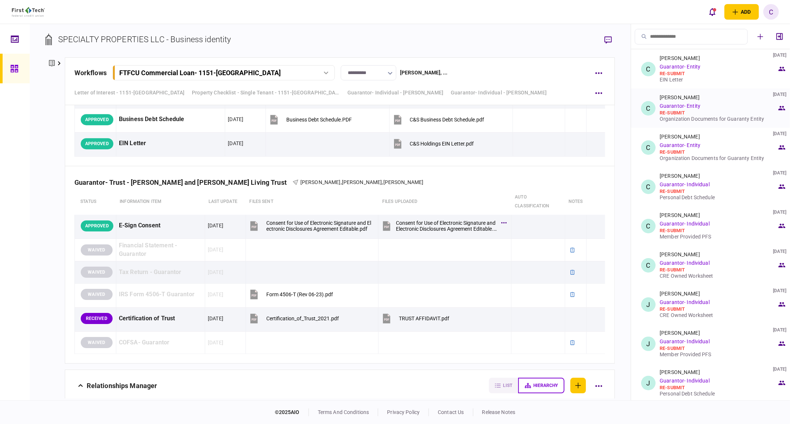
click at [679, 117] on div "Organization Documents for Guaranty Entity" at bounding box center [718, 119] width 117 height 6
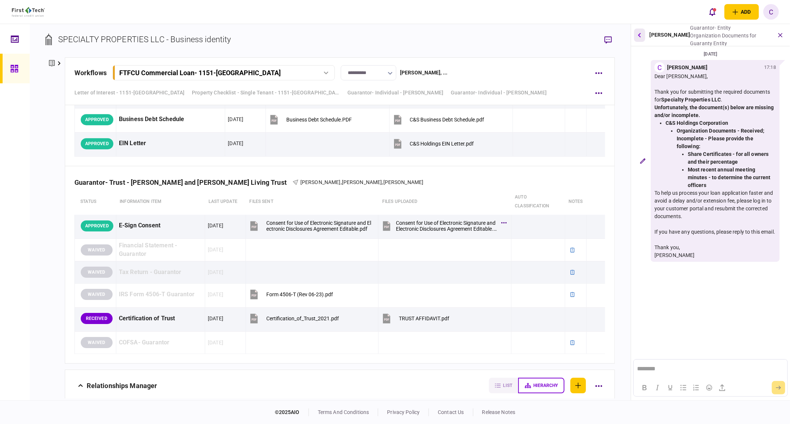
click at [642, 36] on button "button" at bounding box center [639, 35] width 11 height 13
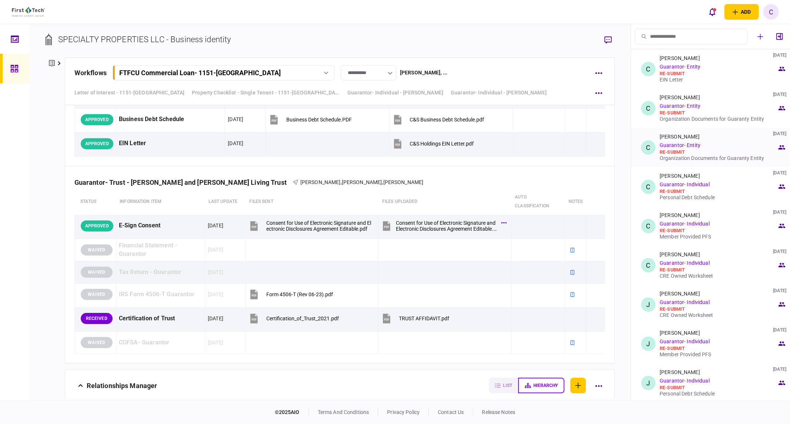
click at [689, 157] on div "Organization Documents for Guaranty Entity" at bounding box center [718, 158] width 117 height 6
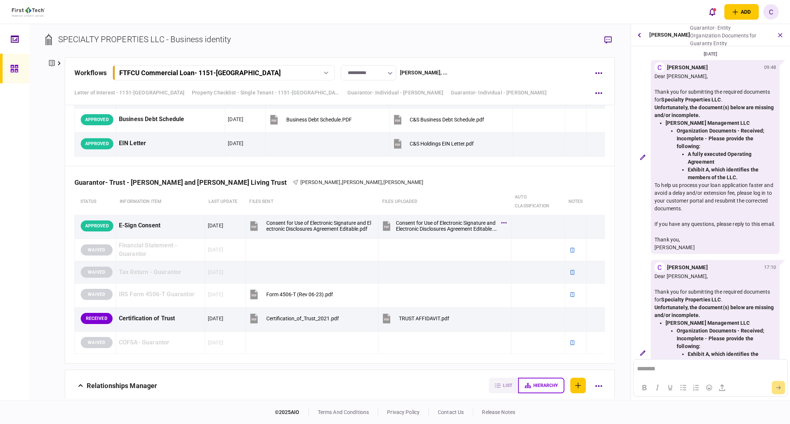
scroll to position [108, 0]
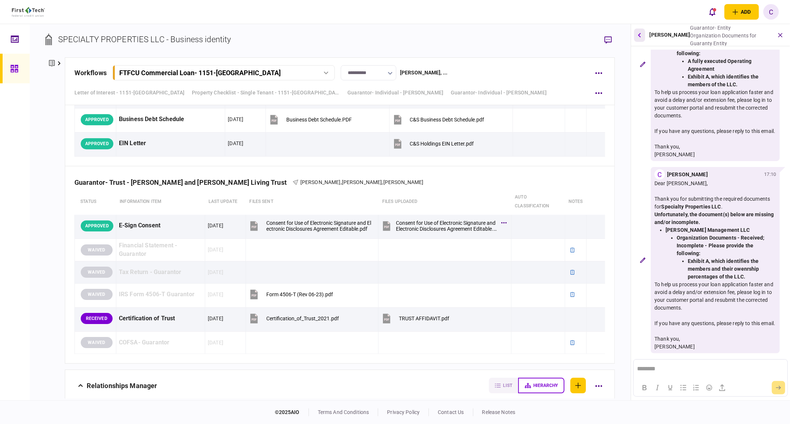
click at [641, 37] on button "button" at bounding box center [639, 35] width 11 height 13
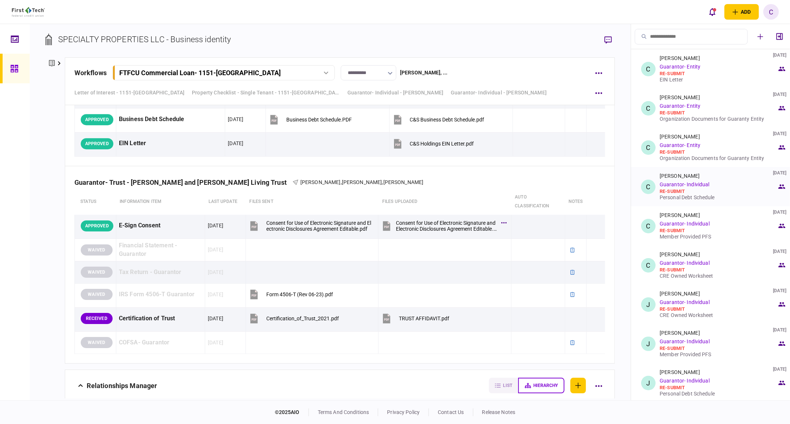
click at [691, 195] on div "Personal Debt Schedule" at bounding box center [718, 198] width 117 height 6
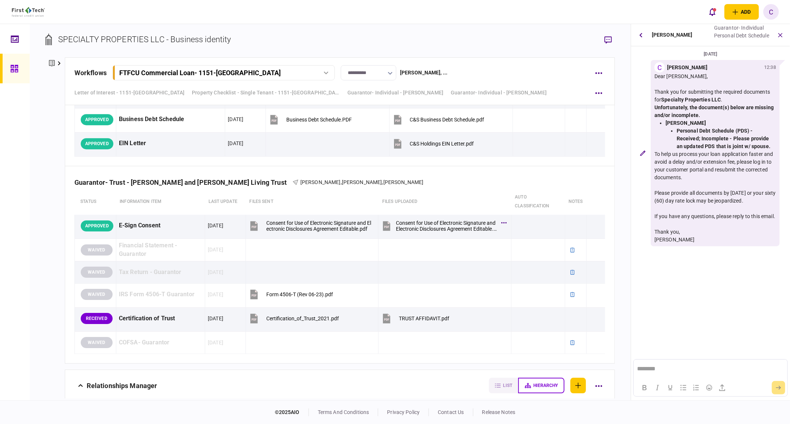
scroll to position [0, 0]
click at [641, 36] on icon "button" at bounding box center [641, 35] width 3 height 4
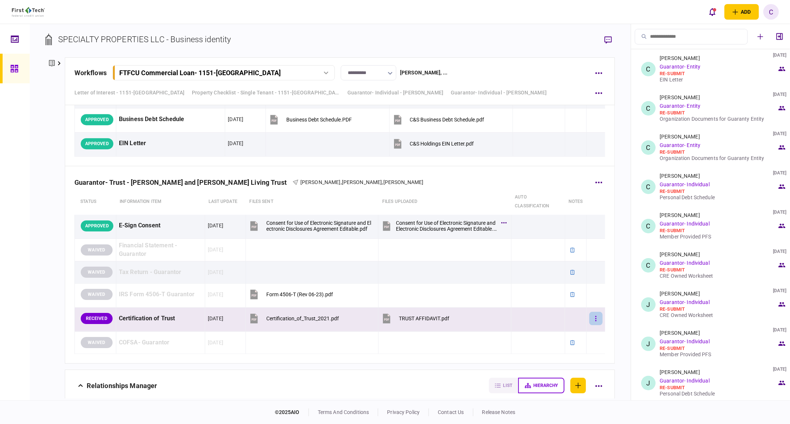
click at [590, 321] on button "button" at bounding box center [596, 318] width 13 height 13
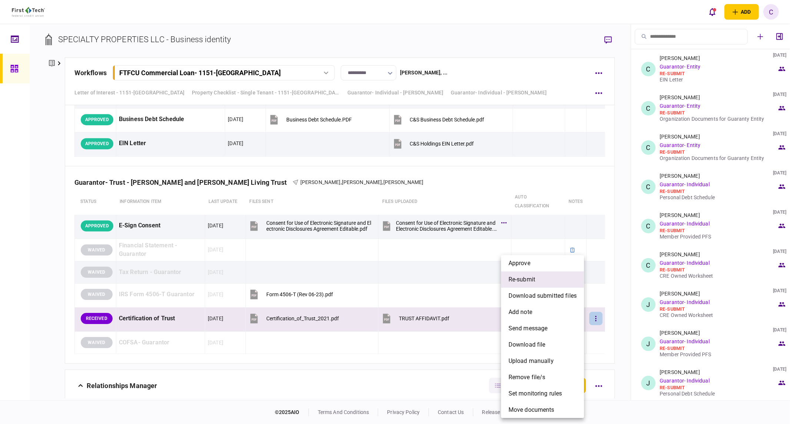
click at [525, 283] on span "re-submit" at bounding box center [522, 279] width 27 height 9
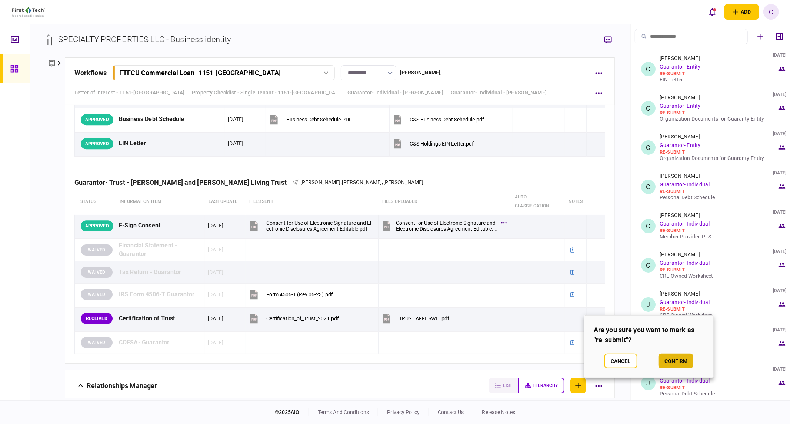
click at [668, 359] on button "confirm" at bounding box center [676, 361] width 35 height 15
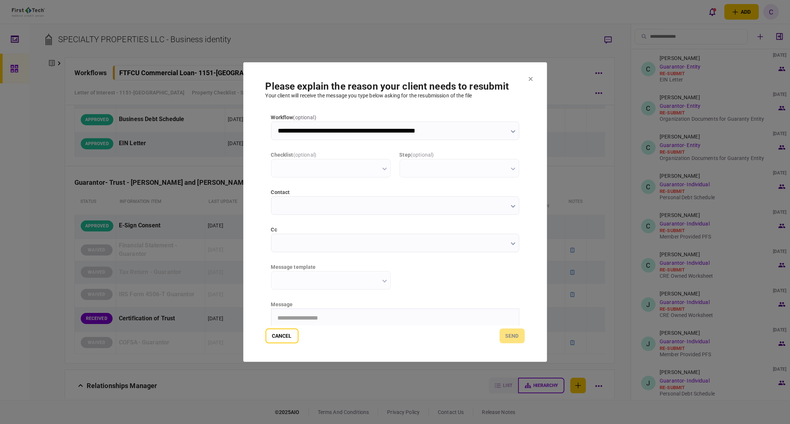
type input "**********"
click at [299, 242] on input "cc" at bounding box center [395, 243] width 248 height 19
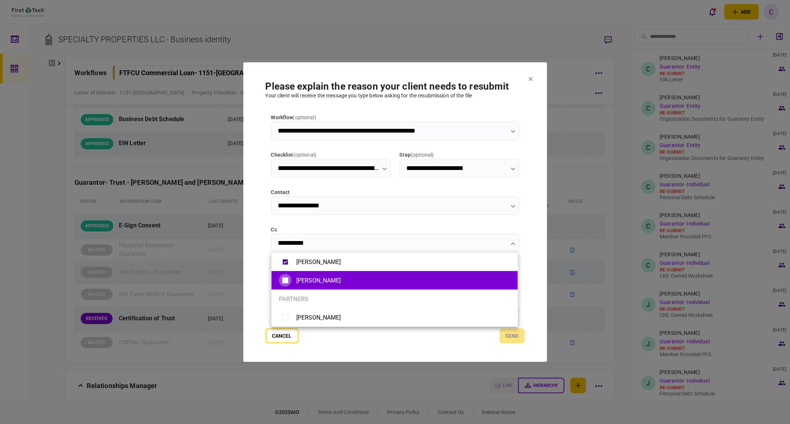
type input "**********"
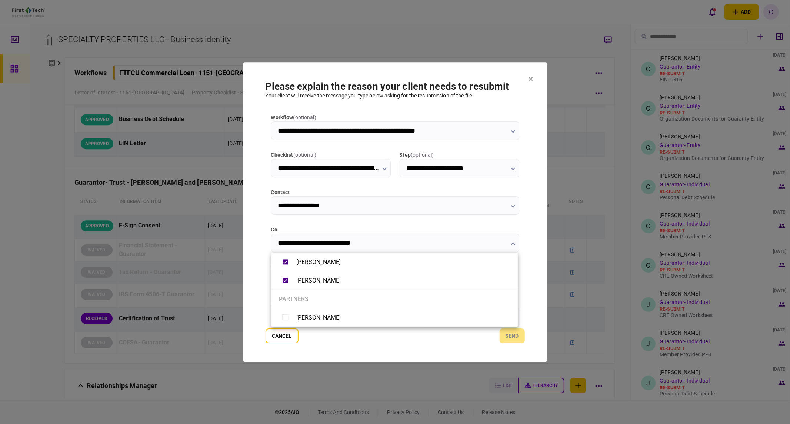
click at [268, 278] on div at bounding box center [395, 212] width 790 height 424
click at [331, 287] on input "message template" at bounding box center [331, 280] width 120 height 19
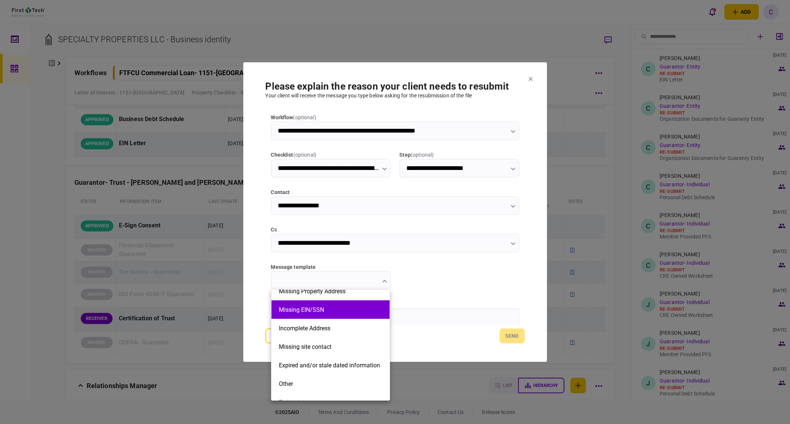
scroll to position [167, 0]
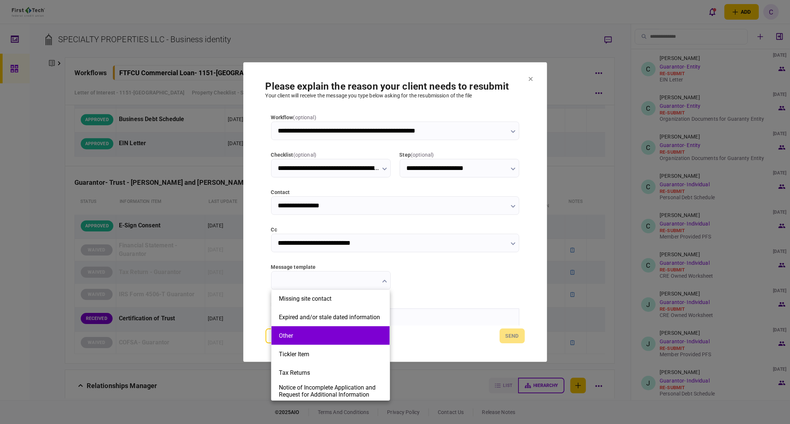
click at [305, 338] on button "Other" at bounding box center [330, 335] width 103 height 7
type input "*****"
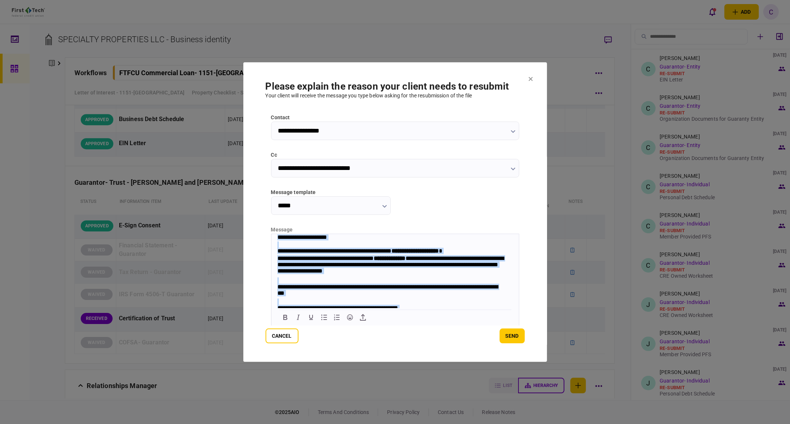
scroll to position [30, 0]
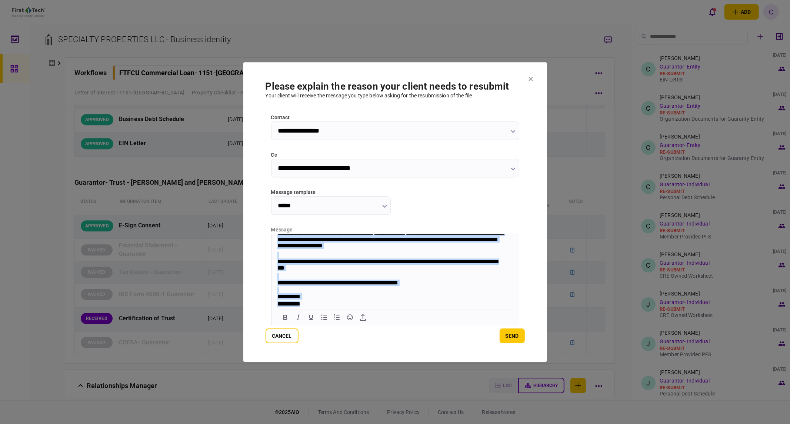
drag, startPoint x: 276, startPoint y: 238, endPoint x: 361, endPoint y: 360, distance: 148.3
click at [361, 308] on html "**********" at bounding box center [395, 258] width 248 height 99
paste body "Rich Text Area. Press ALT-0 for help."
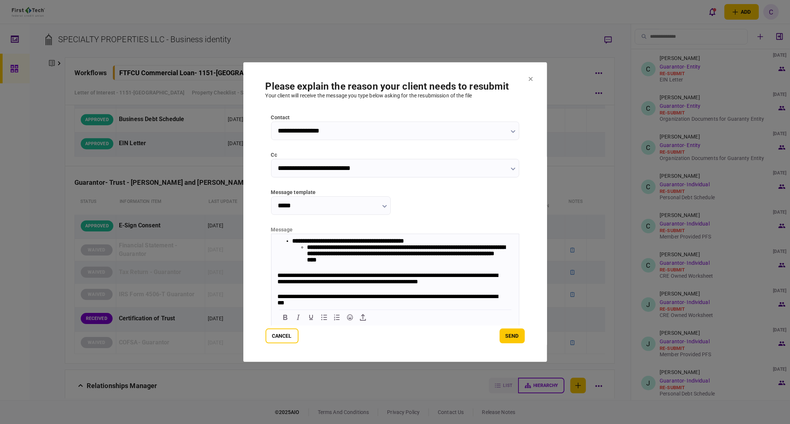
scroll to position [71, 0]
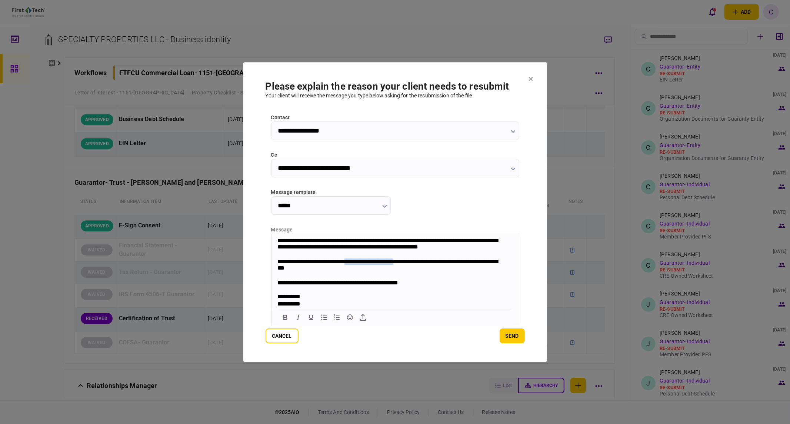
drag, startPoint x: 358, startPoint y: 258, endPoint x: 415, endPoint y: 261, distance: 57.9
click at [415, 261] on div "**********" at bounding box center [391, 265] width 228 height 15
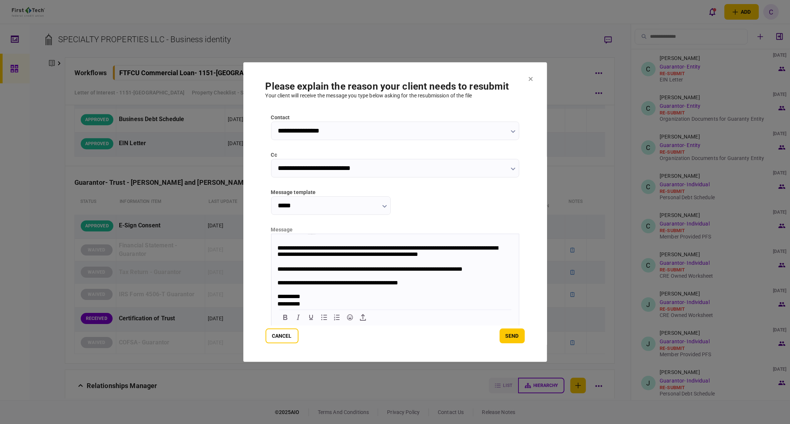
click at [363, 267] on div "**********" at bounding box center [391, 269] width 228 height 7
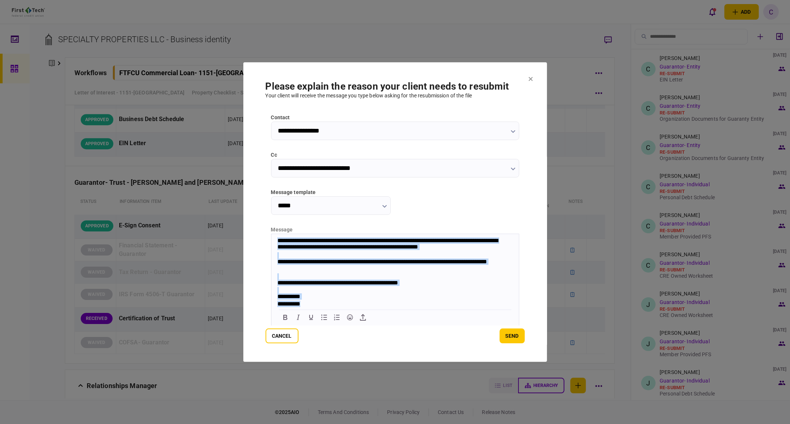
scroll to position [0, 0]
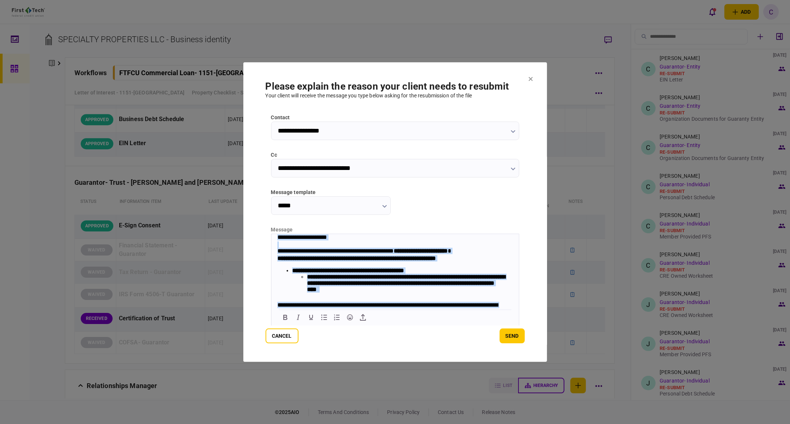
drag, startPoint x: 314, startPoint y: 303, endPoint x: 511, endPoint y: 455, distance: 248.1
click at [271, 234] on html "**********" at bounding box center [395, 303] width 248 height 139
copy body "**********"
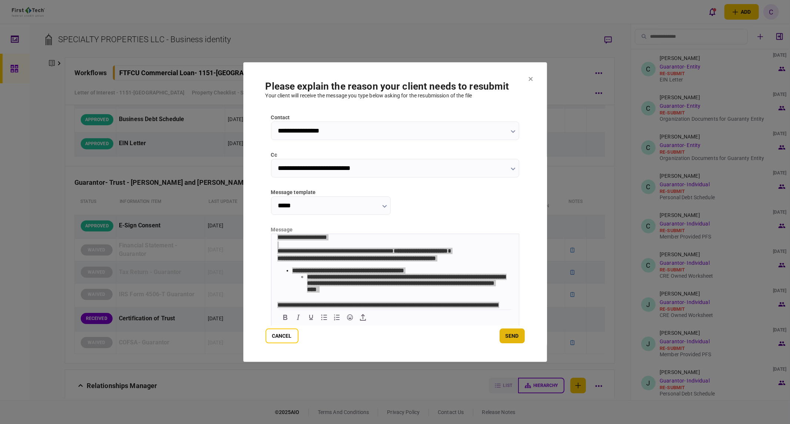
click at [513, 339] on button "send" at bounding box center [512, 336] width 25 height 15
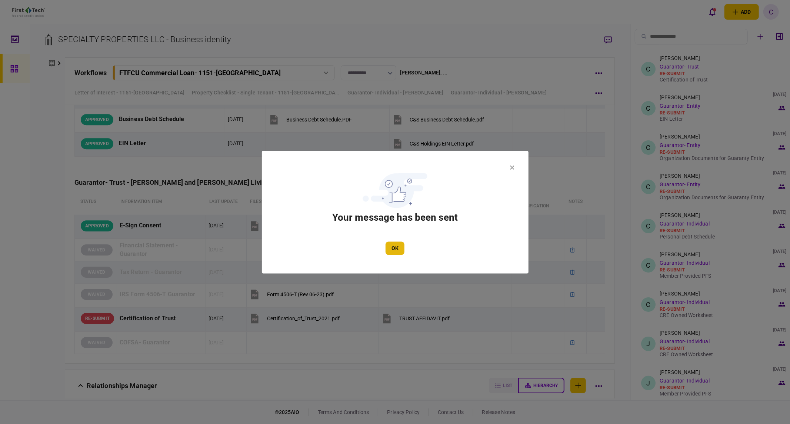
click at [396, 249] on button "OK" at bounding box center [395, 248] width 19 height 13
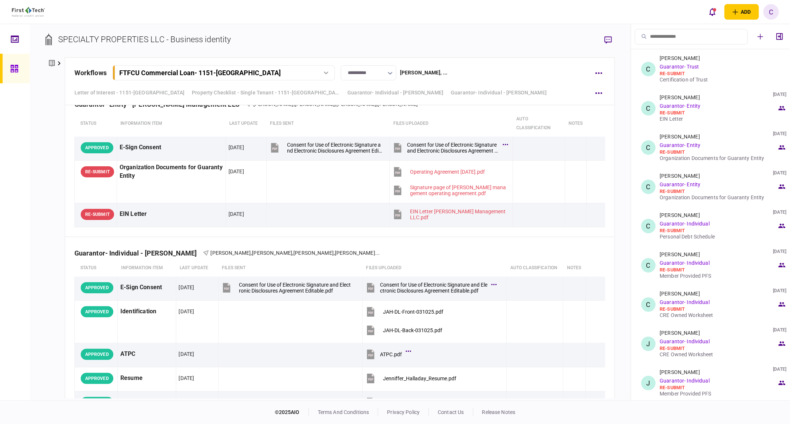
scroll to position [3225, 0]
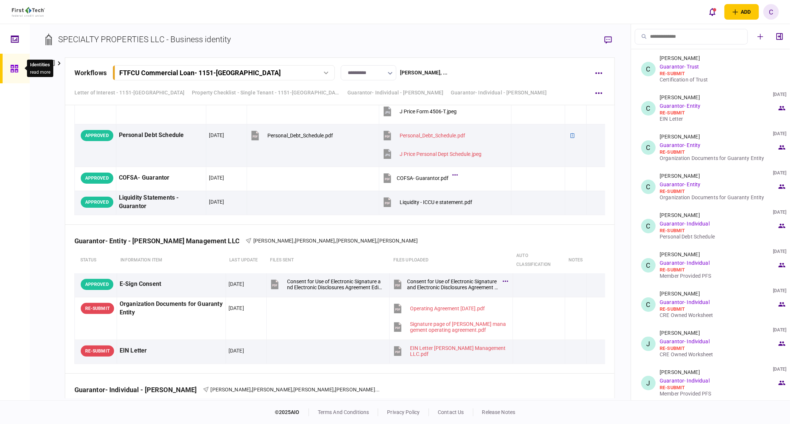
click at [15, 70] on icon at bounding box center [13, 68] width 7 height 7
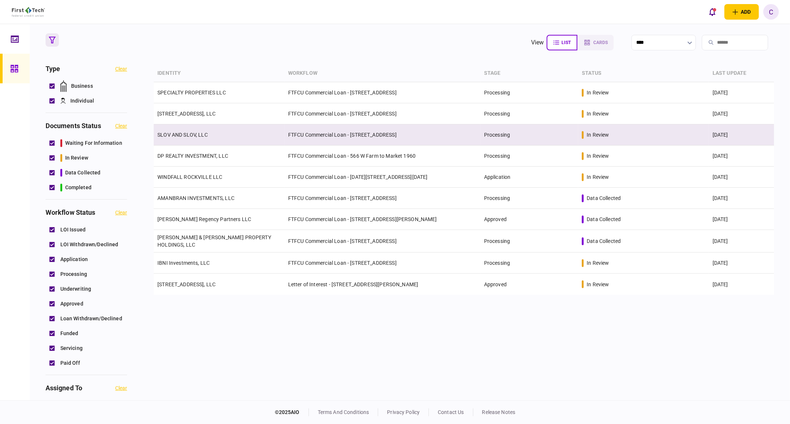
click at [201, 135] on link "SLOV AND SLOV, LLC" at bounding box center [182, 135] width 50 height 6
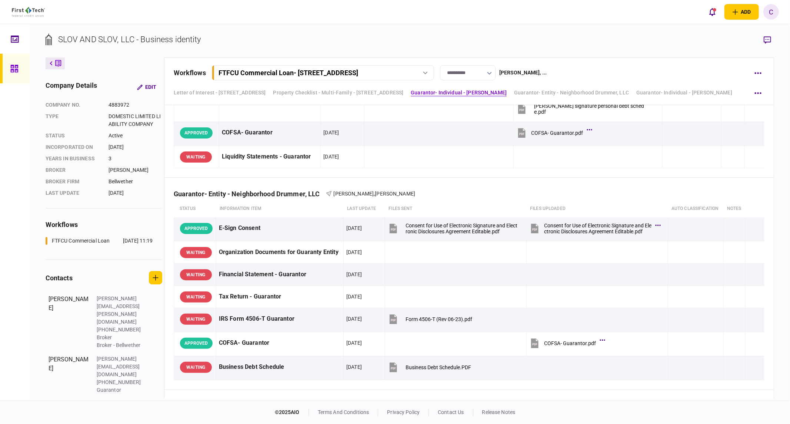
scroll to position [1564, 0]
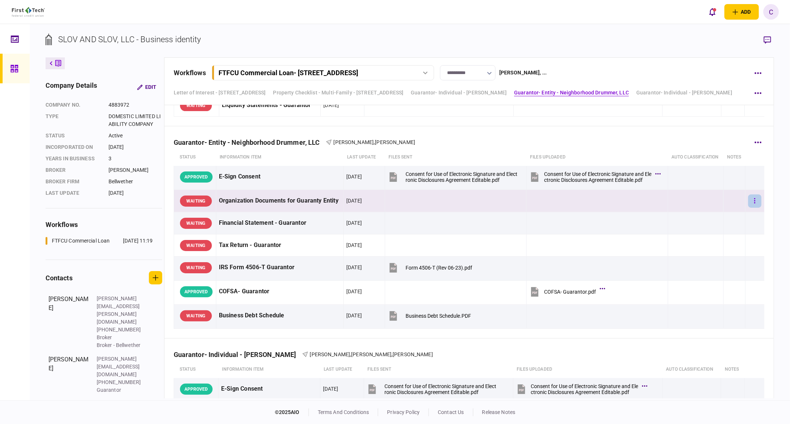
click at [749, 199] on button "button" at bounding box center [755, 201] width 13 height 13
click at [694, 283] on span "upload manually" at bounding box center [704, 282] width 45 height 9
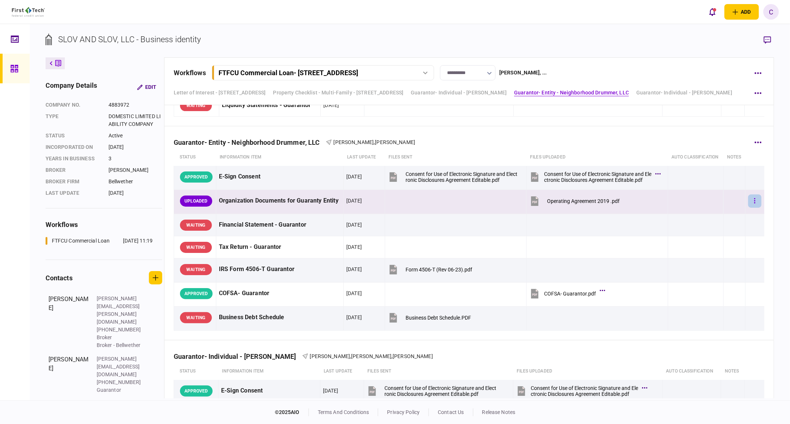
click at [753, 201] on button "button" at bounding box center [755, 201] width 13 height 13
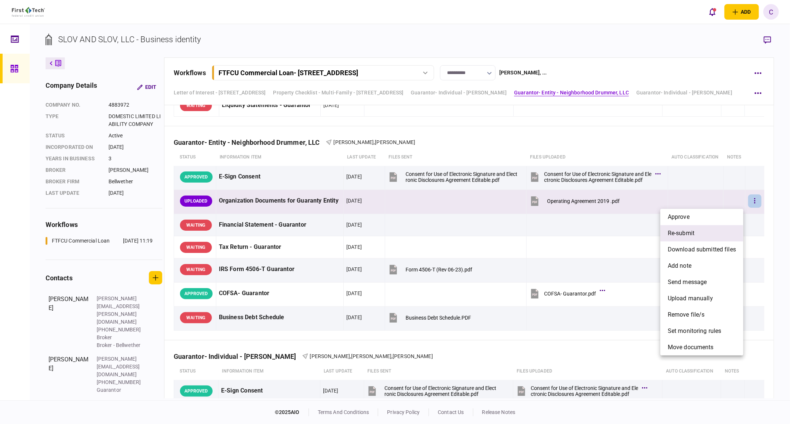
click at [690, 233] on span "re-submit" at bounding box center [681, 233] width 27 height 9
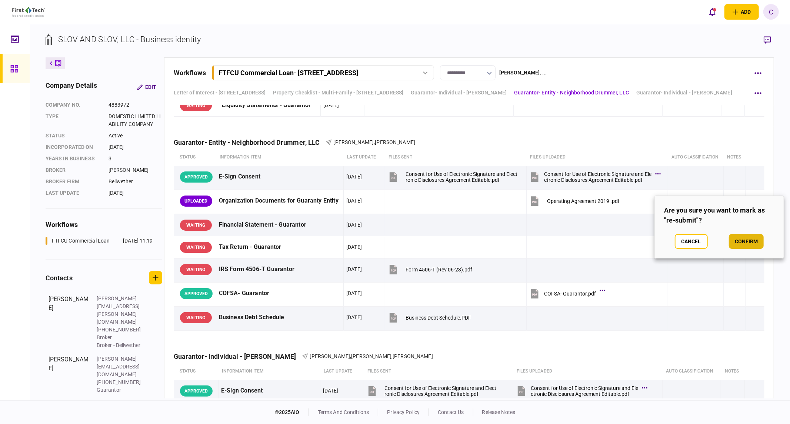
click at [740, 239] on button "confirm" at bounding box center [746, 241] width 35 height 15
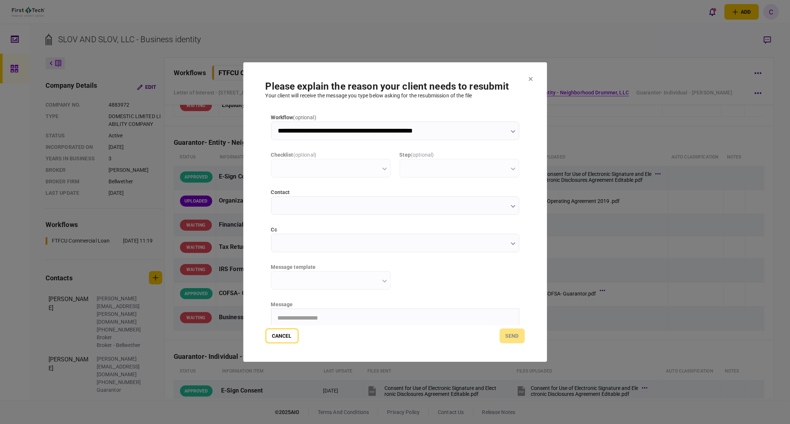
scroll to position [0, 0]
type input "**********"
click at [299, 242] on input "cc" at bounding box center [395, 243] width 248 height 19
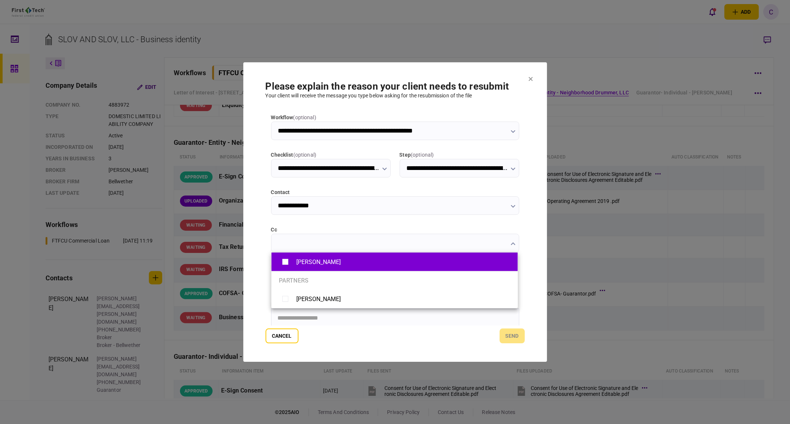
type input "**********"
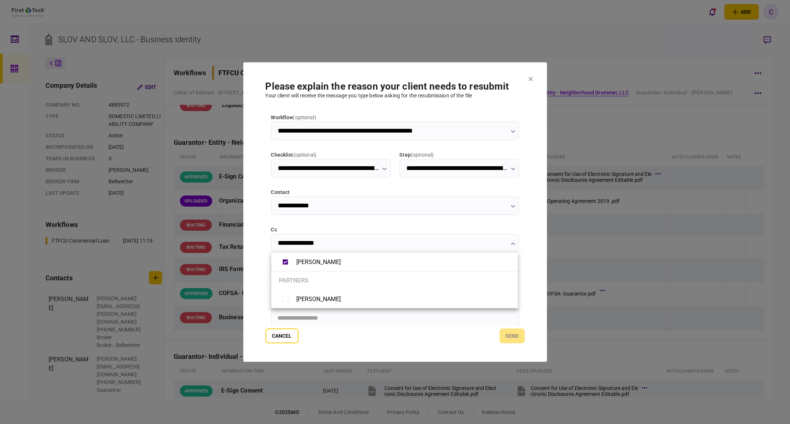
click at [248, 295] on div at bounding box center [395, 212] width 790 height 424
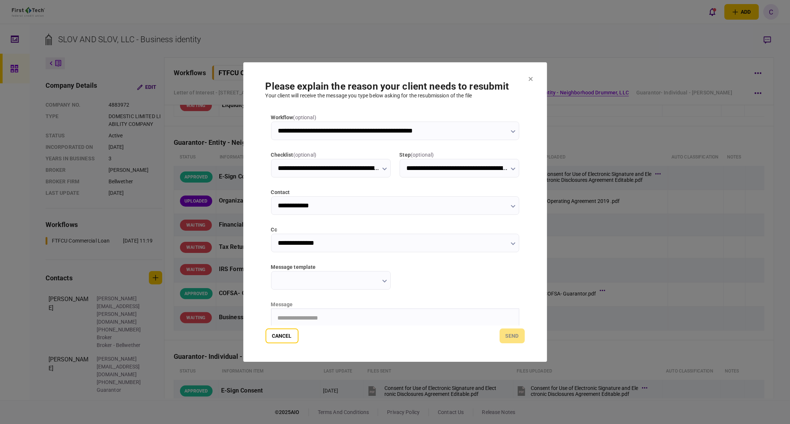
click at [333, 288] on input "message template" at bounding box center [331, 280] width 120 height 19
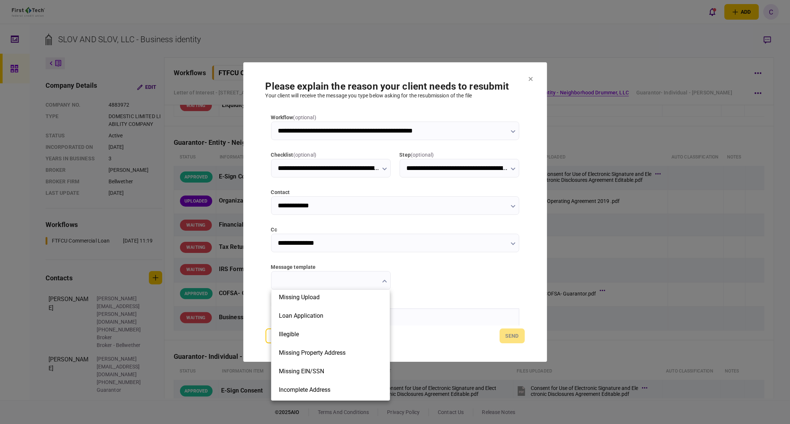
scroll to position [167, 0]
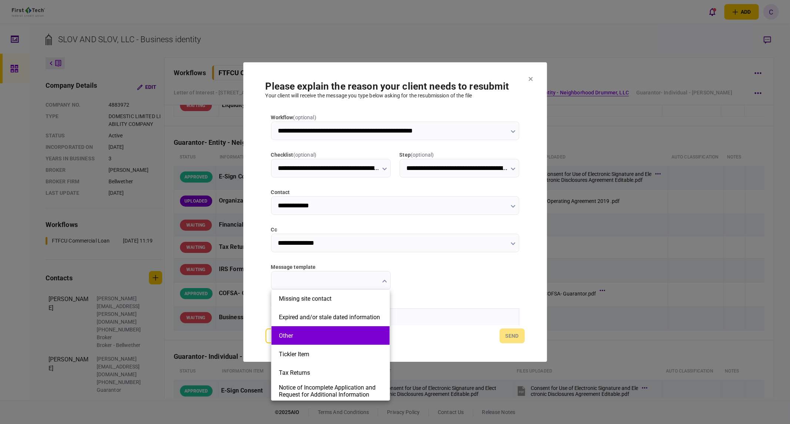
click at [312, 336] on button "Other" at bounding box center [330, 335] width 103 height 7
type input "*****"
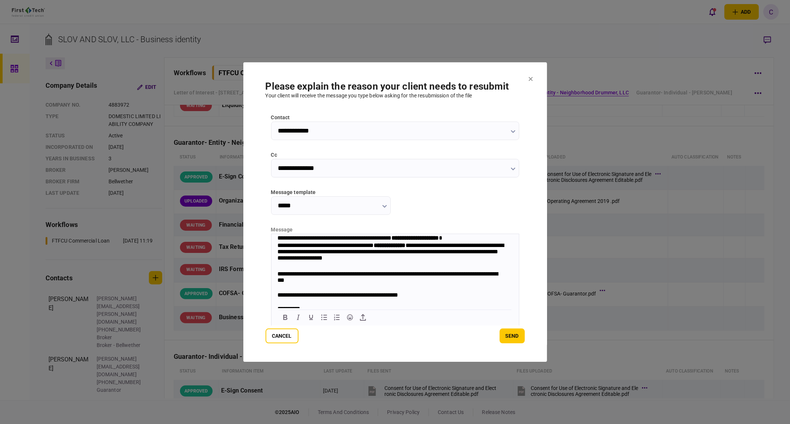
scroll to position [0, 0]
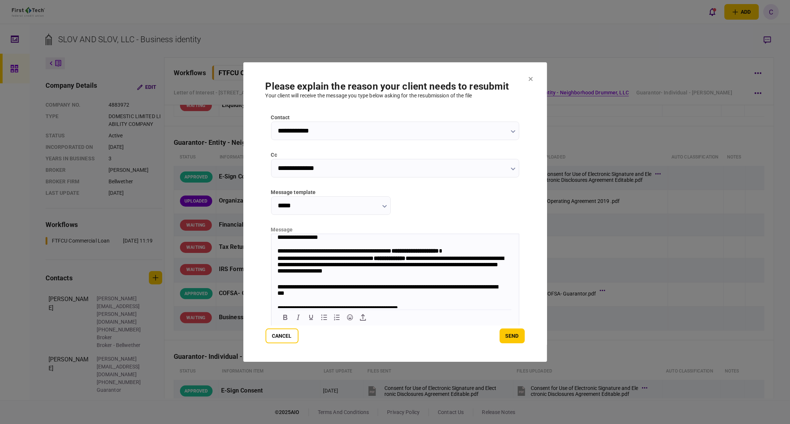
click at [416, 251] on strong "**********" at bounding box center [414, 251] width 47 height 6
click at [474, 259] on div "**********" at bounding box center [391, 266] width 228 height 22
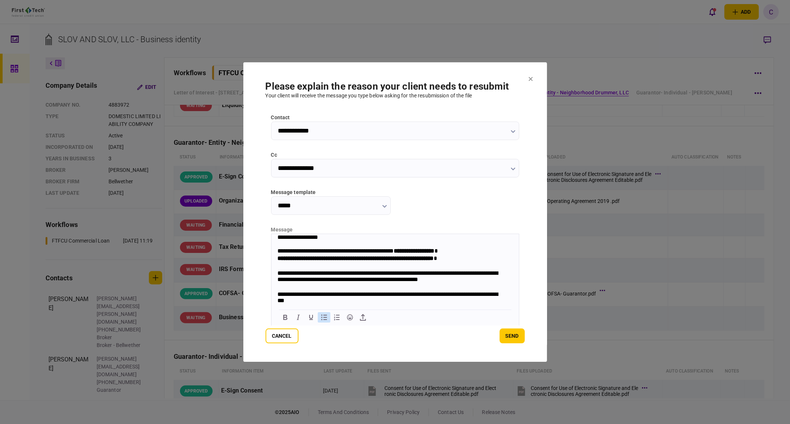
click at [327, 318] on icon "Bullet list" at bounding box center [324, 318] width 6 height 6
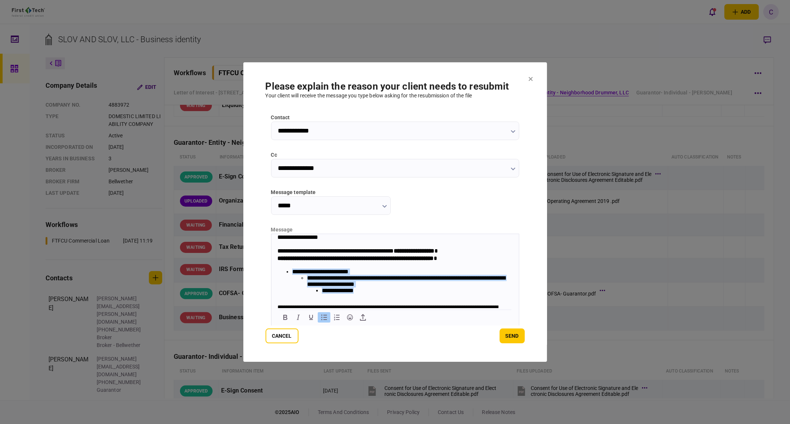
drag, startPoint x: 360, startPoint y: 296, endPoint x: 286, endPoint y: 273, distance: 77.6
click at [292, 273] on li "**********" at bounding box center [398, 283] width 213 height 30
click at [378, 295] on li "**********" at bounding box center [414, 290] width 184 height 7
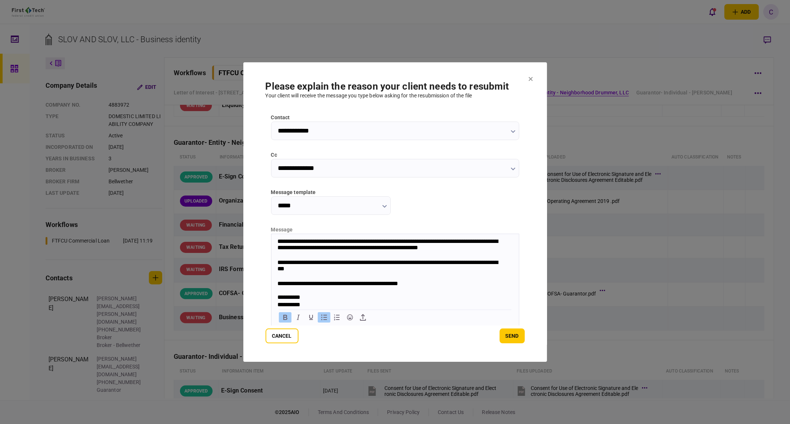
scroll to position [71, 0]
drag, startPoint x: 374, startPoint y: 259, endPoint x: 415, endPoint y: 258, distance: 41.5
click at [415, 258] on div "**********" at bounding box center [391, 265] width 228 height 15
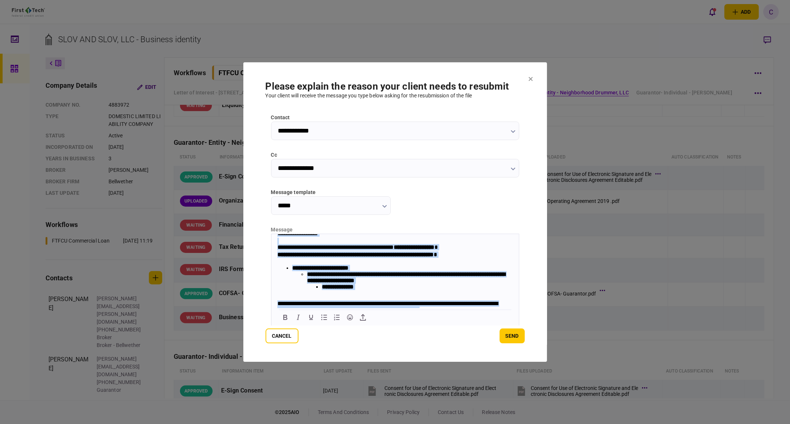
scroll to position [0, 0]
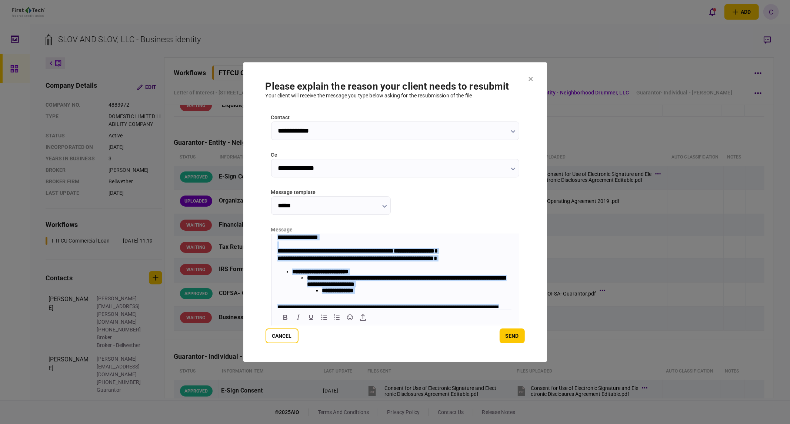
drag, startPoint x: 313, startPoint y: 302, endPoint x: 267, endPoint y: 232, distance: 83.2
click at [271, 234] on html "**********" at bounding box center [395, 304] width 248 height 141
copy body "**********"
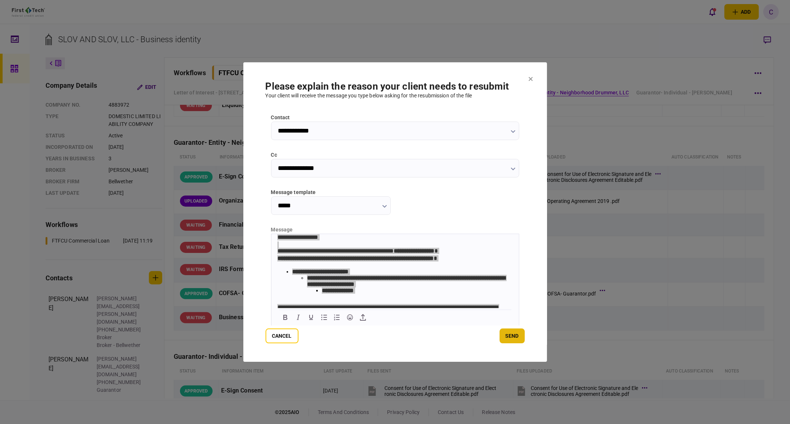
click at [509, 335] on button "send" at bounding box center [512, 336] width 25 height 15
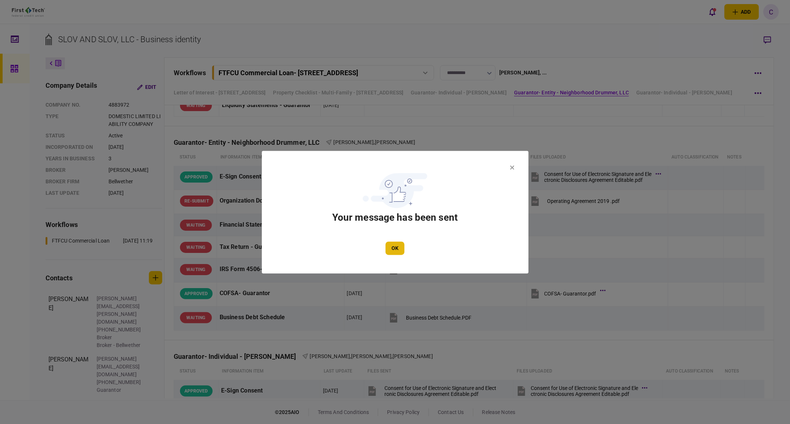
click at [395, 247] on button "OK" at bounding box center [395, 248] width 19 height 13
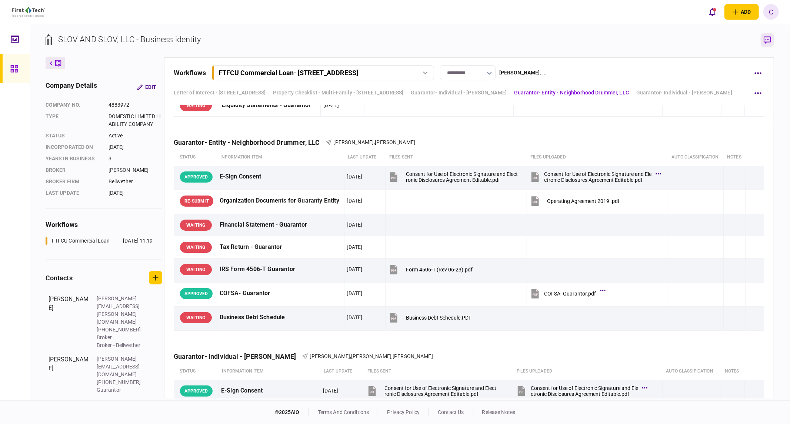
click at [768, 39] on icon "button" at bounding box center [767, 40] width 7 height 8
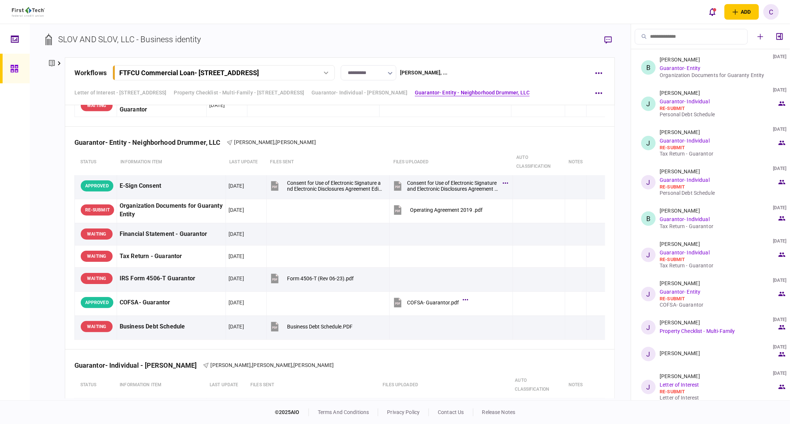
scroll to position [794, 0]
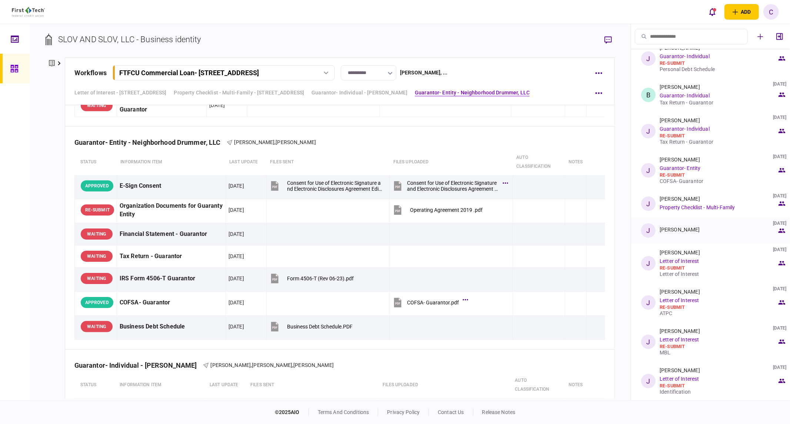
click at [691, 228] on div "[PERSON_NAME]" at bounding box center [680, 230] width 40 height 6
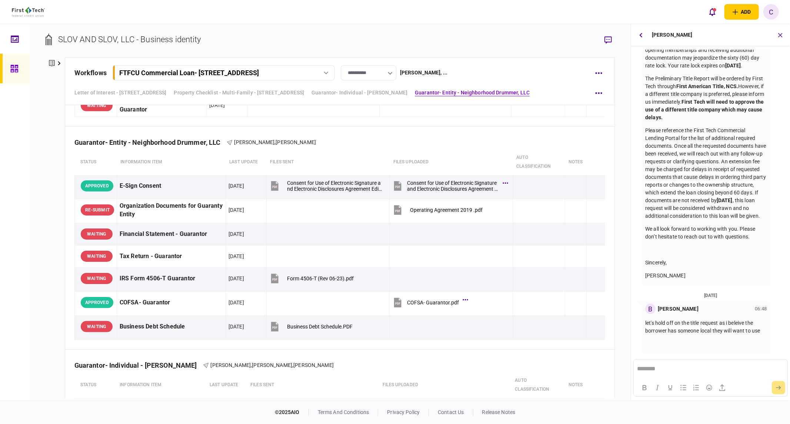
scroll to position [213, 0]
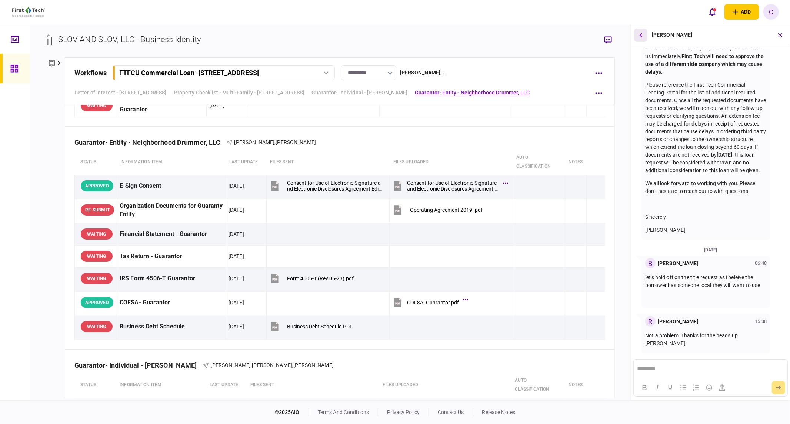
click at [641, 38] on button "button" at bounding box center [640, 35] width 13 height 13
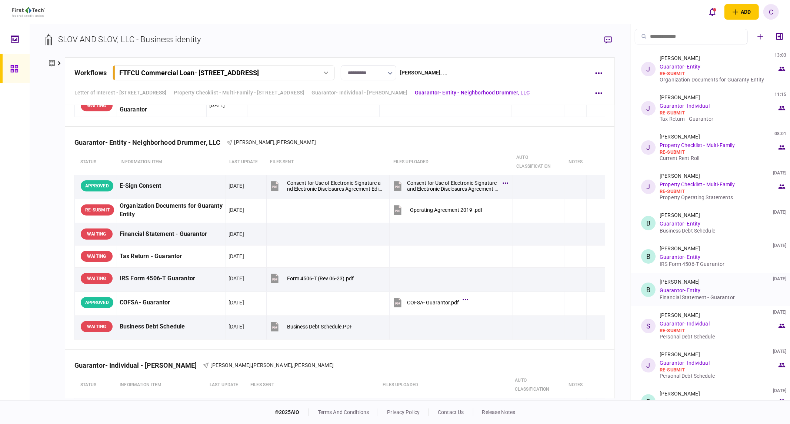
click at [677, 298] on div "Financial Statement - Guarantor" at bounding box center [718, 298] width 117 height 6
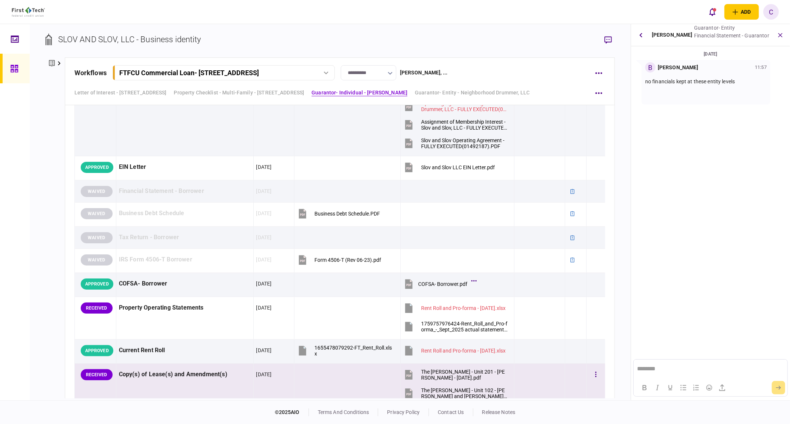
scroll to position [462, 0]
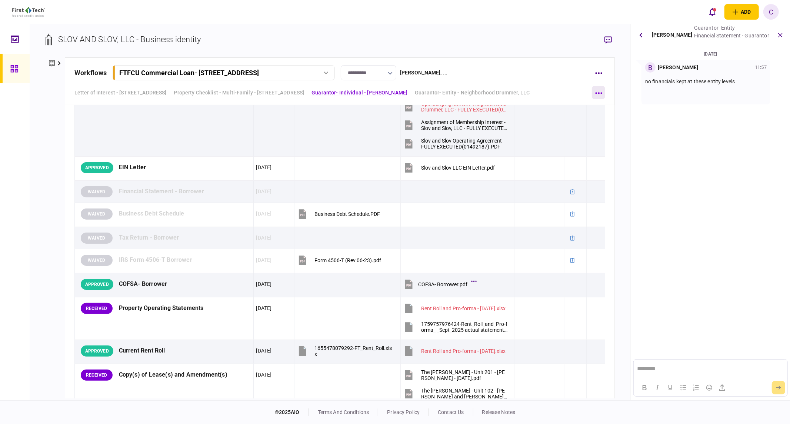
click at [598, 91] on button "button" at bounding box center [598, 92] width 13 height 13
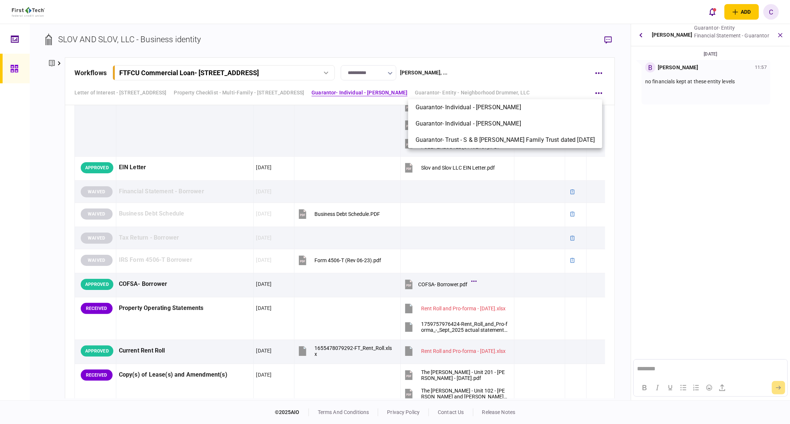
click at [622, 91] on div at bounding box center [395, 212] width 790 height 424
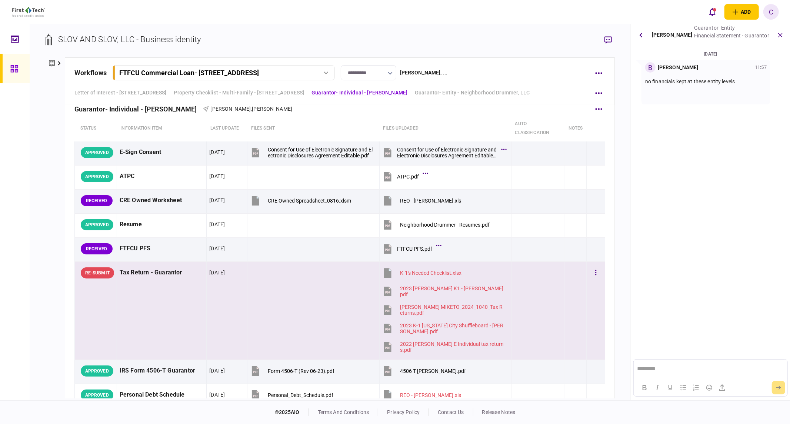
scroll to position [1203, 0]
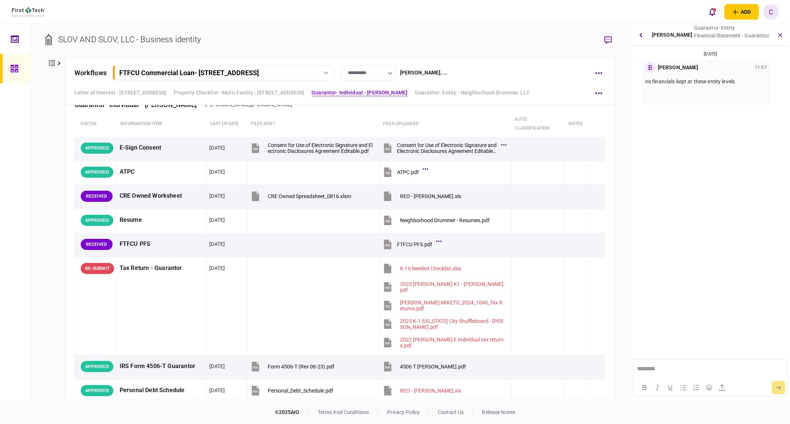
click at [643, 32] on button "button" at bounding box center [640, 35] width 13 height 13
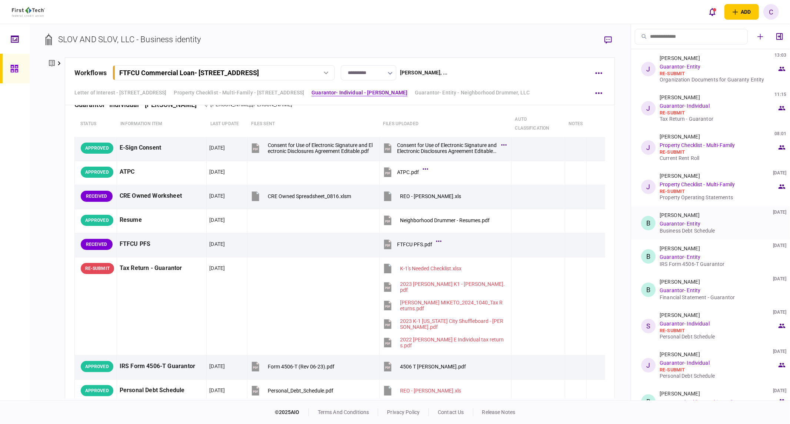
click at [681, 232] on div "Business Debt Schedule" at bounding box center [718, 231] width 117 height 6
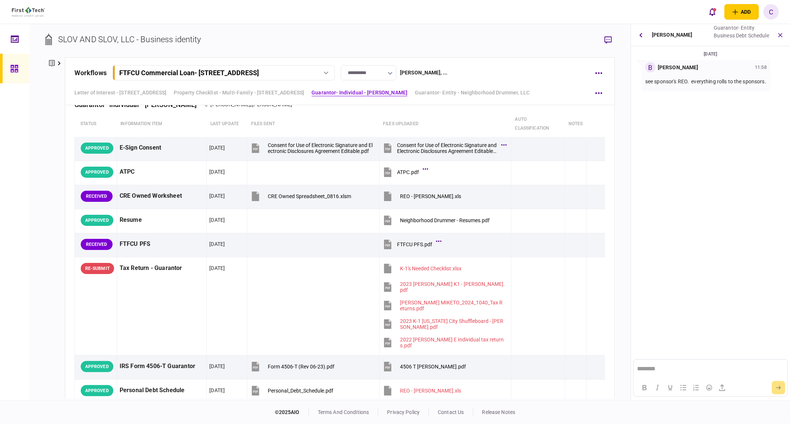
scroll to position [0, 0]
click at [641, 33] on icon "button" at bounding box center [641, 35] width 3 height 5
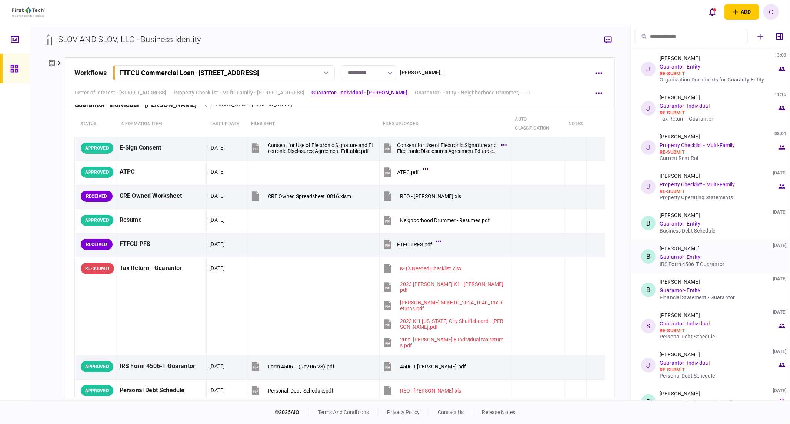
click at [691, 264] on div "IRS Form 4506-T Guarantor" at bounding box center [718, 264] width 117 height 6
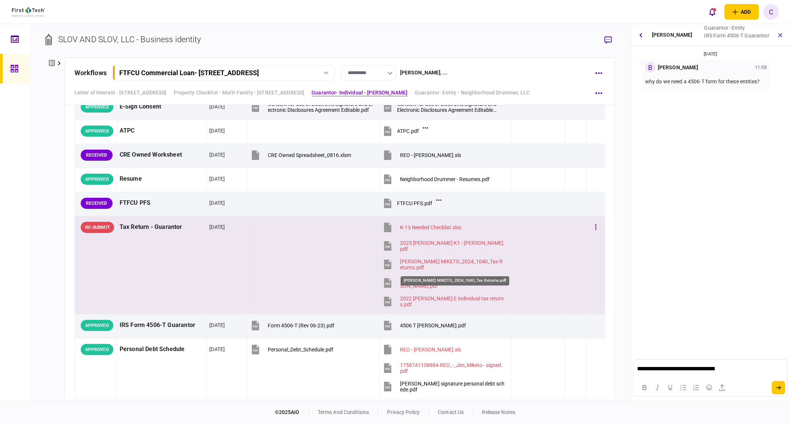
scroll to position [1285, 0]
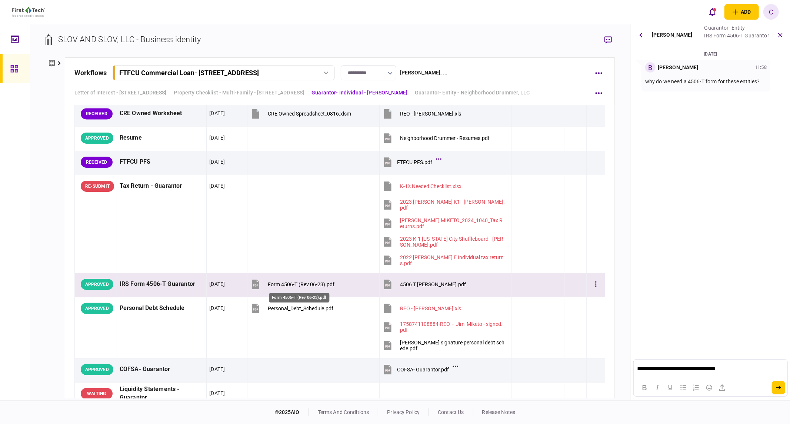
click at [294, 286] on div "Form 4506-T (Rev 06-23).pdf" at bounding box center [301, 285] width 67 height 6
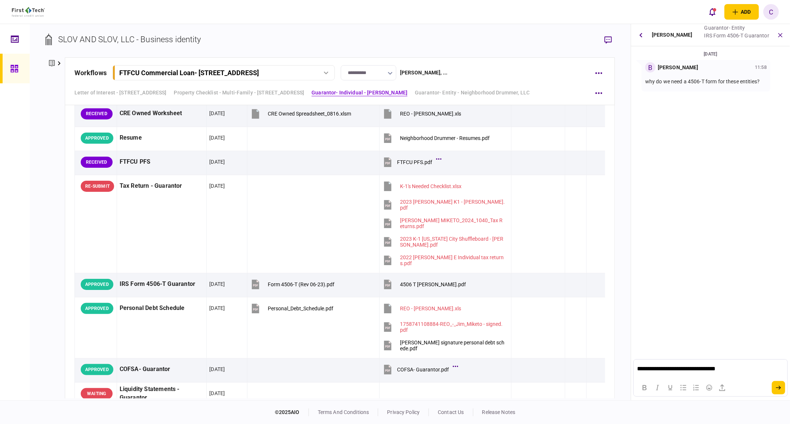
click at [737, 368] on p "**********" at bounding box center [710, 368] width 146 height 7
click at [784, 388] on button "submit" at bounding box center [778, 387] width 13 height 13
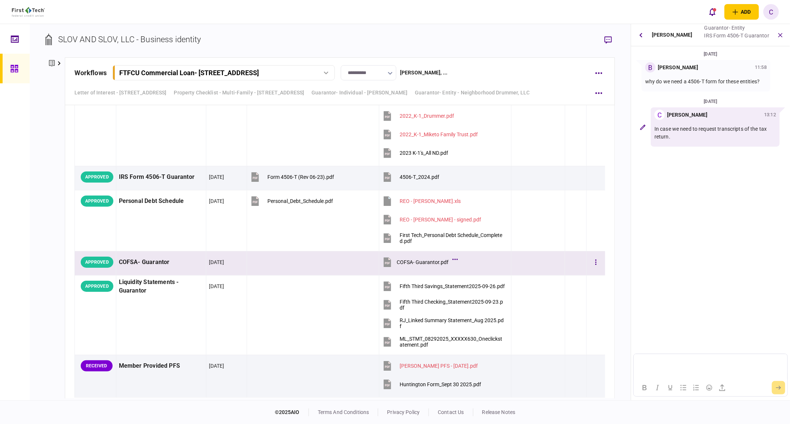
scroll to position [2314, 0]
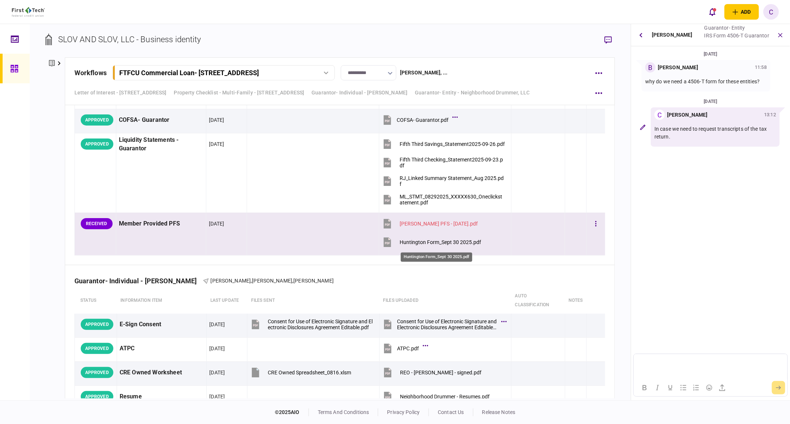
click at [432, 245] on div "Huntington Form_Sept 30 2025.pdf" at bounding box center [441, 242] width 82 height 6
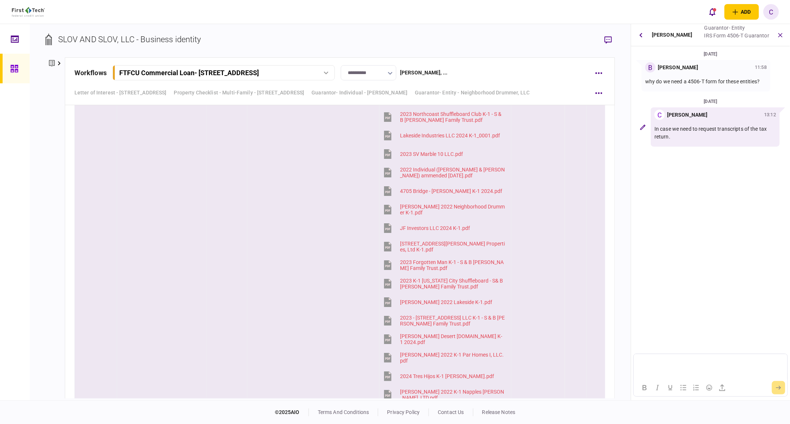
scroll to position [2562, 0]
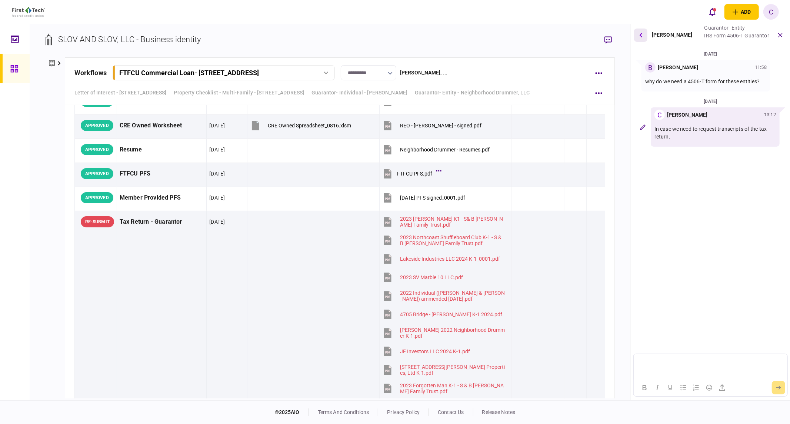
click at [646, 37] on button "button" at bounding box center [640, 35] width 13 height 13
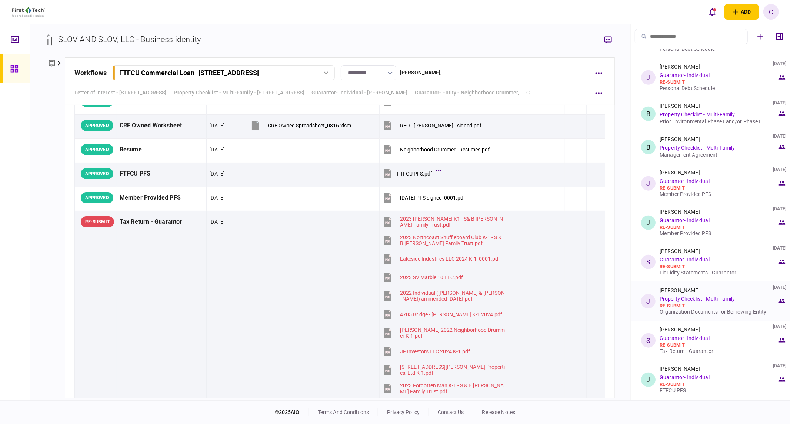
scroll to position [329, 0]
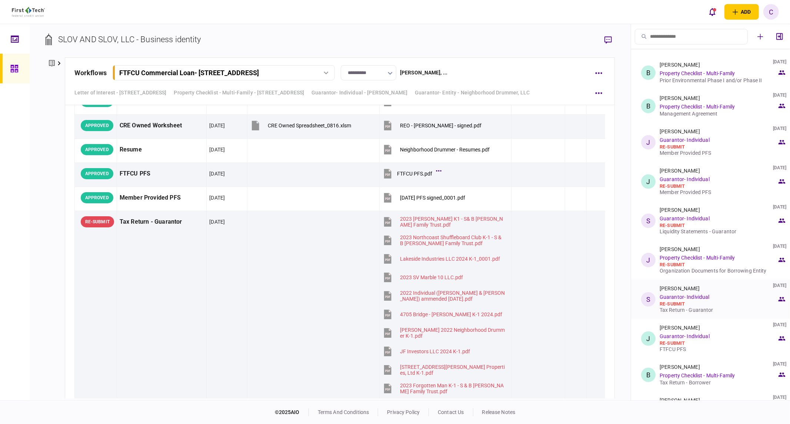
click at [683, 313] on li "S Shawn Buckley 02 Oct 2025 Guarantor- Individual re-submit Tax Return - Guaran…" at bounding box center [710, 299] width 159 height 39
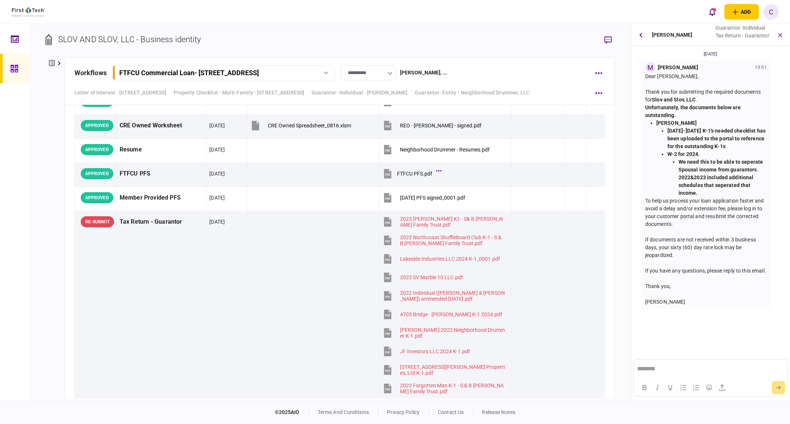
scroll to position [0, 0]
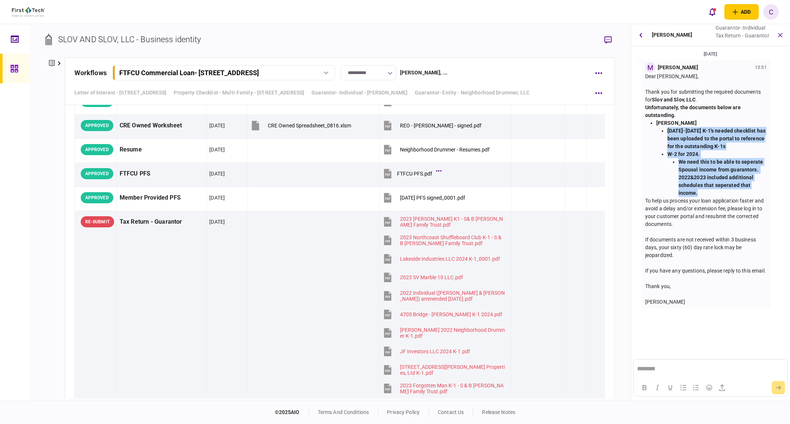
drag, startPoint x: 700, startPoint y: 192, endPoint x: 664, endPoint y: 130, distance: 71.7
click at [664, 130] on ul "2022-2024 K-1's needed checklist has been uploaded to the portal to reference f…" at bounding box center [712, 162] width 110 height 70
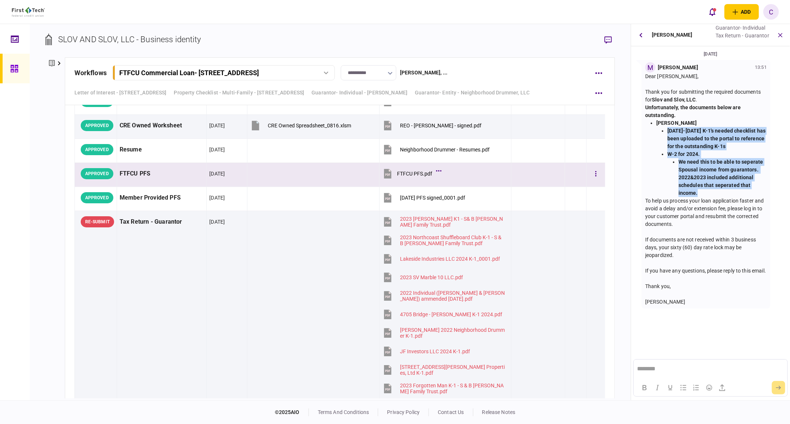
copy ul "2022-2024 K-1's needed checklist has been uploaded to the portal to reference f…"
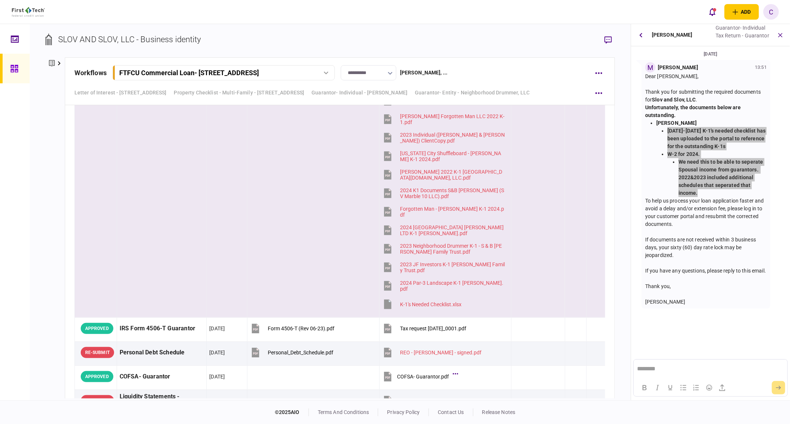
scroll to position [3467, 0]
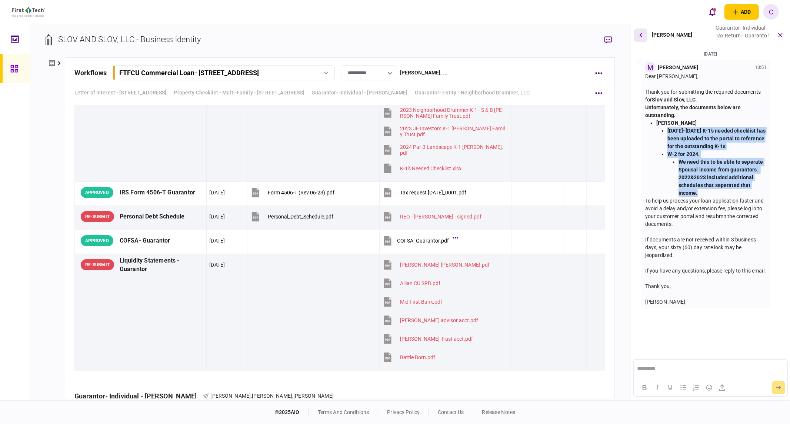
click at [643, 37] on button "button" at bounding box center [640, 35] width 13 height 13
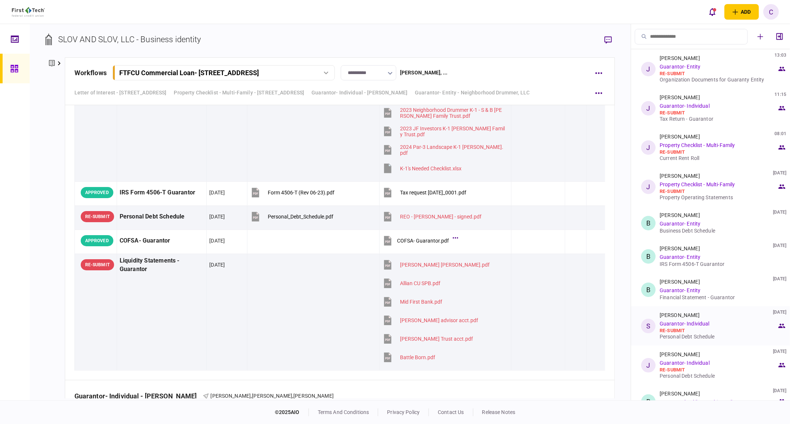
click at [685, 336] on div "Personal Debt Schedule" at bounding box center [718, 337] width 117 height 6
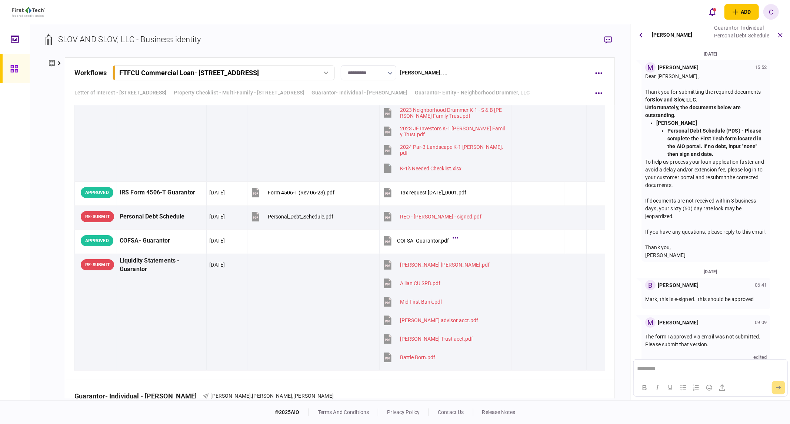
scroll to position [16, 0]
